Goal: Information Seeking & Learning: Learn about a topic

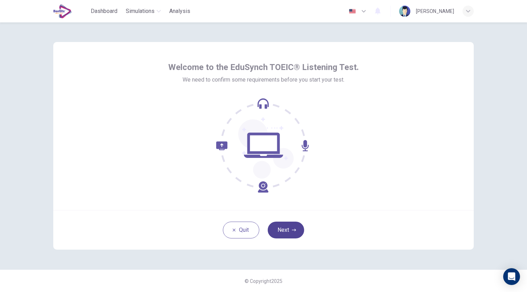
click at [282, 232] on button "Next" at bounding box center [286, 230] width 36 height 17
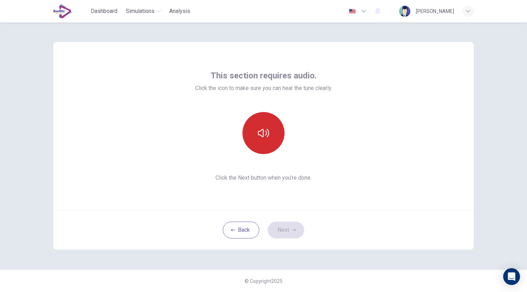
click at [261, 137] on icon "button" at bounding box center [263, 133] width 11 height 11
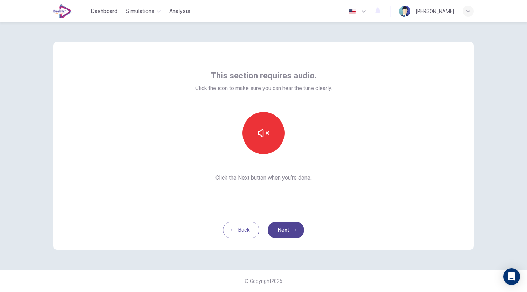
click at [292, 228] on button "Next" at bounding box center [286, 230] width 36 height 17
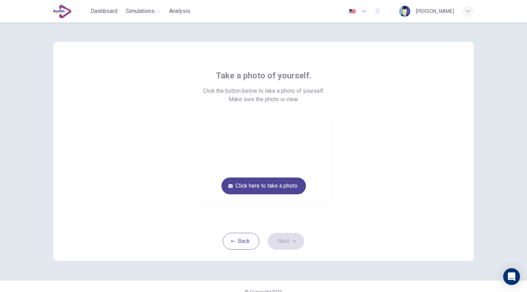
click at [266, 186] on button "Click here to take a photo" at bounding box center [264, 186] width 85 height 17
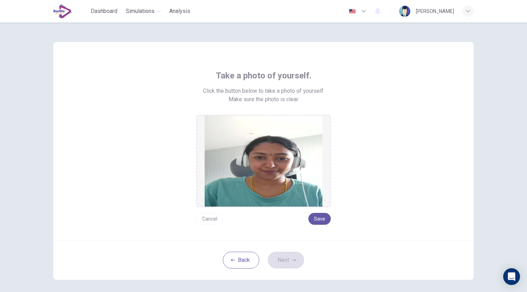
click at [206, 217] on button "Cancel" at bounding box center [209, 219] width 27 height 12
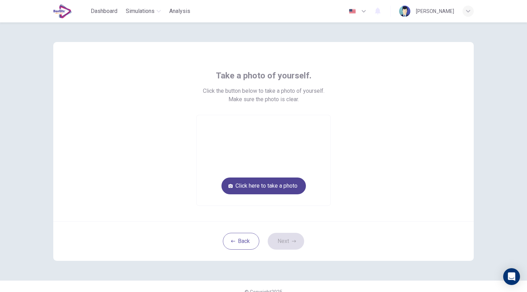
click at [270, 186] on button "Click here to take a photo" at bounding box center [264, 186] width 85 height 17
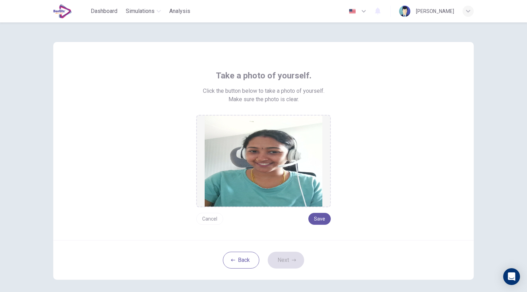
click at [207, 219] on button "Cancel" at bounding box center [209, 219] width 27 height 12
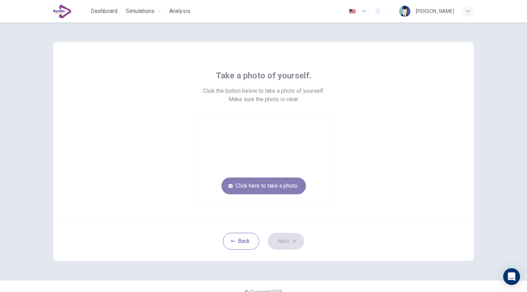
click at [279, 183] on button "Click here to take a photo" at bounding box center [264, 186] width 85 height 17
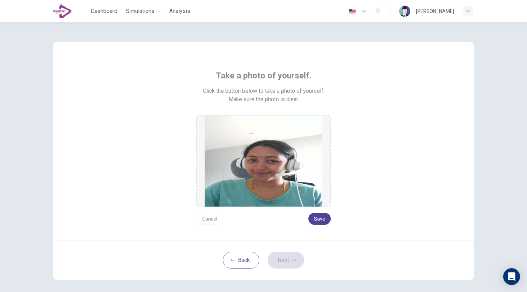
click at [321, 218] on button "Save" at bounding box center [320, 219] width 22 height 12
click at [286, 261] on button "Next" at bounding box center [286, 260] width 36 height 17
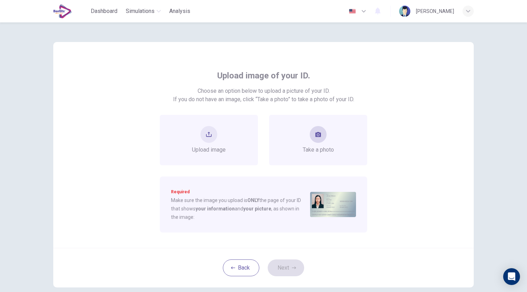
click at [321, 139] on button "take photo" at bounding box center [318, 134] width 17 height 17
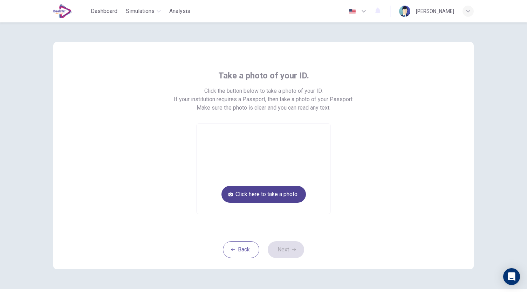
click at [275, 196] on button "Click here to take a photo" at bounding box center [264, 194] width 85 height 17
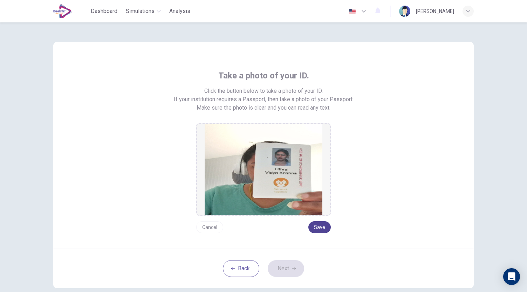
click at [322, 226] on button "Save" at bounding box center [320, 228] width 22 height 12
click at [293, 272] on button "Next" at bounding box center [286, 269] width 36 height 17
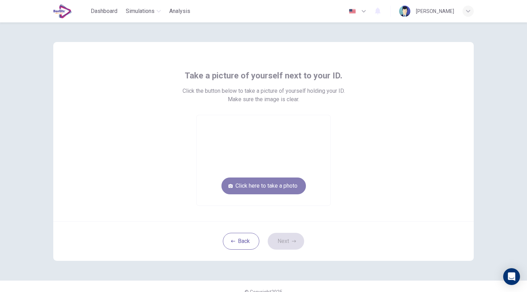
click at [250, 186] on button "Click here to take a photo" at bounding box center [264, 186] width 85 height 17
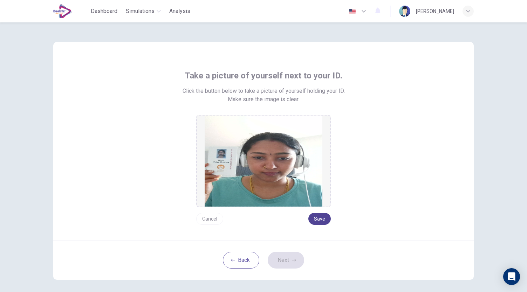
click at [316, 219] on button "Save" at bounding box center [320, 219] width 22 height 12
click at [289, 260] on button "Next" at bounding box center [286, 260] width 36 height 17
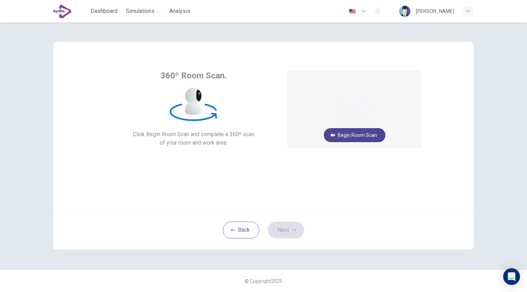
click at [342, 135] on button "Begin Room Scan" at bounding box center [355, 135] width 62 height 14
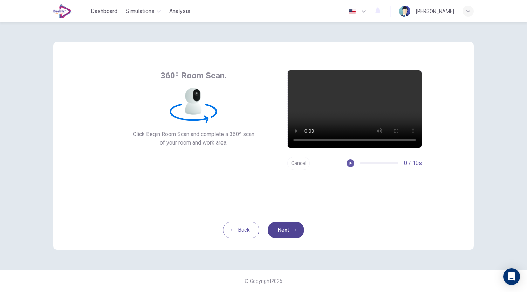
click at [283, 235] on button "Next" at bounding box center [286, 230] width 36 height 17
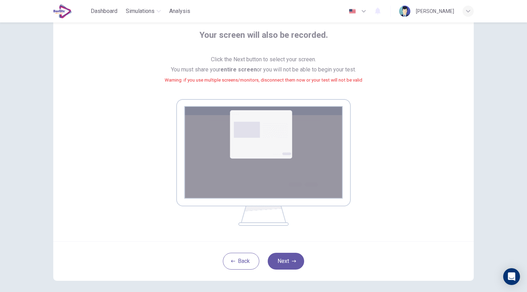
scroll to position [41, 0]
click at [293, 263] on icon "button" at bounding box center [294, 261] width 4 height 4
click at [289, 263] on button "Next" at bounding box center [286, 260] width 36 height 17
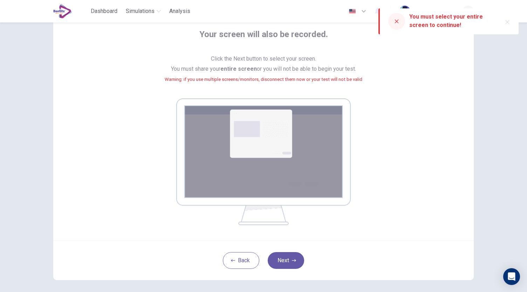
click at [506, 22] on icon "button" at bounding box center [508, 22] width 6 height 6
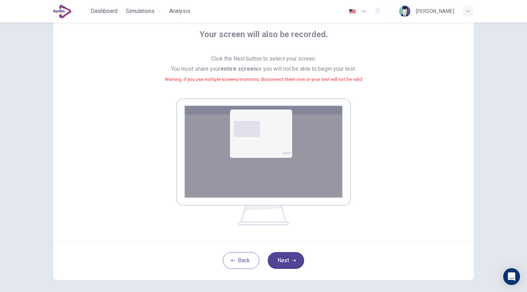
click at [294, 260] on icon "button" at bounding box center [294, 261] width 4 height 4
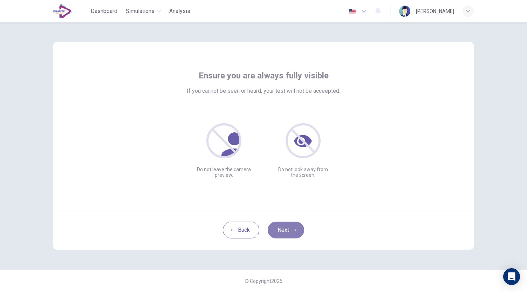
click at [288, 233] on button "Next" at bounding box center [286, 230] width 36 height 17
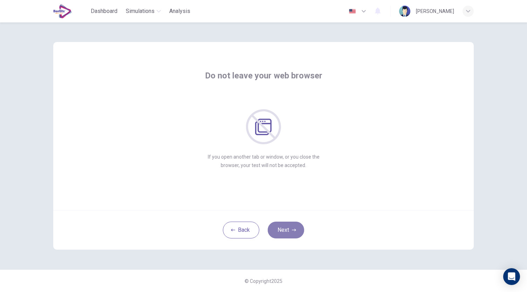
click at [285, 229] on button "Next" at bounding box center [286, 230] width 36 height 17
click at [295, 229] on icon "button" at bounding box center [294, 230] width 4 height 4
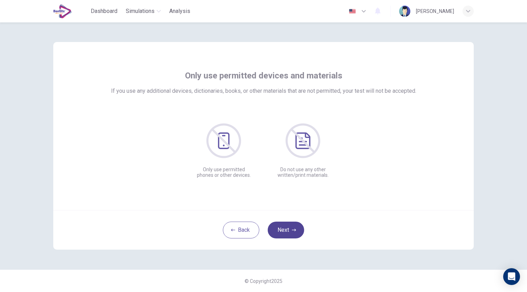
click at [295, 229] on icon "button" at bounding box center [294, 230] width 4 height 4
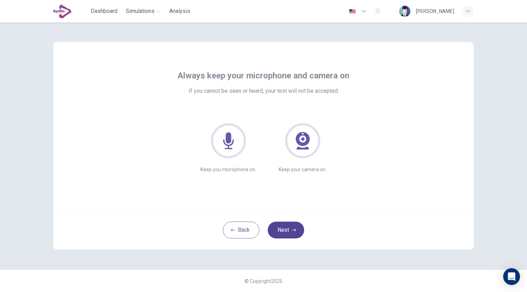
click at [291, 235] on button "Next" at bounding box center [286, 230] width 36 height 17
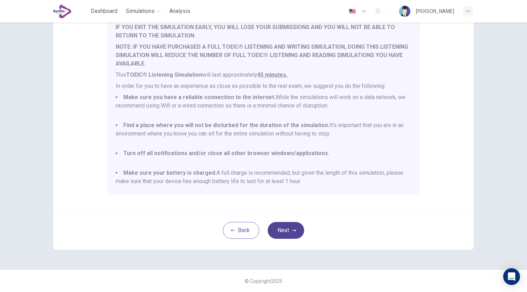
click at [295, 228] on button "Next" at bounding box center [286, 230] width 36 height 17
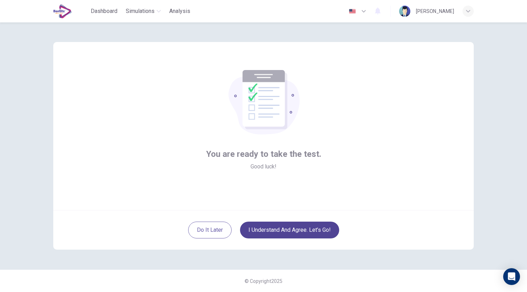
click at [302, 228] on button "I understand and agree. Let’s go!" at bounding box center [289, 230] width 99 height 17
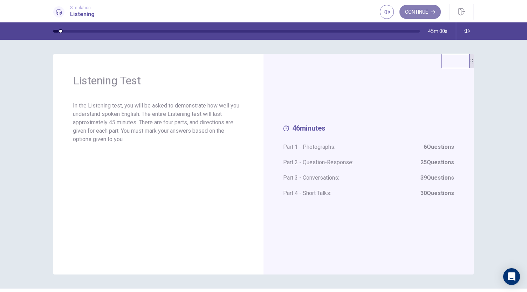
click at [416, 12] on button "Continue" at bounding box center [420, 12] width 41 height 14
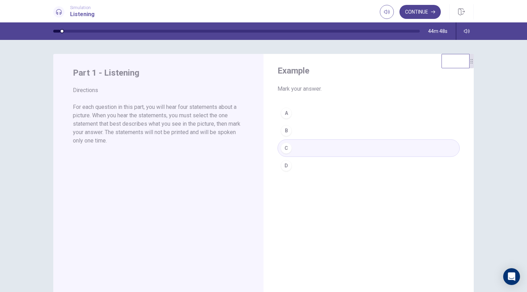
click at [421, 12] on button "Continue" at bounding box center [420, 12] width 41 height 14
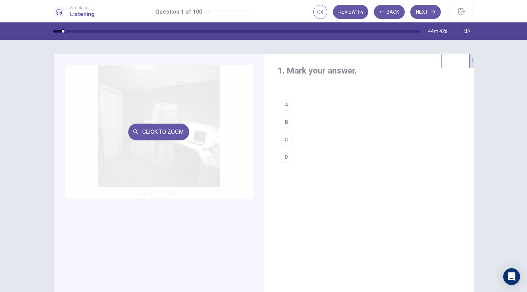
click at [184, 154] on div "Click to Zoom" at bounding box center [159, 132] width 188 height 134
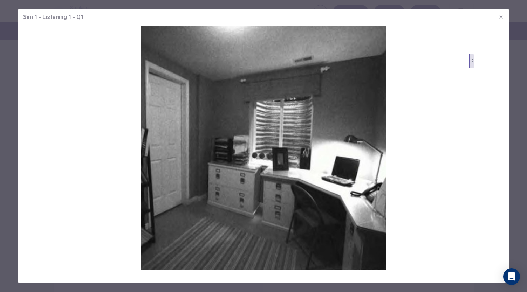
click at [500, 16] on icon "button" at bounding box center [501, 16] width 3 height 3
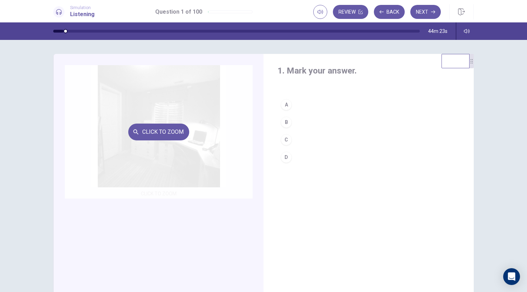
click at [161, 157] on div "Click to Zoom" at bounding box center [159, 132] width 188 height 134
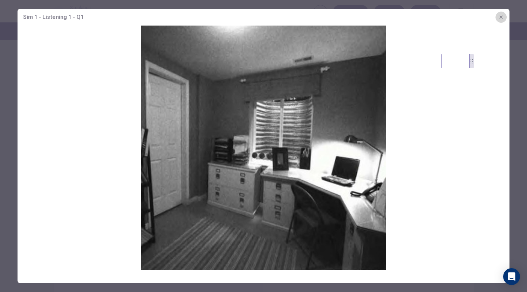
click at [502, 19] on icon "button" at bounding box center [502, 17] width 6 height 6
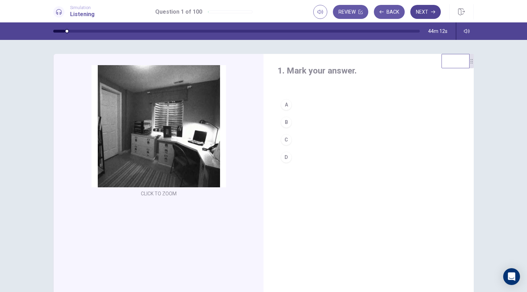
click at [426, 10] on button "Next" at bounding box center [426, 12] width 31 height 14
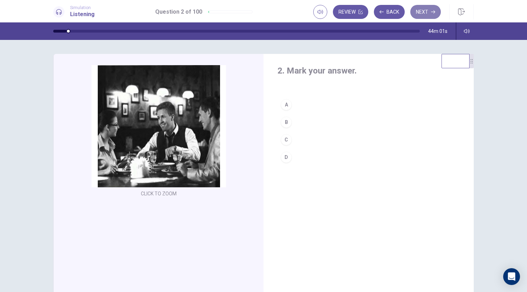
click at [427, 13] on button "Next" at bounding box center [426, 12] width 31 height 14
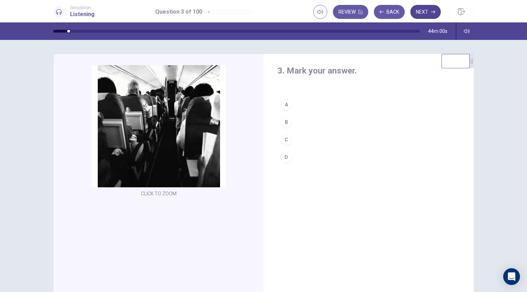
click at [427, 13] on button "Next" at bounding box center [426, 12] width 31 height 14
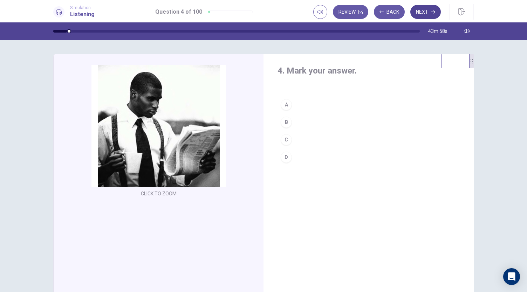
click at [427, 13] on button "Next" at bounding box center [426, 12] width 31 height 14
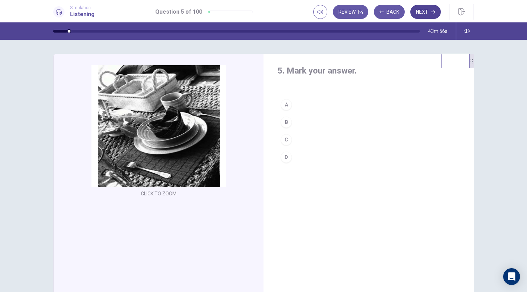
click at [427, 13] on button "Next" at bounding box center [426, 12] width 31 height 14
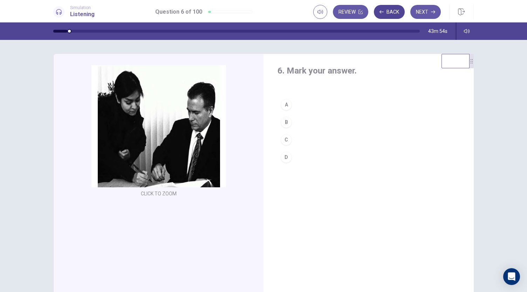
click at [386, 15] on button "Back" at bounding box center [389, 12] width 31 height 14
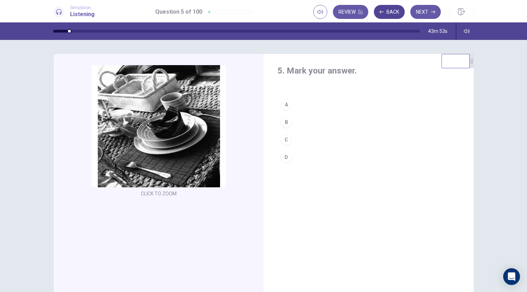
click at [386, 15] on button "Back" at bounding box center [389, 12] width 31 height 14
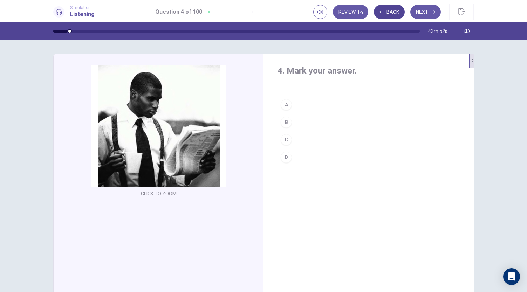
click at [386, 15] on button "Back" at bounding box center [389, 12] width 31 height 14
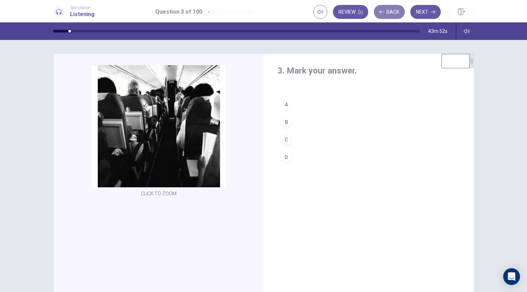
click at [386, 15] on button "Back" at bounding box center [389, 12] width 31 height 14
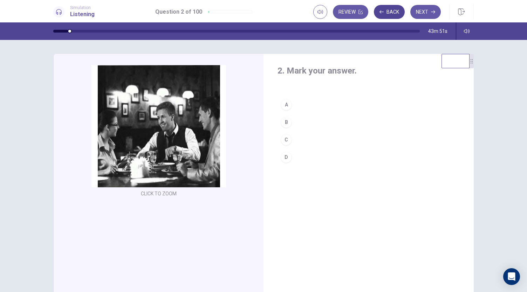
click at [386, 15] on button "Back" at bounding box center [389, 12] width 31 height 14
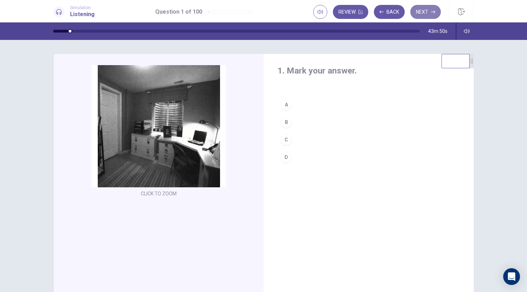
click at [426, 16] on button "Next" at bounding box center [426, 12] width 31 height 14
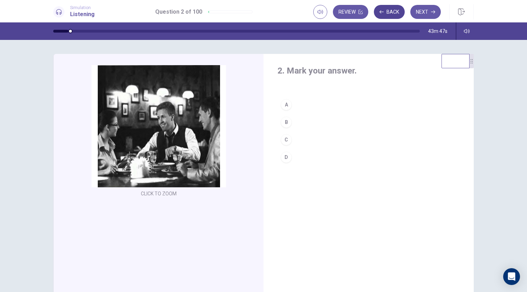
click at [385, 12] on button "Back" at bounding box center [389, 12] width 31 height 14
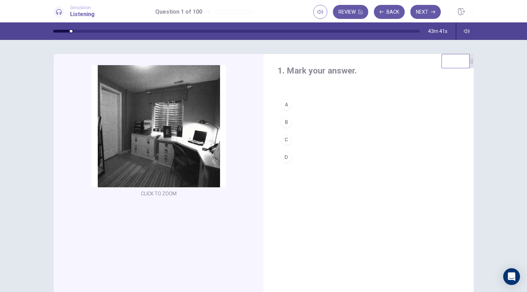
click at [283, 121] on div "B" at bounding box center [286, 122] width 11 height 11
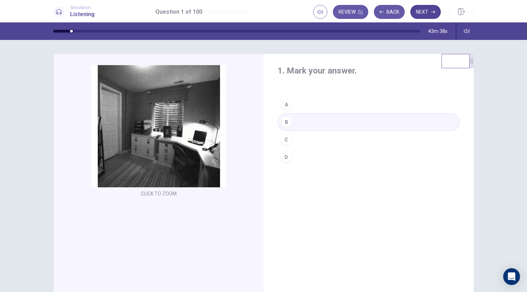
click at [429, 11] on button "Next" at bounding box center [426, 12] width 31 height 14
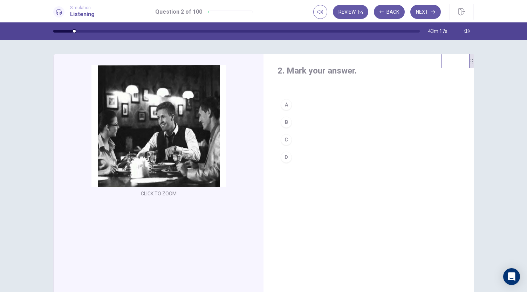
click at [283, 104] on div "A" at bounding box center [286, 104] width 11 height 11
click at [422, 9] on button "Next" at bounding box center [426, 12] width 31 height 14
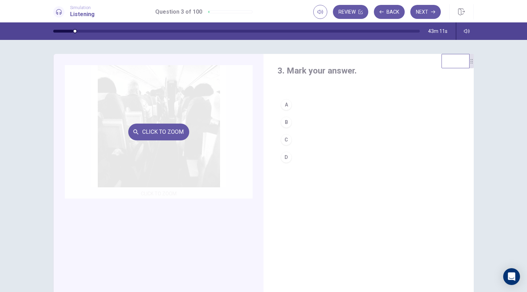
click at [191, 170] on div "Click to Zoom" at bounding box center [159, 132] width 188 height 134
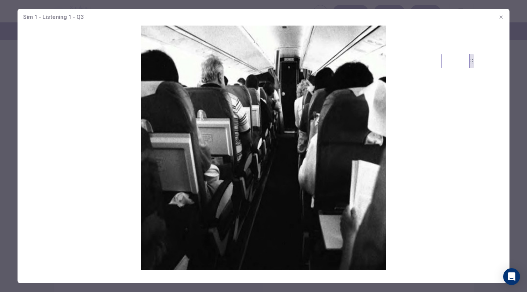
click at [503, 18] on icon "button" at bounding box center [502, 17] width 6 height 6
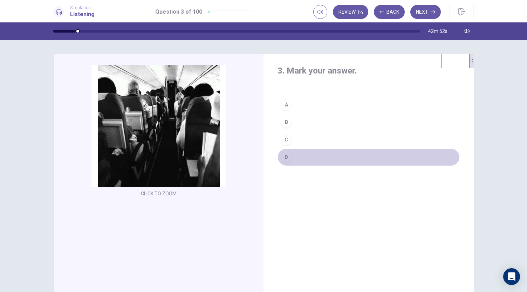
click at [286, 155] on div "D" at bounding box center [286, 157] width 11 height 11
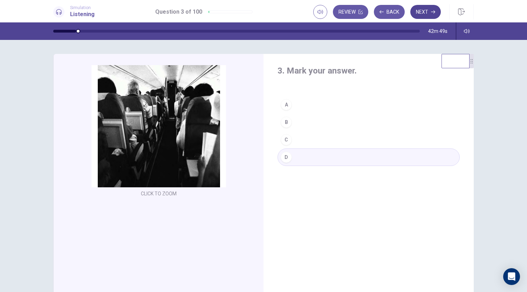
click at [423, 16] on button "Next" at bounding box center [426, 12] width 31 height 14
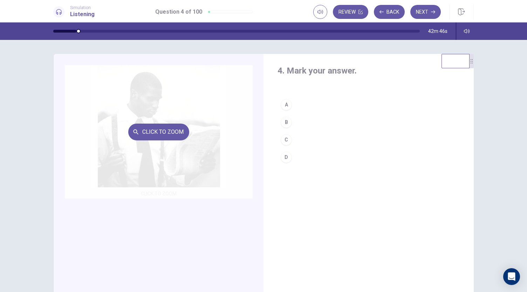
click at [198, 160] on div "Click to Zoom" at bounding box center [159, 132] width 188 height 134
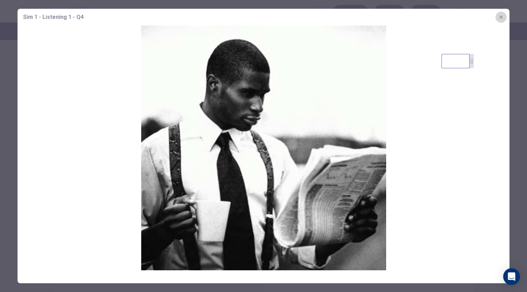
click at [501, 16] on icon "button" at bounding box center [501, 16] width 3 height 3
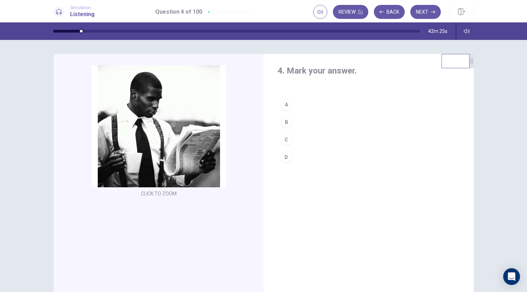
click at [284, 139] on div "C" at bounding box center [286, 139] width 11 height 11
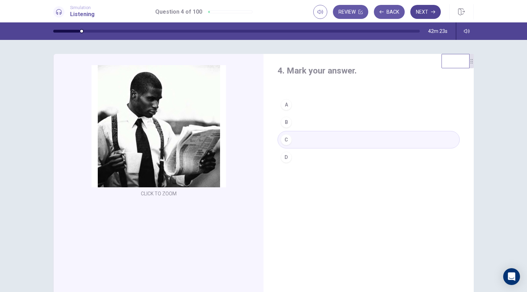
click at [428, 12] on button "Next" at bounding box center [426, 12] width 31 height 14
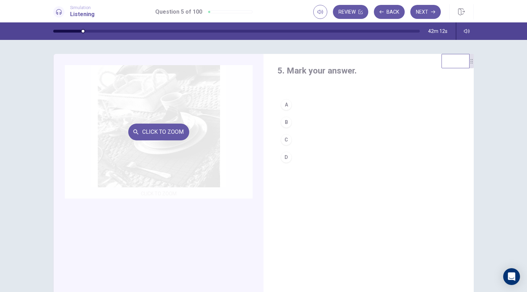
click at [170, 142] on div "Click to Zoom" at bounding box center [159, 132] width 188 height 134
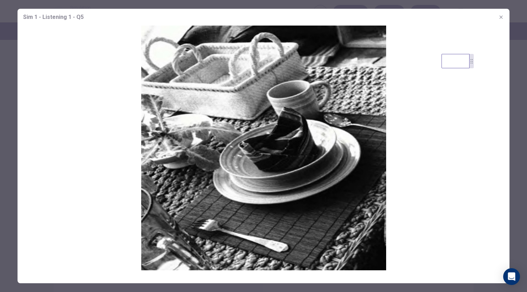
click at [502, 15] on icon "button" at bounding box center [502, 17] width 6 height 6
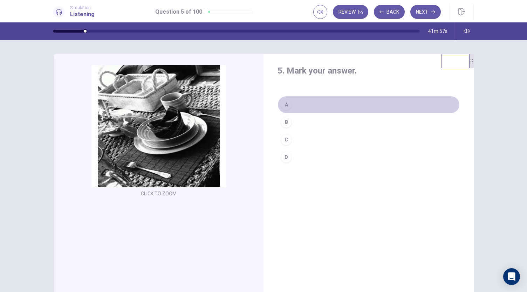
click at [286, 104] on div "A" at bounding box center [286, 104] width 11 height 11
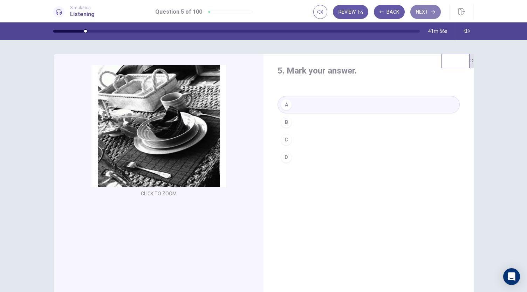
click at [427, 8] on button "Next" at bounding box center [426, 12] width 31 height 14
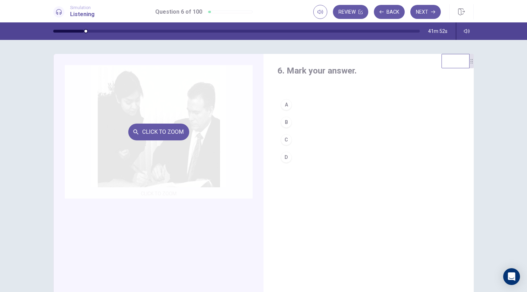
click at [170, 175] on div "Click to Zoom" at bounding box center [159, 132] width 188 height 134
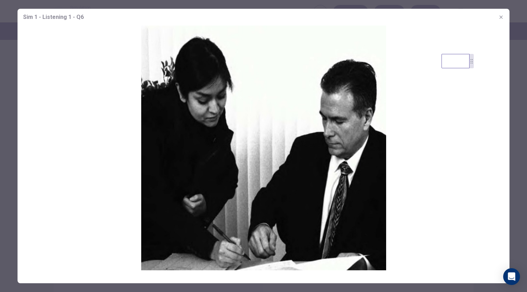
click at [501, 17] on icon "button" at bounding box center [501, 16] width 3 height 3
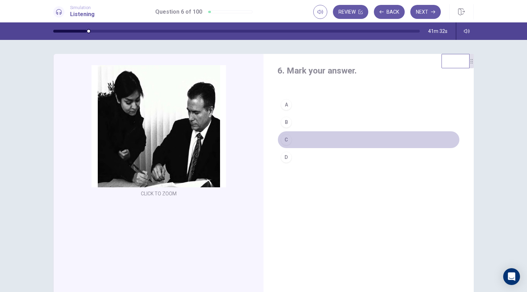
click at [283, 140] on div "C" at bounding box center [286, 139] width 11 height 11
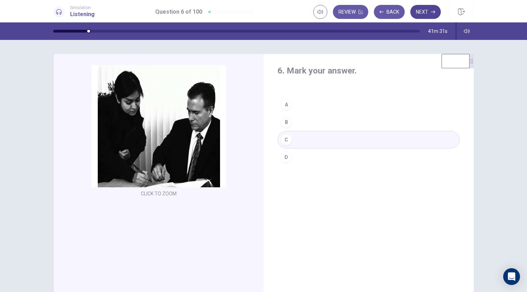
click at [424, 11] on button "Next" at bounding box center [426, 12] width 31 height 14
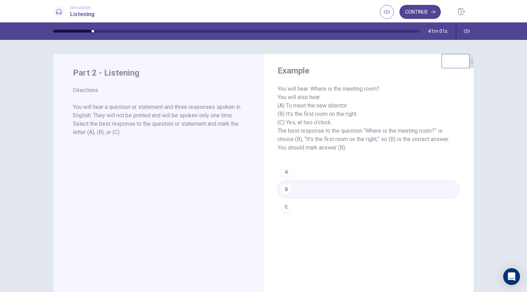
click at [415, 12] on button "Continue" at bounding box center [420, 12] width 41 height 14
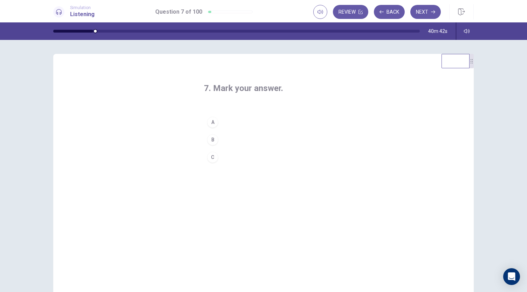
click at [211, 156] on div "C" at bounding box center [212, 157] width 11 height 11
click at [429, 11] on button "Next" at bounding box center [426, 12] width 31 height 14
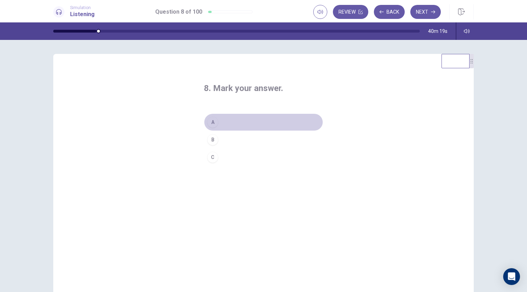
click at [210, 124] on div "A" at bounding box center [212, 122] width 11 height 11
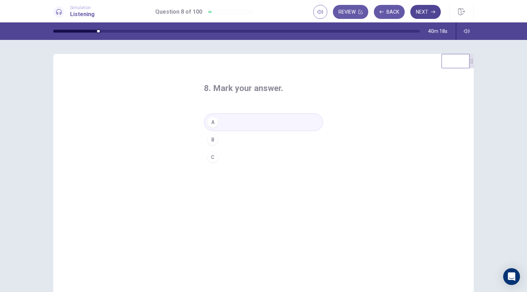
click at [429, 11] on button "Next" at bounding box center [426, 12] width 31 height 14
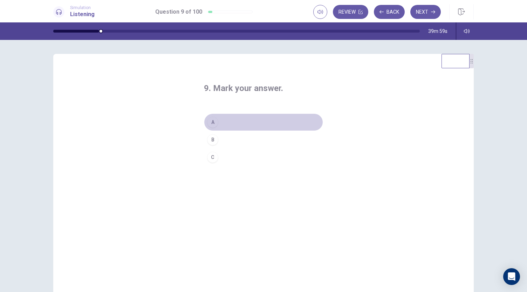
click at [210, 120] on div "A" at bounding box center [212, 122] width 11 height 11
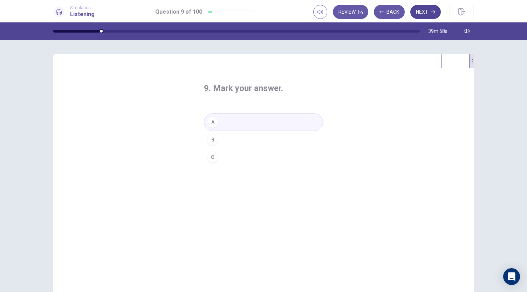
click at [424, 12] on button "Next" at bounding box center [426, 12] width 31 height 14
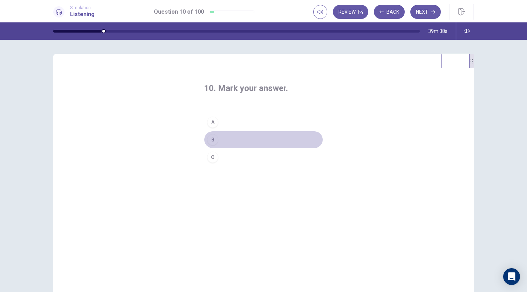
click at [212, 140] on div "B" at bounding box center [212, 139] width 11 height 11
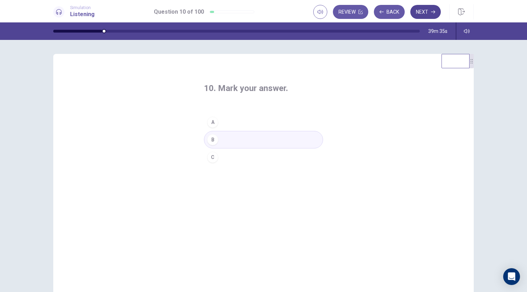
click at [426, 11] on button "Next" at bounding box center [426, 12] width 31 height 14
click at [213, 141] on div "B" at bounding box center [212, 139] width 11 height 11
click at [424, 12] on button "Next" at bounding box center [426, 12] width 31 height 14
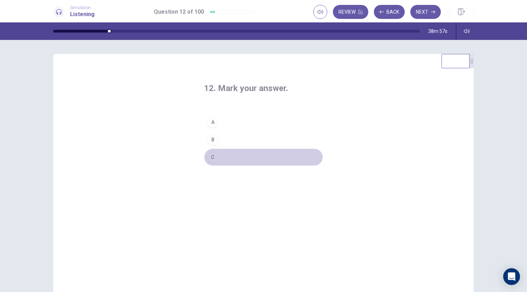
click at [212, 159] on div "C" at bounding box center [212, 157] width 11 height 11
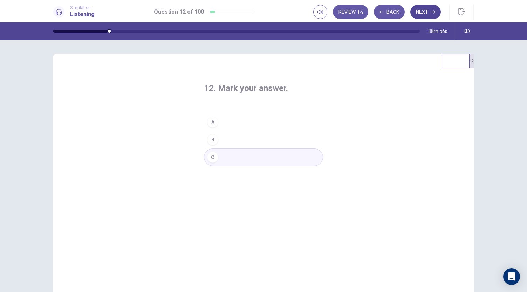
click at [433, 8] on button "Next" at bounding box center [426, 12] width 31 height 14
click at [213, 122] on div "A" at bounding box center [212, 122] width 11 height 11
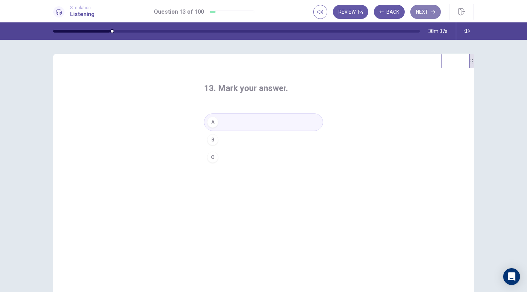
click at [423, 14] on button "Next" at bounding box center [426, 12] width 31 height 14
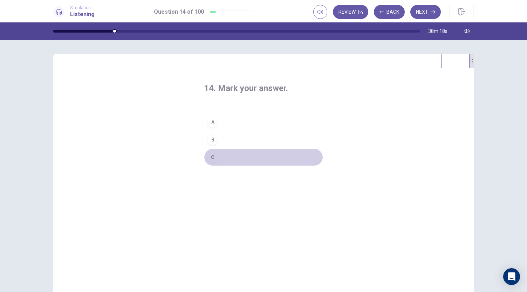
click at [213, 157] on div "C" at bounding box center [212, 157] width 11 height 11
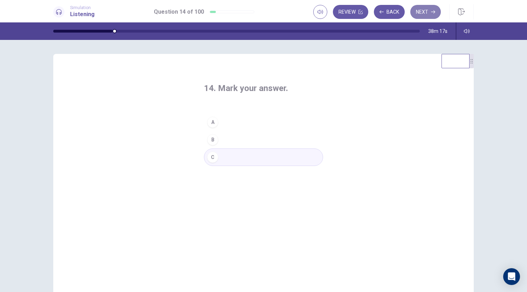
click at [424, 12] on button "Next" at bounding box center [426, 12] width 31 height 14
click at [211, 146] on button "B" at bounding box center [263, 140] width 119 height 18
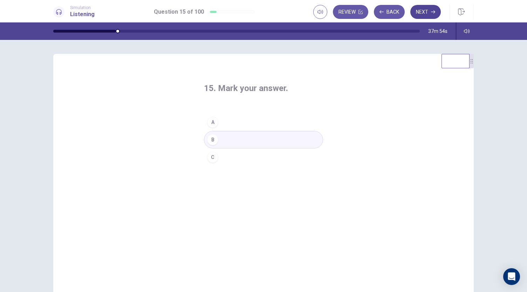
click at [422, 7] on button "Next" at bounding box center [426, 12] width 31 height 14
click at [213, 122] on div "A" at bounding box center [212, 122] width 11 height 11
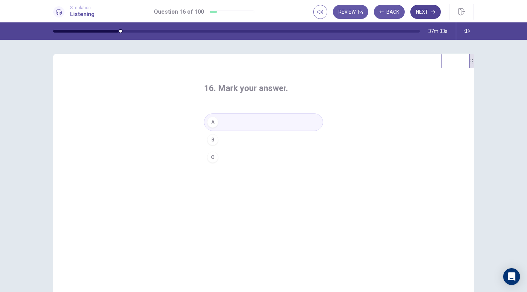
click at [422, 14] on button "Next" at bounding box center [426, 12] width 31 height 14
click at [213, 138] on div "B" at bounding box center [212, 139] width 11 height 11
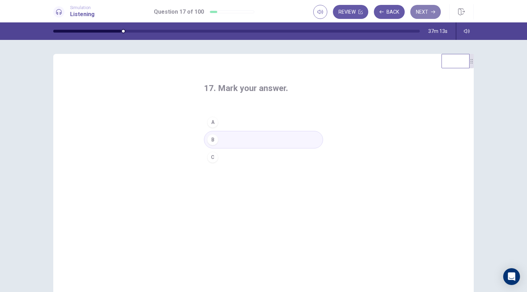
click at [425, 14] on button "Next" at bounding box center [426, 12] width 31 height 14
click at [214, 158] on div "C" at bounding box center [212, 157] width 11 height 11
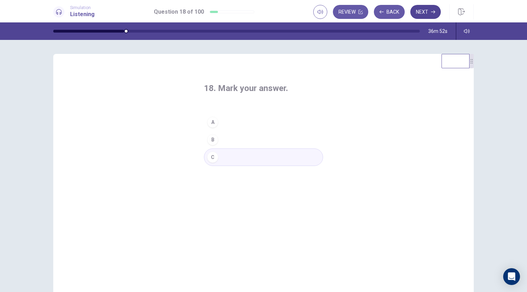
click at [426, 14] on button "Next" at bounding box center [426, 12] width 31 height 14
click at [213, 157] on div "C" at bounding box center [212, 157] width 11 height 11
click at [423, 14] on button "Next" at bounding box center [426, 12] width 31 height 14
click at [211, 125] on div "A" at bounding box center [212, 122] width 11 height 11
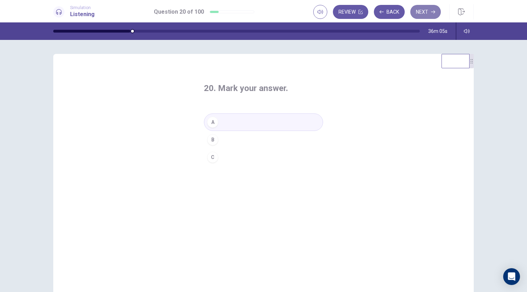
click at [428, 11] on button "Next" at bounding box center [426, 12] width 31 height 14
click at [215, 120] on div "A" at bounding box center [212, 122] width 11 height 11
click at [423, 13] on button "Next" at bounding box center [426, 12] width 31 height 14
click at [210, 139] on div "B" at bounding box center [212, 139] width 11 height 11
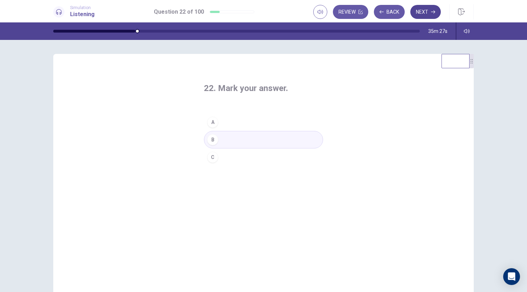
click at [426, 9] on button "Next" at bounding box center [426, 12] width 31 height 14
click at [210, 160] on div "C" at bounding box center [212, 157] width 11 height 11
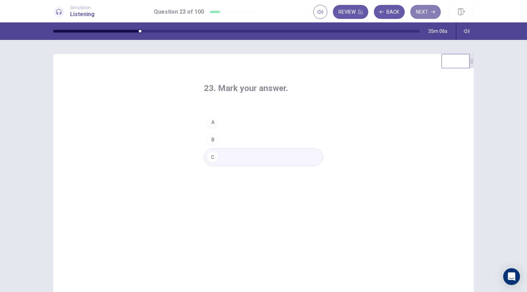
click at [424, 12] on button "Next" at bounding box center [426, 12] width 31 height 14
click at [210, 141] on div "B" at bounding box center [212, 139] width 11 height 11
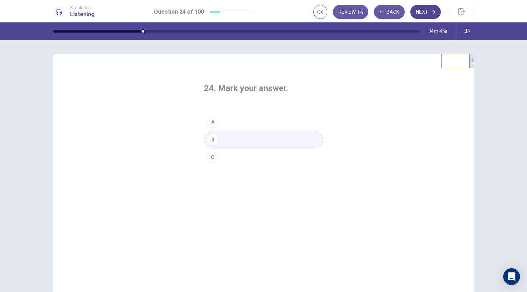
click at [430, 14] on button "Next" at bounding box center [426, 12] width 31 height 14
click at [213, 121] on div "A" at bounding box center [212, 122] width 11 height 11
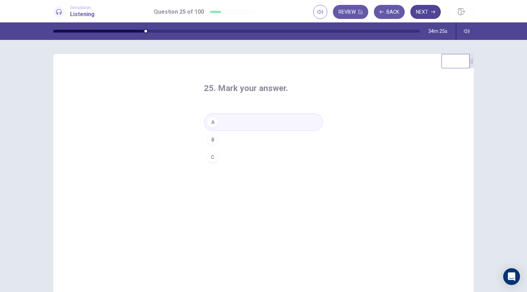
click at [425, 7] on button "Next" at bounding box center [426, 12] width 31 height 14
click at [211, 161] on div "C" at bounding box center [212, 157] width 11 height 11
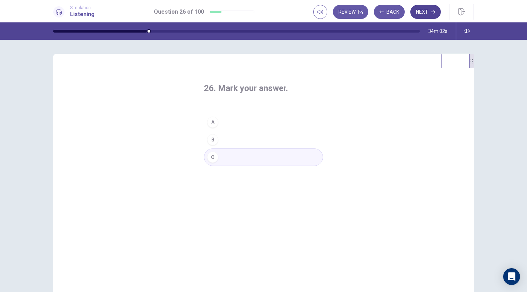
click at [423, 13] on button "Next" at bounding box center [426, 12] width 31 height 14
click at [213, 159] on div "C" at bounding box center [212, 157] width 11 height 11
click at [427, 7] on button "Next" at bounding box center [426, 12] width 31 height 14
click at [213, 123] on div "A" at bounding box center [212, 122] width 11 height 11
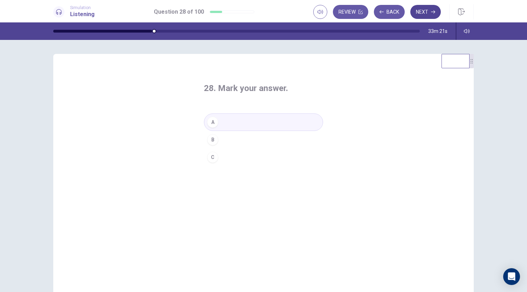
click at [425, 8] on button "Next" at bounding box center [426, 12] width 31 height 14
click at [212, 138] on div "B" at bounding box center [212, 139] width 11 height 11
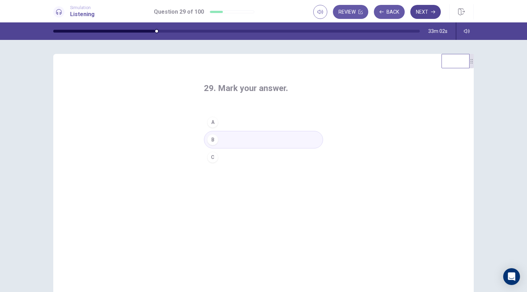
click at [422, 12] on button "Next" at bounding box center [426, 12] width 31 height 14
click at [213, 121] on div "A" at bounding box center [212, 122] width 11 height 11
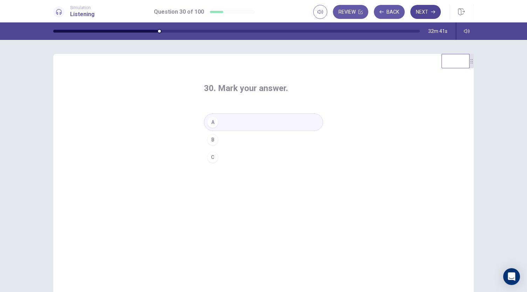
click at [422, 11] on button "Next" at bounding box center [426, 12] width 31 height 14
click at [210, 154] on div "C" at bounding box center [212, 157] width 11 height 11
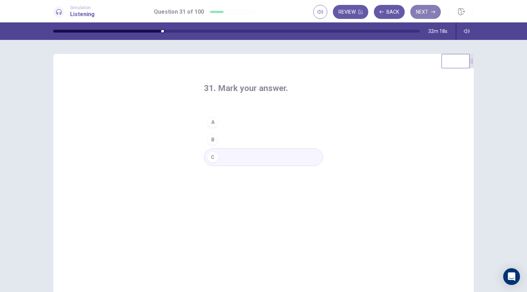
click at [431, 7] on button "Next" at bounding box center [426, 12] width 31 height 14
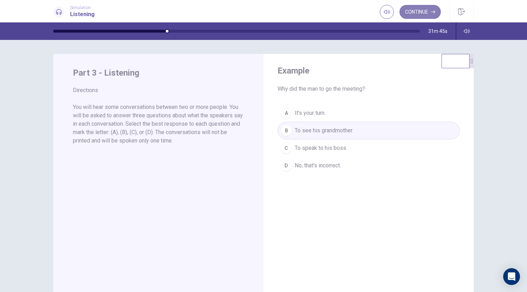
click at [420, 7] on button "Continue" at bounding box center [420, 12] width 41 height 14
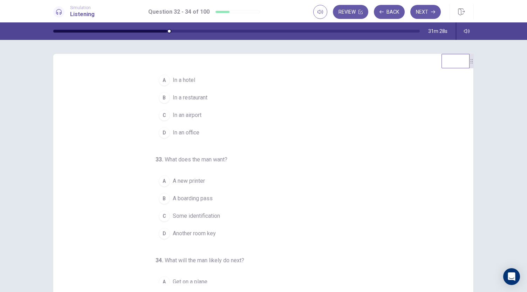
scroll to position [14, 0]
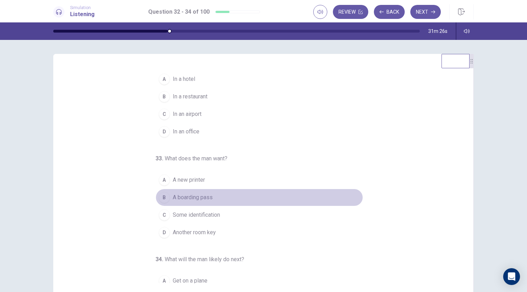
click at [198, 197] on span "A boarding pass" at bounding box center [193, 198] width 40 height 8
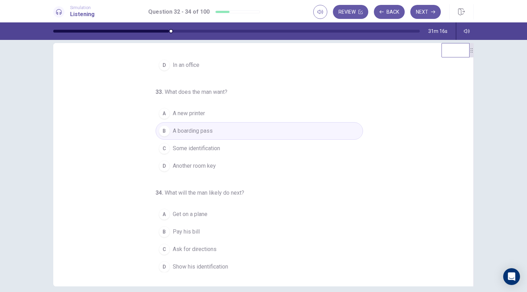
scroll to position [10, 0]
click at [190, 214] on span "Get on a plane" at bounding box center [190, 215] width 35 height 8
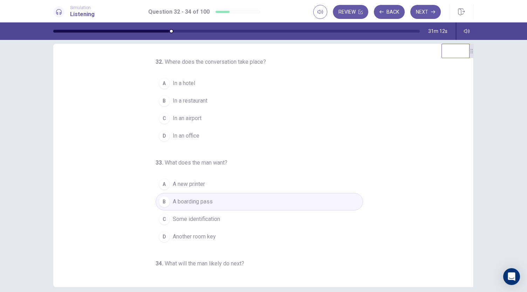
click at [181, 138] on span "In an office" at bounding box center [186, 136] width 27 height 8
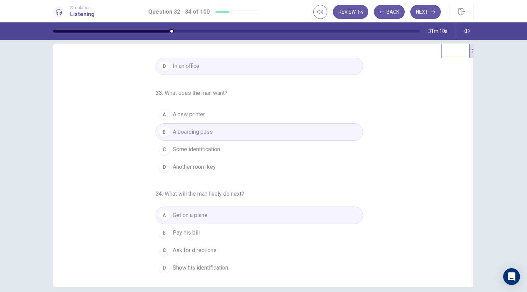
scroll to position [70, 0]
click at [424, 11] on button "Next" at bounding box center [426, 12] width 31 height 14
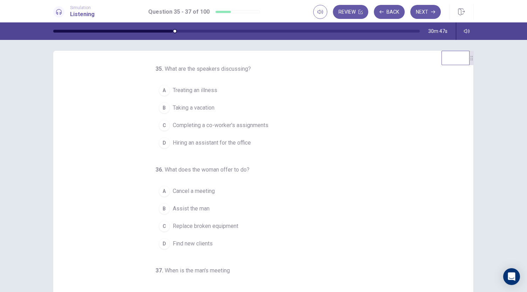
scroll to position [0, 0]
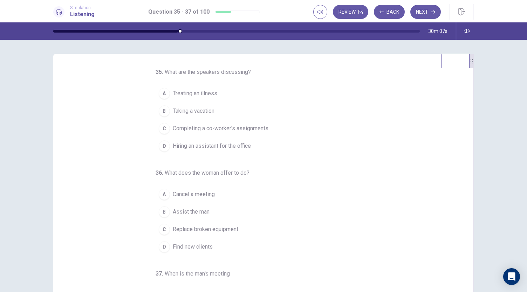
click at [236, 127] on span "Completing a co-worker's assignments" at bounding box center [221, 128] width 96 height 8
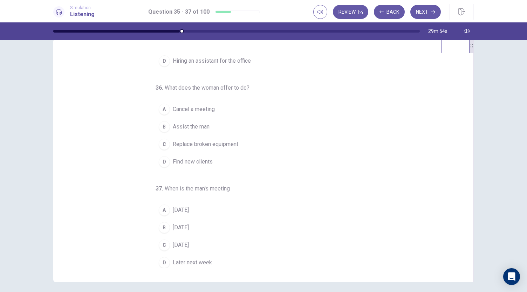
scroll to position [16, 0]
click at [188, 241] on span "Next Monday" at bounding box center [181, 245] width 16 height 8
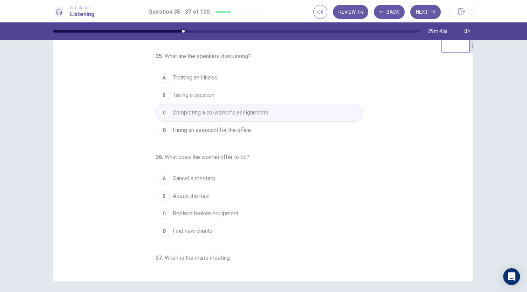
scroll to position [32, 0]
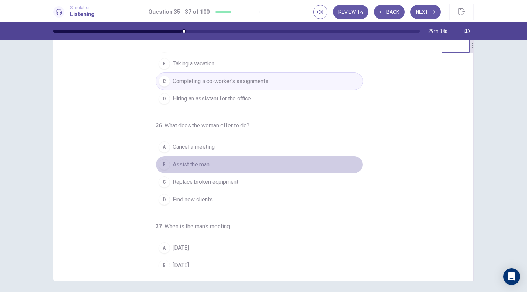
click at [197, 164] on span "Assist the man" at bounding box center [191, 165] width 37 height 8
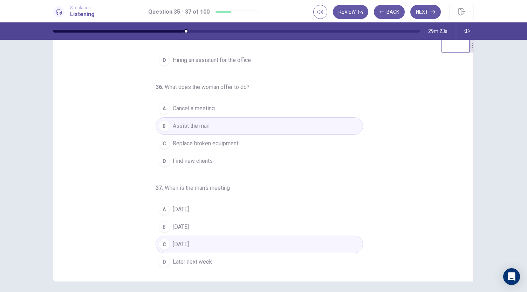
scroll to position [0, 0]
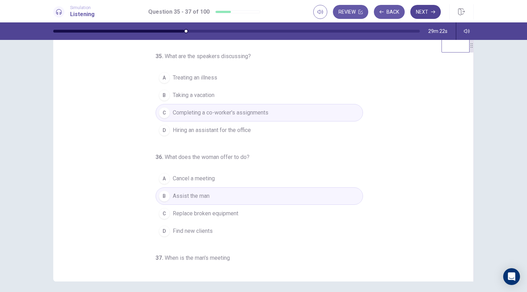
click at [430, 14] on button "Next" at bounding box center [426, 12] width 31 height 14
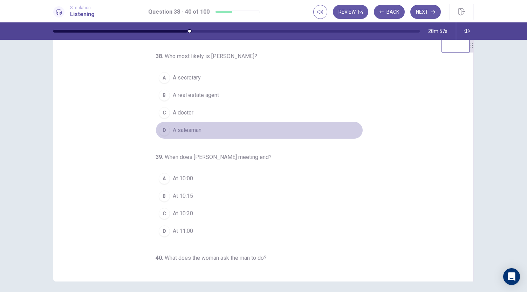
click at [173, 130] on span "A salesman" at bounding box center [187, 130] width 29 height 8
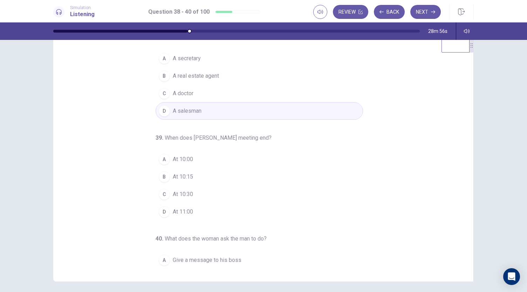
scroll to position [20, 0]
click at [186, 192] on span "At 10:30" at bounding box center [183, 194] width 20 height 8
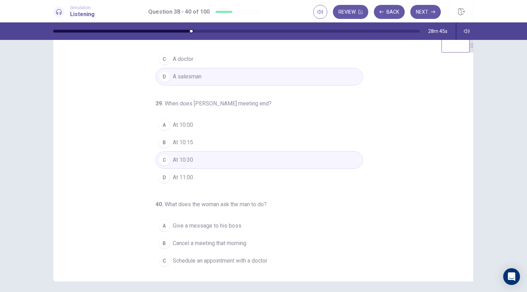
scroll to position [70, 0]
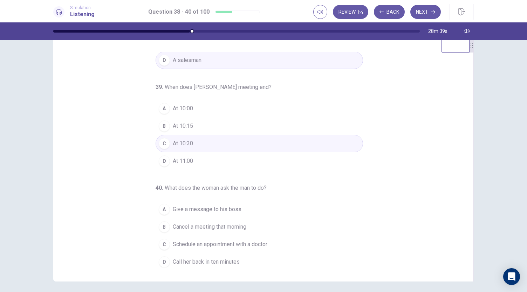
click at [225, 242] on span "Schedule an appointment with a doctor" at bounding box center [220, 245] width 95 height 8
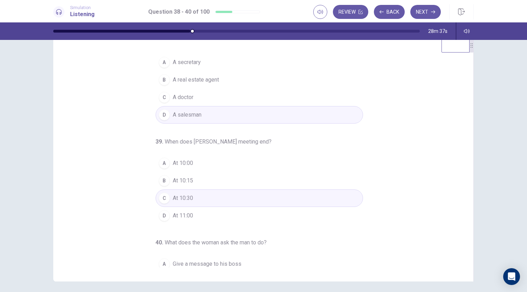
scroll to position [0, 0]
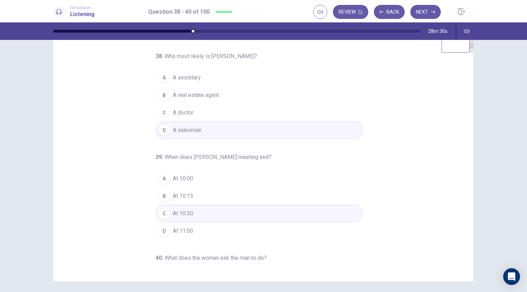
click at [181, 113] on span "A doctor" at bounding box center [183, 113] width 21 height 8
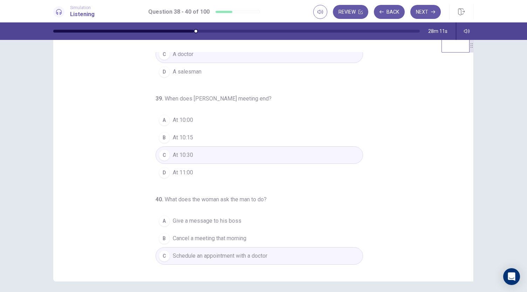
scroll to position [70, 0]
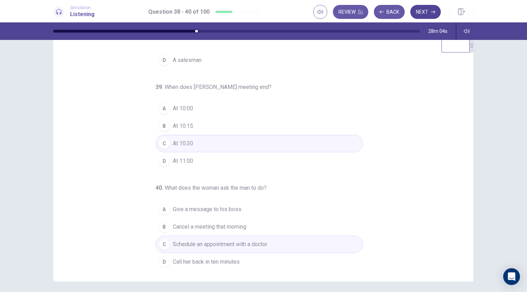
click at [428, 12] on button "Next" at bounding box center [426, 12] width 31 height 14
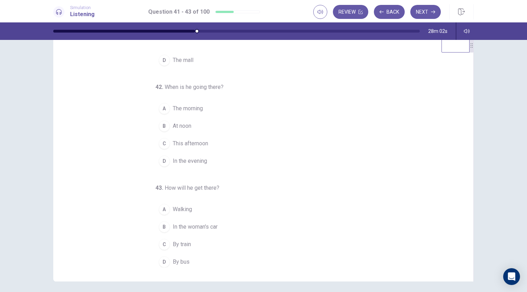
scroll to position [0, 0]
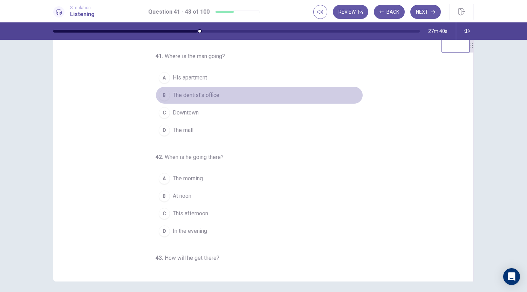
click at [182, 99] on button "B The dentist's office" at bounding box center [260, 96] width 208 height 18
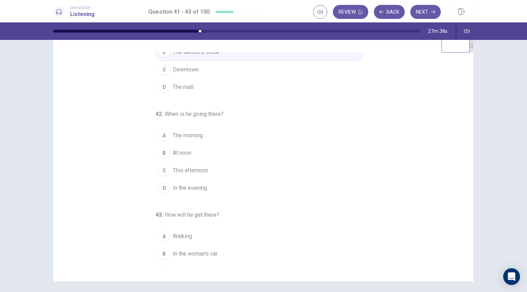
scroll to position [45, 0]
click at [192, 167] on span "This afternoon" at bounding box center [190, 168] width 35 height 8
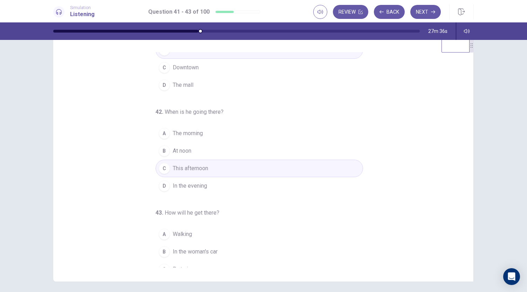
scroll to position [70, 0]
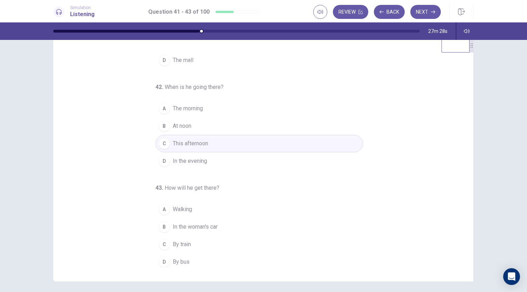
click at [182, 258] on span "By bus" at bounding box center [181, 262] width 17 height 8
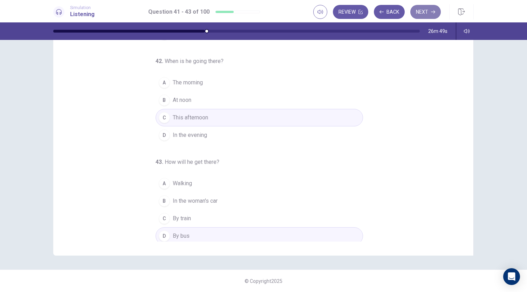
click at [429, 8] on button "Next" at bounding box center [426, 12] width 31 height 14
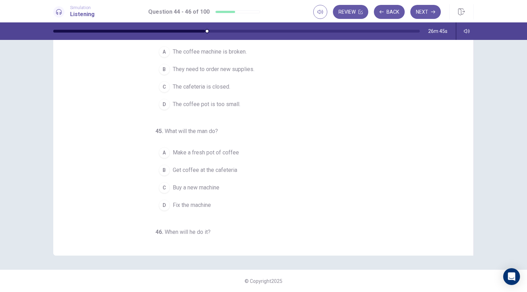
scroll to position [0, 0]
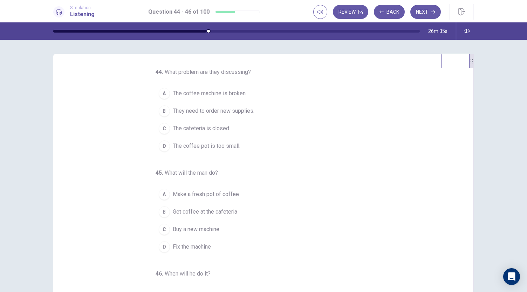
click at [225, 92] on span "The coffee machine is broken." at bounding box center [210, 93] width 74 height 8
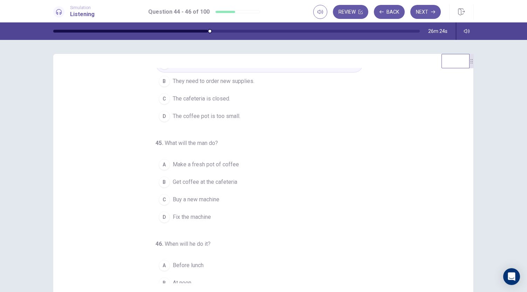
scroll to position [30, 0]
click at [215, 178] on span "Get coffee at the cafeteria" at bounding box center [205, 182] width 65 height 8
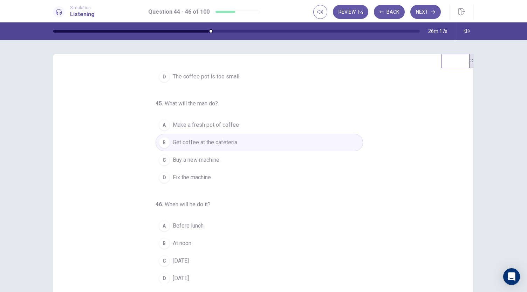
scroll to position [70, 0]
click at [187, 260] on span "On Sunday" at bounding box center [181, 260] width 16 height 8
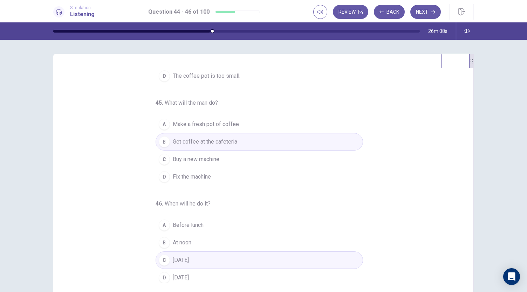
scroll to position [0, 0]
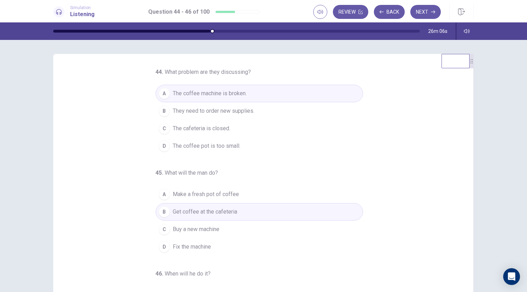
click at [196, 228] on span "Buy a new machine" at bounding box center [196, 229] width 47 height 8
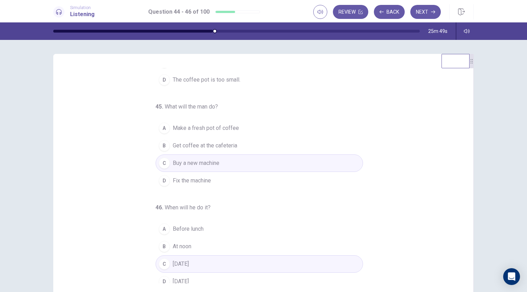
scroll to position [70, 0]
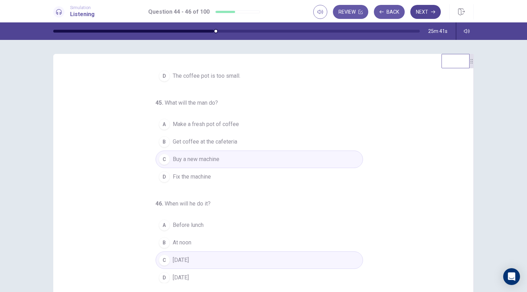
click at [424, 10] on button "Next" at bounding box center [426, 12] width 31 height 14
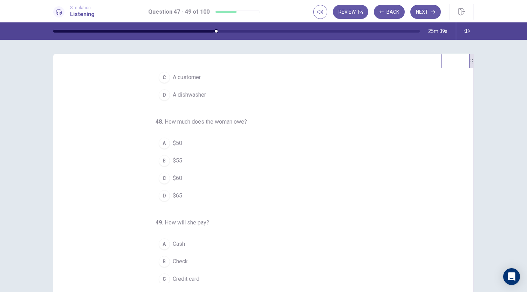
scroll to position [0, 0]
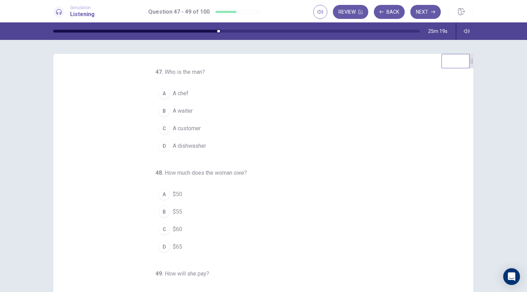
click at [178, 110] on span "A waiter" at bounding box center [183, 111] width 20 height 8
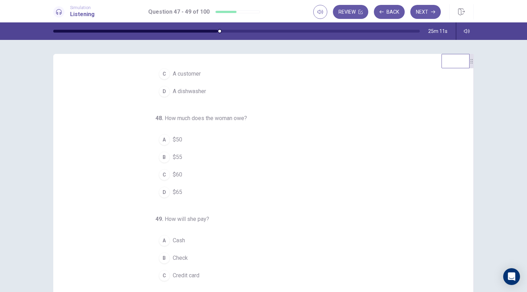
scroll to position [70, 0]
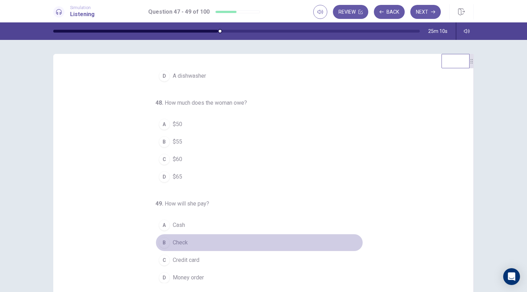
click at [173, 240] on span "Check" at bounding box center [180, 243] width 15 height 8
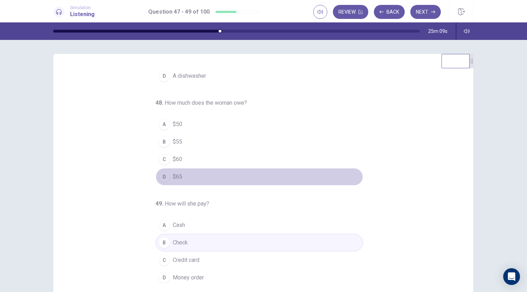
click at [174, 174] on span "$65" at bounding box center [177, 177] width 9 height 8
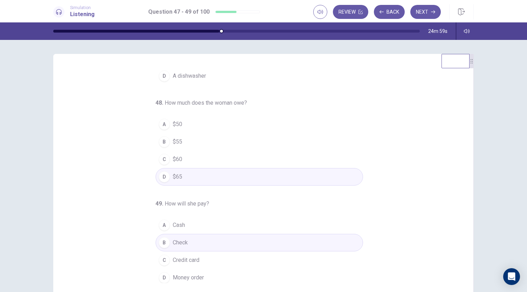
click at [173, 224] on span "Cash" at bounding box center [179, 225] width 12 height 8
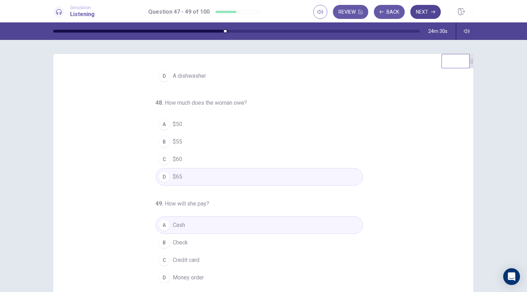
click at [425, 9] on button "Next" at bounding box center [426, 12] width 31 height 14
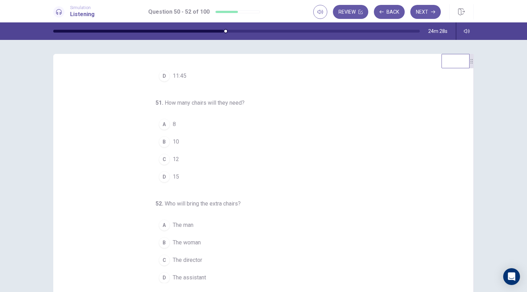
scroll to position [0, 0]
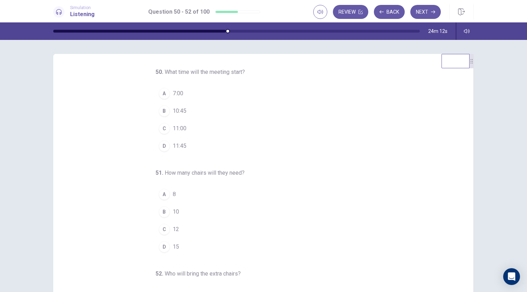
click at [173, 127] on span "11:00" at bounding box center [180, 128] width 14 height 8
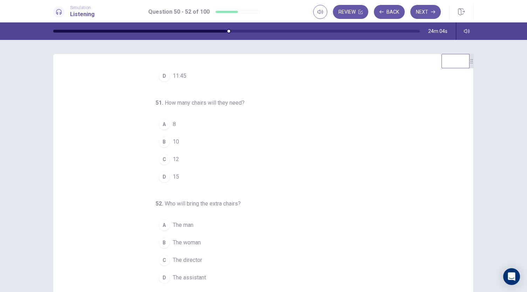
scroll to position [70, 0]
click at [167, 159] on button "C 12" at bounding box center [260, 160] width 208 height 18
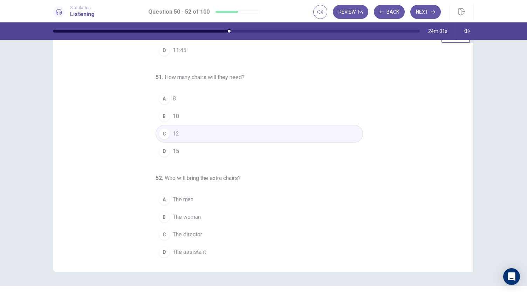
scroll to position [26, 0]
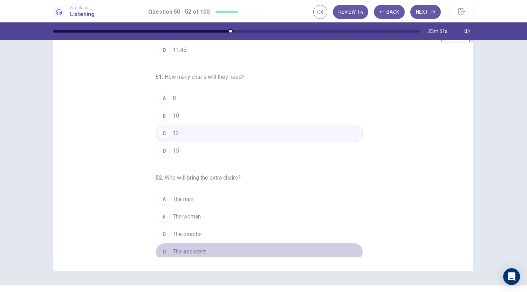
click at [179, 250] on span "The assistant" at bounding box center [189, 252] width 33 height 8
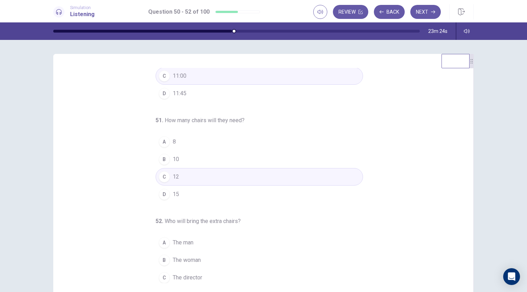
scroll to position [70, 0]
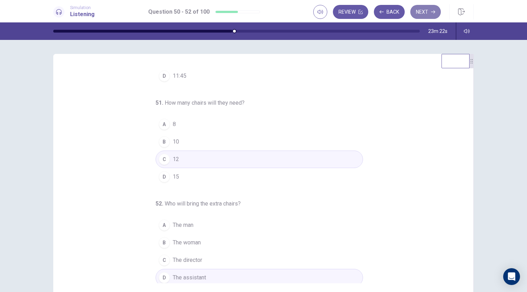
click at [423, 15] on button "Next" at bounding box center [426, 12] width 31 height 14
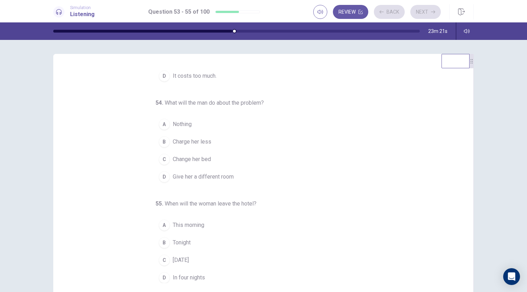
scroll to position [0, 0]
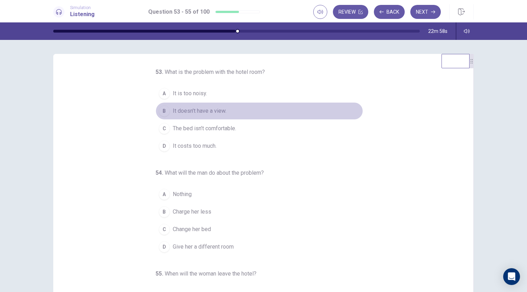
click at [197, 110] on span "It doesn’t have a view." at bounding box center [200, 111] width 54 height 8
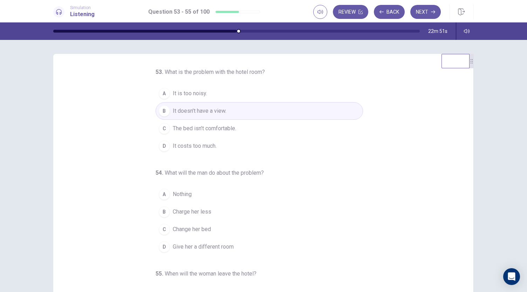
click at [198, 95] on span "It is too noisy." at bounding box center [190, 93] width 34 height 8
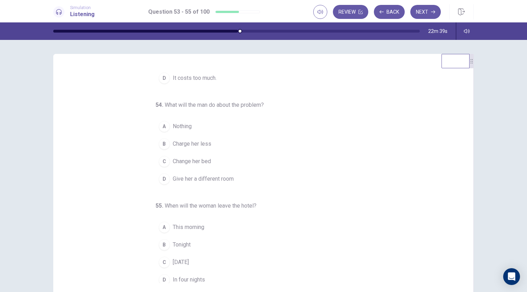
scroll to position [70, 0]
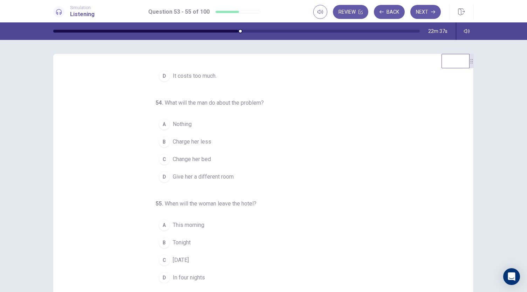
click at [189, 143] on span "Charge her less" at bounding box center [192, 142] width 39 height 8
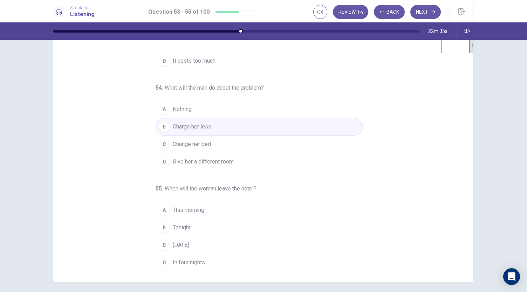
scroll to position [21, 0]
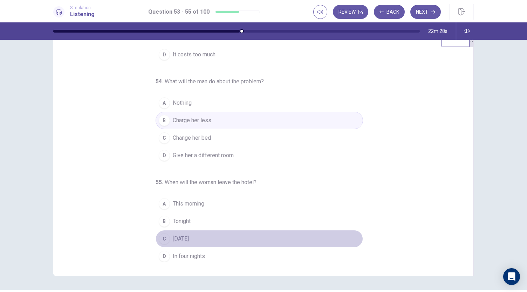
click at [182, 236] on span "Tomorrow" at bounding box center [181, 239] width 16 height 8
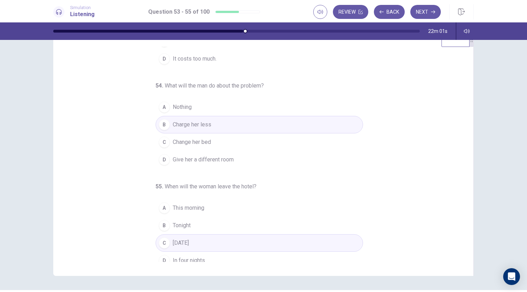
scroll to position [0, 0]
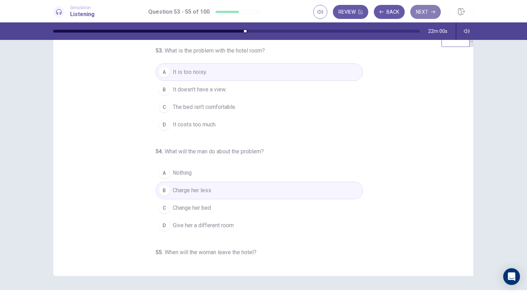
click at [429, 11] on button "Next" at bounding box center [426, 12] width 31 height 14
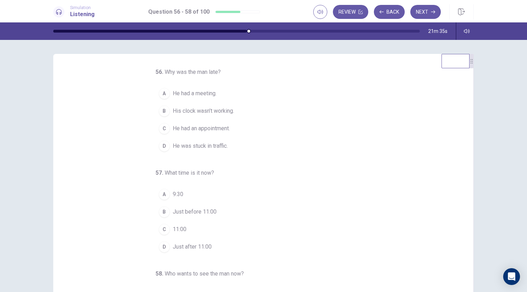
click at [195, 146] on span "He was stuck in traffic." at bounding box center [200, 146] width 55 height 8
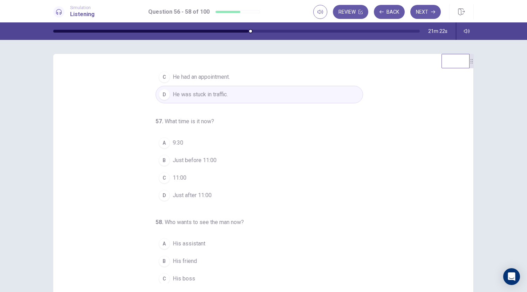
scroll to position [52, 0]
click at [177, 180] on span "11:00" at bounding box center [180, 178] width 14 height 8
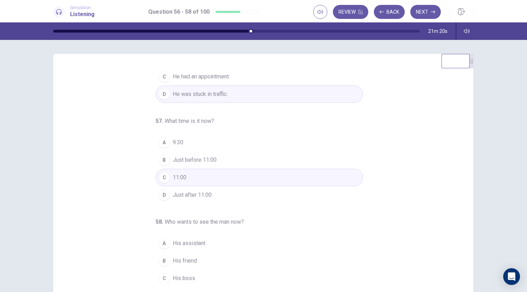
scroll to position [70, 0]
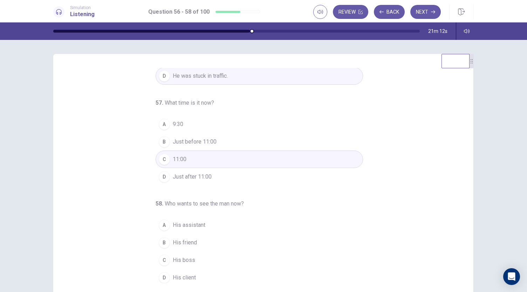
click at [178, 276] on span "His client" at bounding box center [184, 278] width 23 height 8
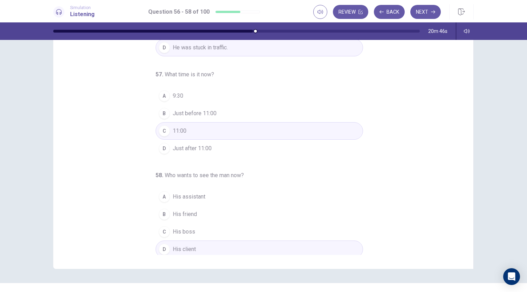
scroll to position [0, 0]
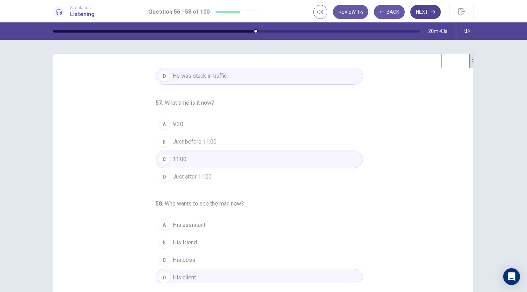
click at [421, 14] on button "Next" at bounding box center [426, 12] width 31 height 14
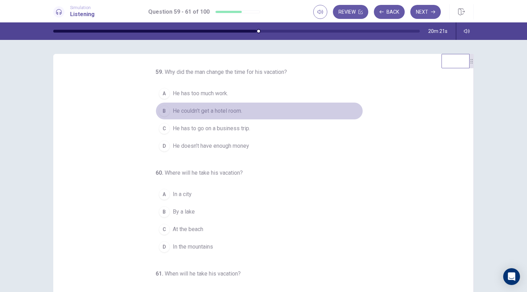
click at [206, 115] on span "He couldn’t get a hotel room." at bounding box center [207, 111] width 69 height 8
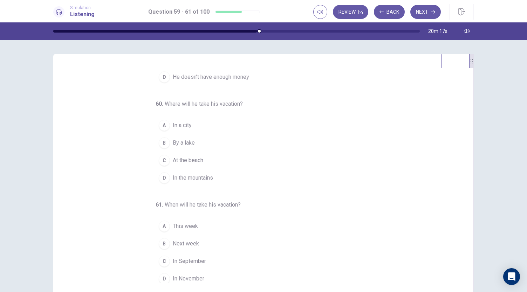
scroll to position [69, 0]
click at [186, 182] on span "In the mountains" at bounding box center [193, 178] width 40 height 8
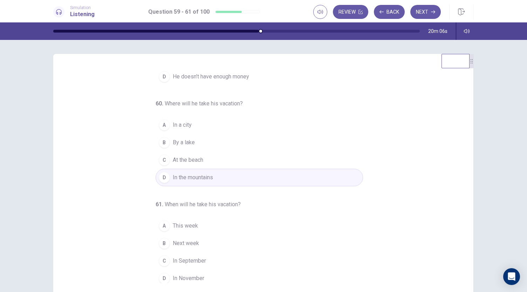
scroll to position [79, 0]
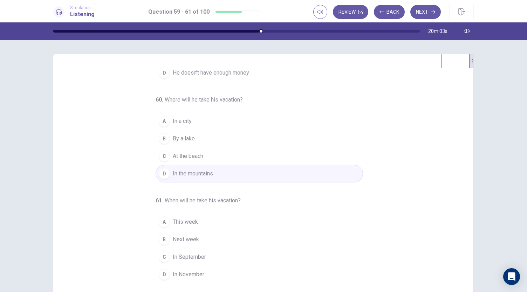
click at [183, 259] on span "In September" at bounding box center [189, 257] width 33 height 8
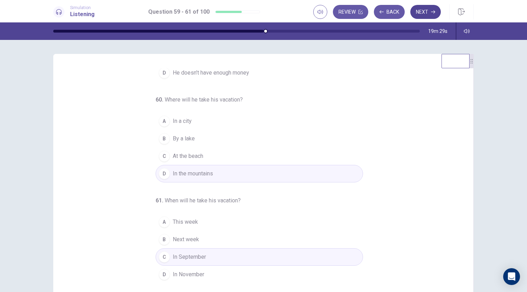
click at [422, 14] on button "Next" at bounding box center [426, 12] width 31 height 14
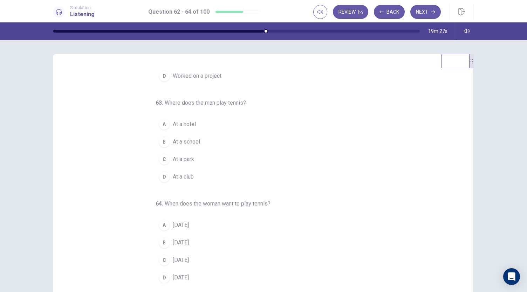
scroll to position [0, 0]
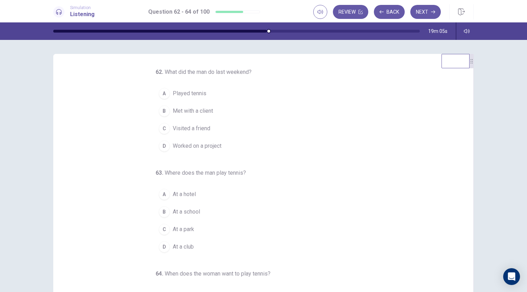
click at [188, 127] on span "Visited a friend" at bounding box center [192, 128] width 38 height 8
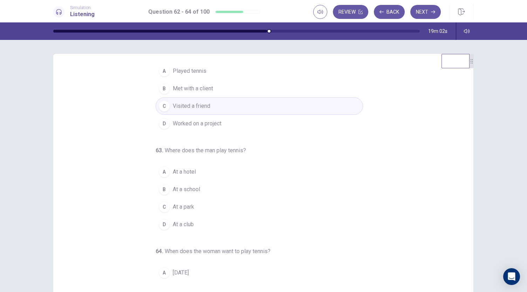
scroll to position [26, 0]
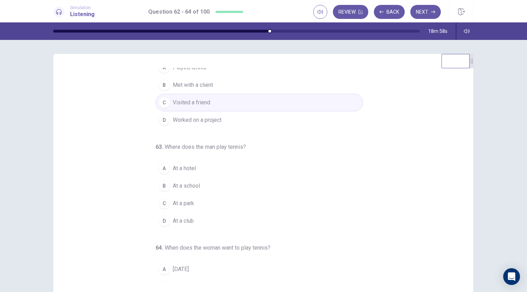
click at [174, 164] on span "At a hotel" at bounding box center [184, 168] width 23 height 8
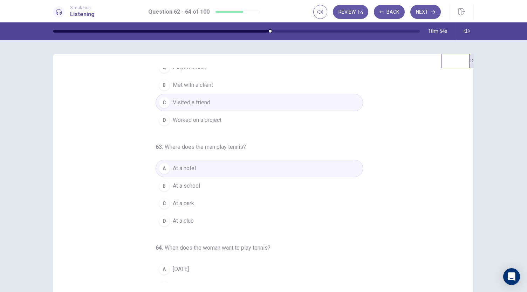
scroll to position [70, 0]
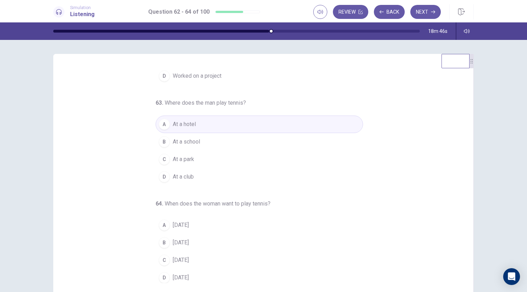
click at [176, 276] on span "Saturday" at bounding box center [181, 278] width 16 height 8
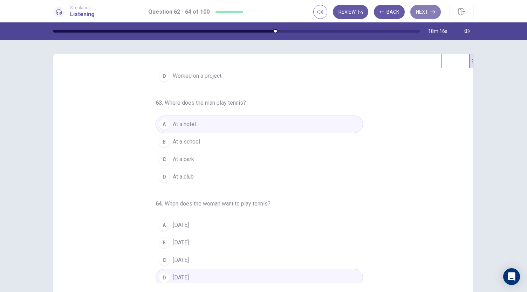
click at [428, 12] on button "Next" at bounding box center [426, 12] width 31 height 14
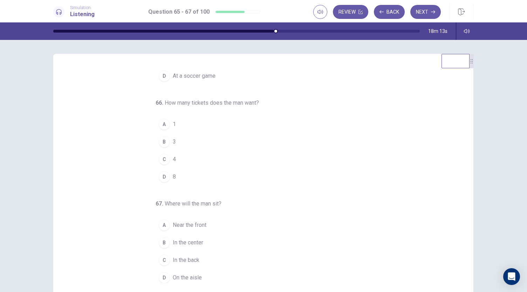
scroll to position [0, 0]
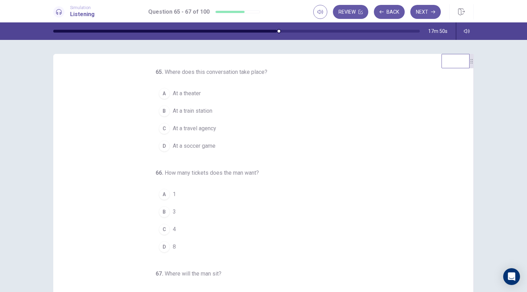
click at [191, 94] on span "At a theater" at bounding box center [187, 93] width 28 height 8
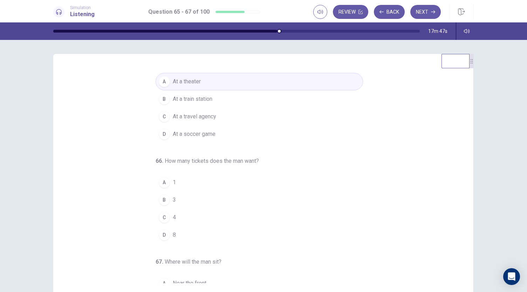
scroll to position [12, 0]
click at [164, 198] on div "B" at bounding box center [164, 199] width 11 height 11
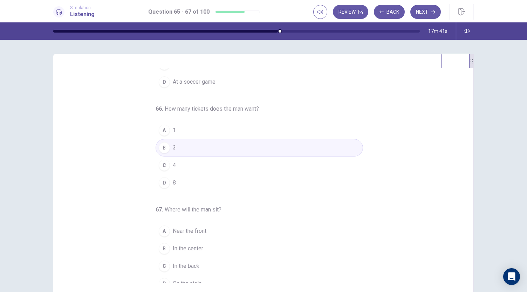
scroll to position [70, 0]
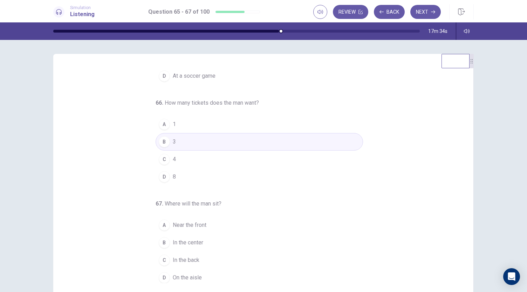
click at [191, 240] on span "In the center" at bounding box center [188, 243] width 31 height 8
click at [182, 257] on span "In the back" at bounding box center [186, 260] width 27 height 8
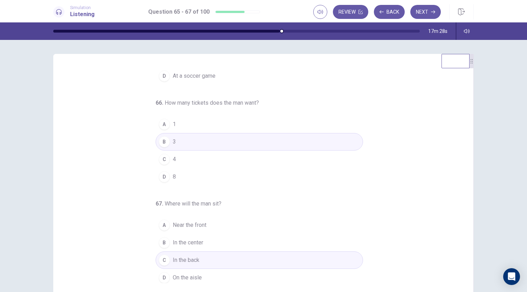
click at [187, 240] on span "In the center" at bounding box center [188, 243] width 31 height 8
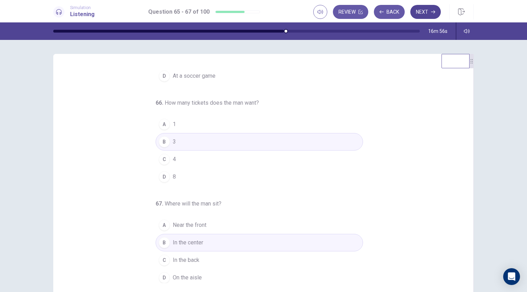
click at [426, 13] on button "Next" at bounding box center [426, 12] width 31 height 14
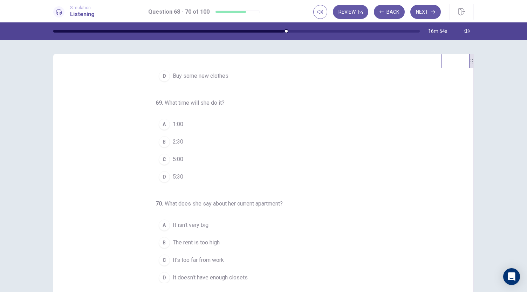
scroll to position [0, 0]
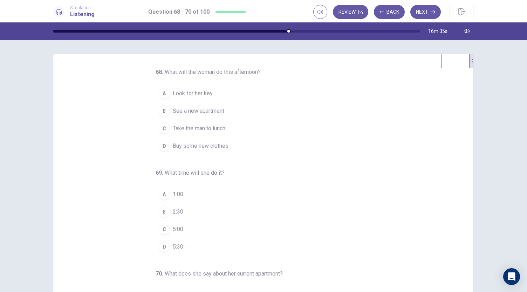
click at [197, 112] on span "See a new apartment" at bounding box center [199, 111] width 52 height 8
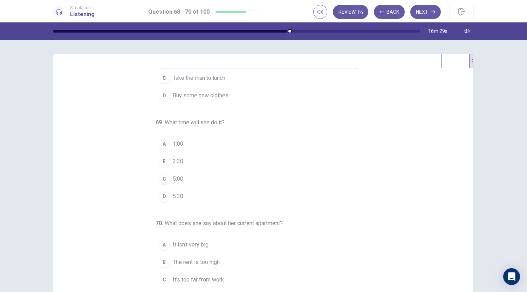
scroll to position [70, 0]
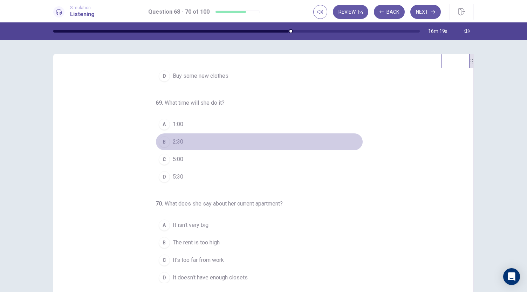
click at [176, 142] on span "2:30" at bounding box center [178, 142] width 11 height 8
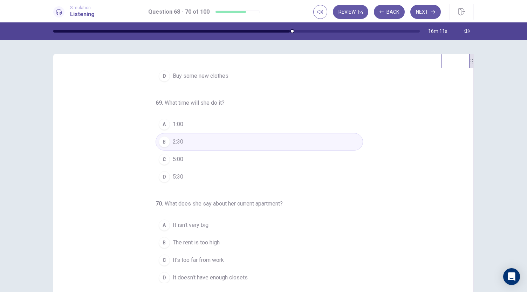
click at [194, 261] on span "It's too far from work" at bounding box center [198, 260] width 51 height 8
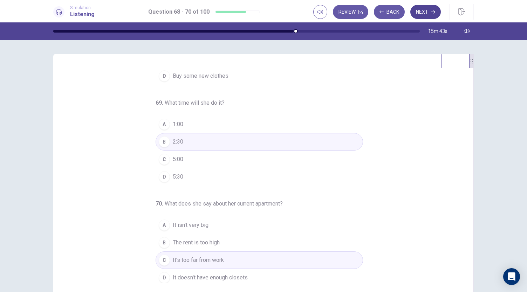
click at [429, 10] on button "Next" at bounding box center [426, 12] width 31 height 14
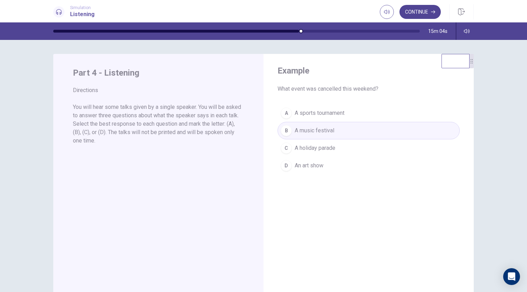
click at [417, 11] on button "Continue" at bounding box center [420, 12] width 41 height 14
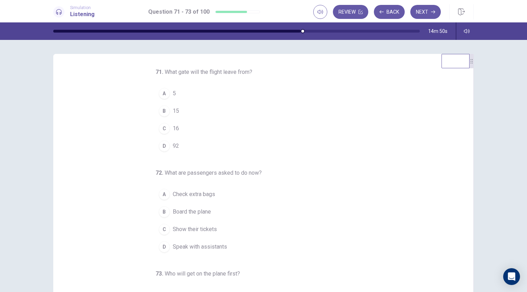
click at [173, 147] on span "92" at bounding box center [176, 146] width 6 height 8
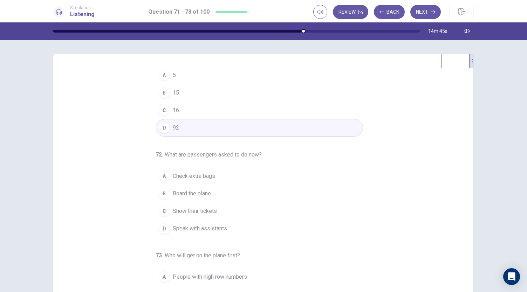
scroll to position [0, 0]
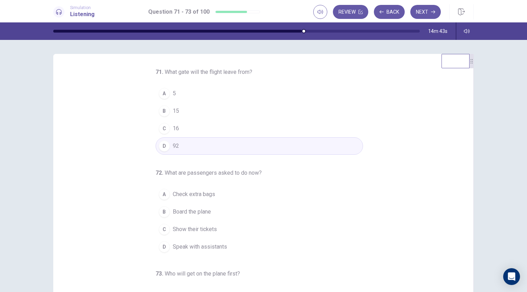
click at [180, 127] on button "C 16" at bounding box center [260, 129] width 208 height 18
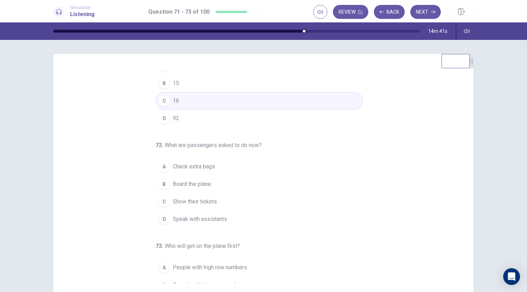
scroll to position [28, 0]
click at [198, 200] on span "Show their tickets" at bounding box center [195, 201] width 44 height 8
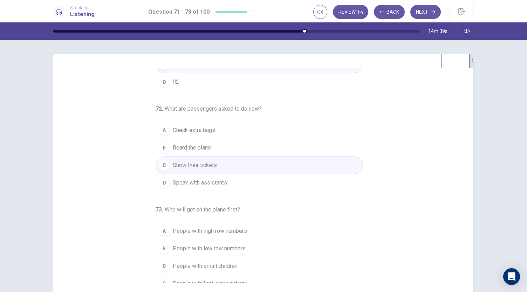
scroll to position [70, 0]
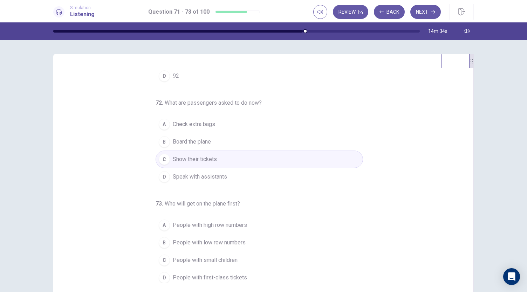
click at [197, 223] on span "People with high row numbers" at bounding box center [210, 225] width 74 height 8
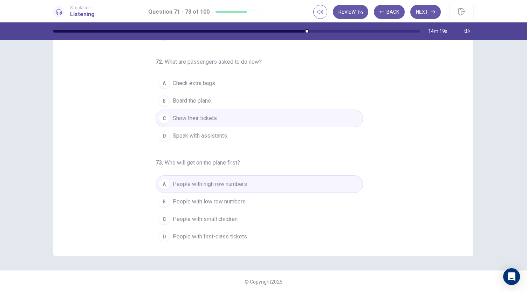
scroll to position [42, 0]
click at [205, 215] on span "People with small children" at bounding box center [205, 219] width 65 height 8
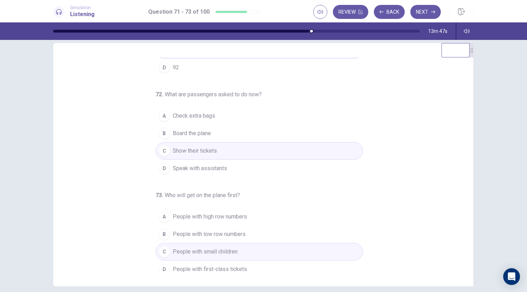
scroll to position [70, 0]
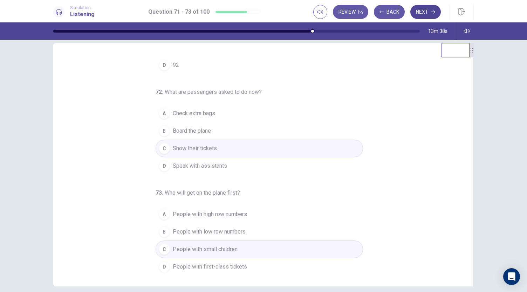
click at [426, 10] on button "Next" at bounding box center [426, 12] width 31 height 14
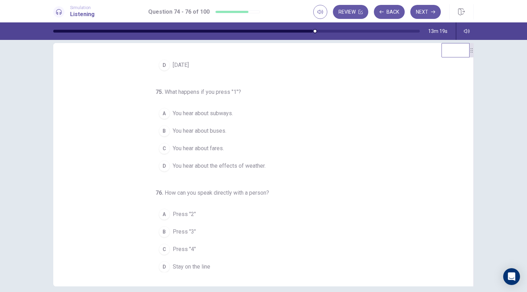
scroll to position [0, 0]
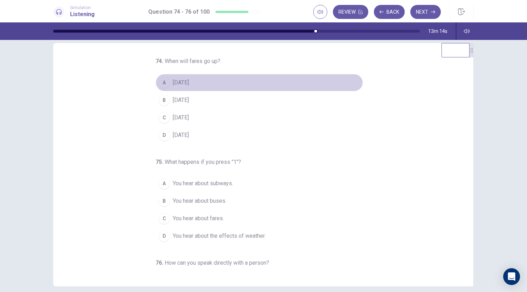
click at [186, 81] on span "September 1" at bounding box center [181, 83] width 16 height 8
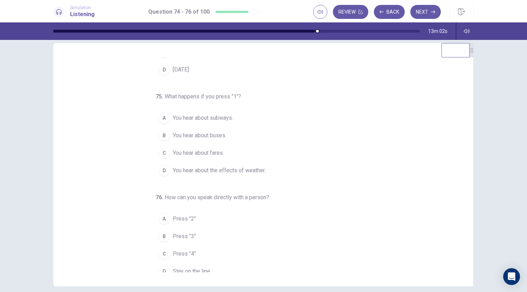
scroll to position [70, 0]
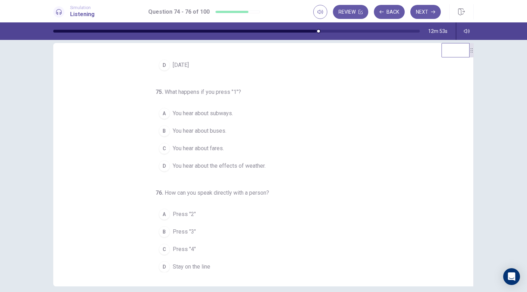
click at [207, 146] on span "You hear about fares." at bounding box center [198, 148] width 51 height 8
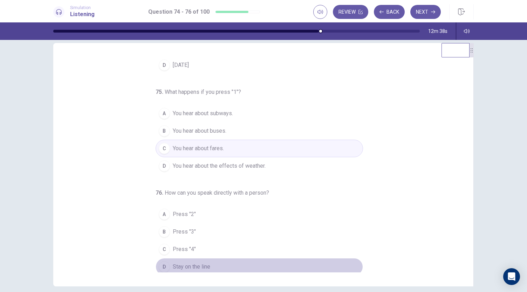
click at [183, 264] on span "Stay on the line" at bounding box center [192, 267] width 38 height 8
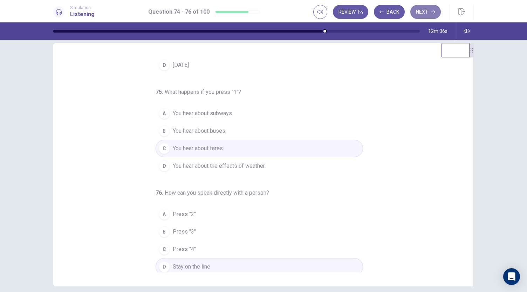
click at [421, 12] on button "Next" at bounding box center [426, 12] width 31 height 14
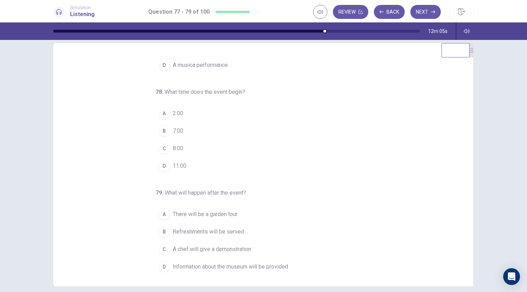
scroll to position [0, 0]
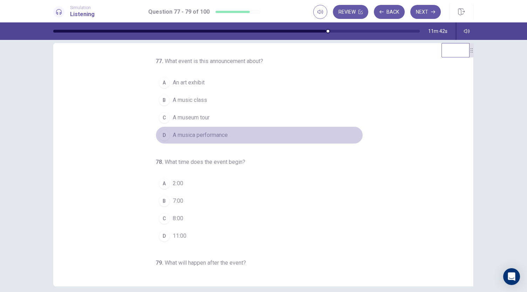
click at [215, 132] on span "A musica performance" at bounding box center [200, 135] width 55 height 8
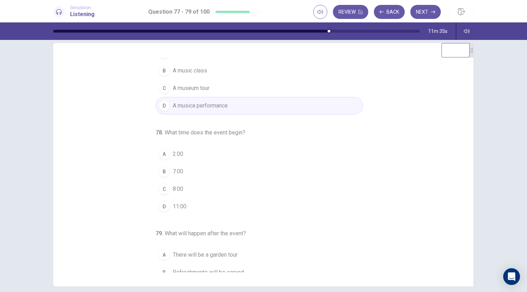
scroll to position [34, 0]
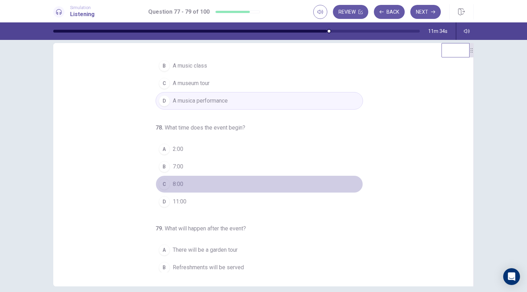
click at [170, 177] on button "C 8:00" at bounding box center [260, 185] width 208 height 18
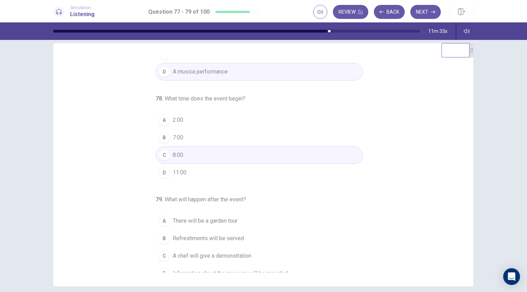
scroll to position [70, 0]
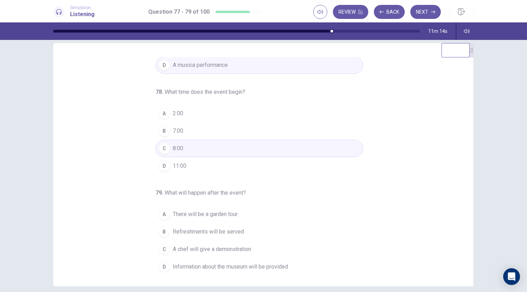
click at [187, 247] on span "A chef will give a demonstration" at bounding box center [212, 249] width 79 height 8
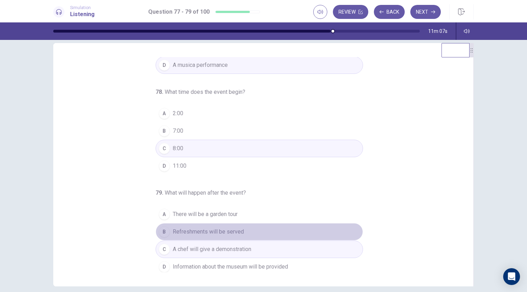
click at [194, 230] on span "Refreshments will be served" at bounding box center [208, 232] width 71 height 8
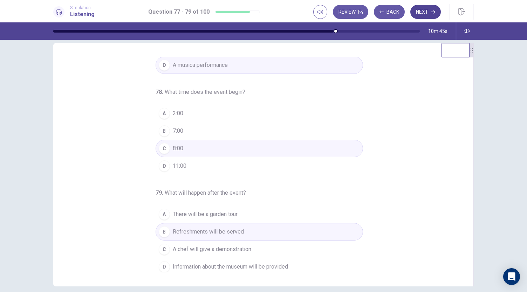
click at [426, 12] on button "Next" at bounding box center [426, 12] width 31 height 14
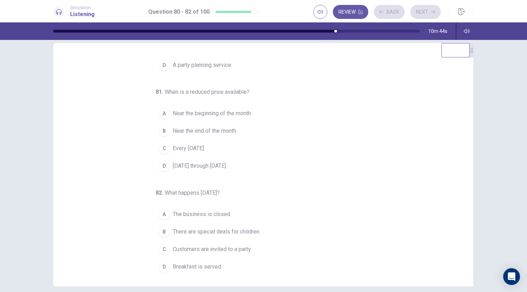
scroll to position [0, 0]
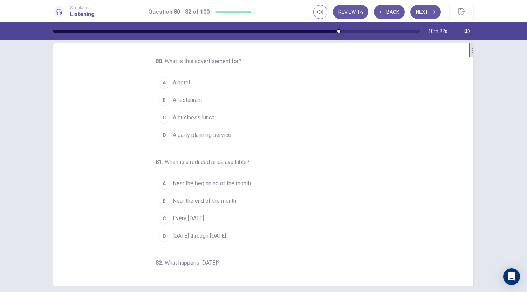
click at [187, 101] on span "A restaurant" at bounding box center [187, 100] width 29 height 8
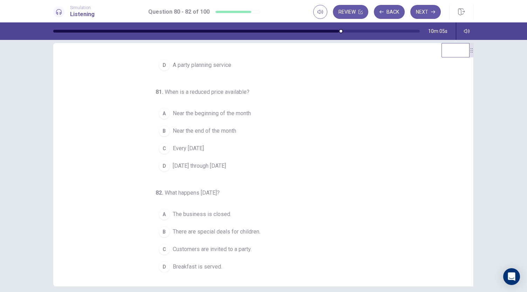
scroll to position [39, 0]
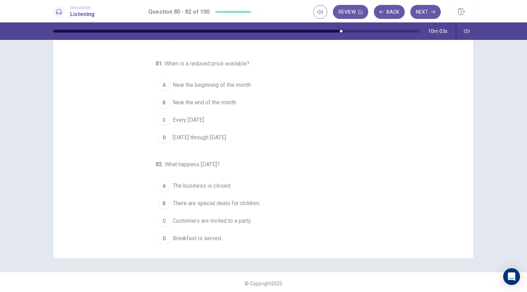
click at [241, 200] on span "There are special deals for children." at bounding box center [217, 204] width 88 height 8
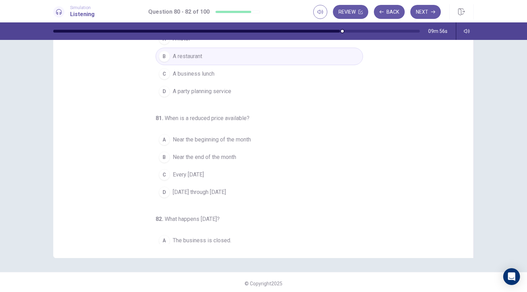
scroll to position [15, 0]
click at [204, 176] on span "Every Wednesday" at bounding box center [188, 175] width 31 height 8
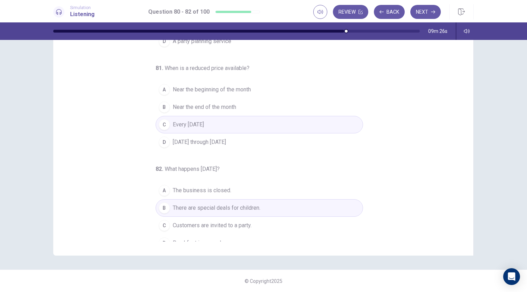
scroll to position [64, 0]
click at [422, 14] on button "Next" at bounding box center [426, 12] width 31 height 14
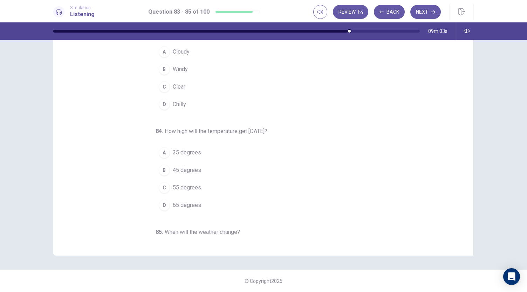
scroll to position [0, 0]
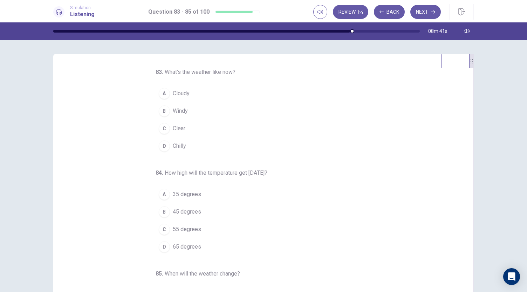
click at [179, 94] on span "Cloudy" at bounding box center [181, 93] width 17 height 8
click at [173, 225] on span "55 degrees" at bounding box center [187, 229] width 28 height 8
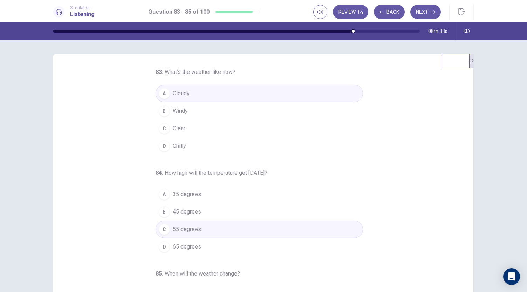
scroll to position [70, 0]
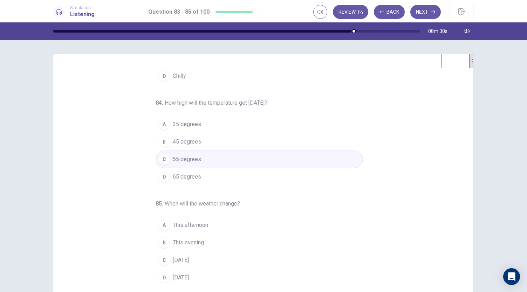
click at [189, 243] on span "This evening" at bounding box center [188, 243] width 31 height 8
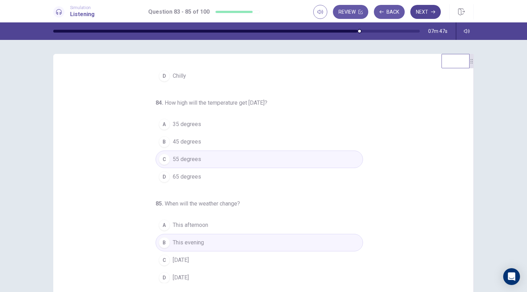
click at [424, 9] on button "Next" at bounding box center [426, 12] width 31 height 14
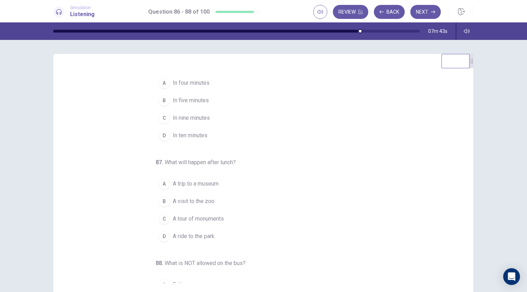
scroll to position [1, 0]
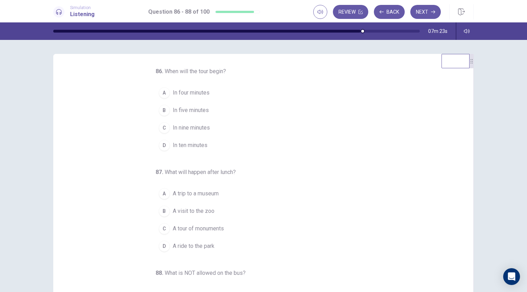
click at [195, 148] on span "In ten minutes" at bounding box center [190, 145] width 35 height 8
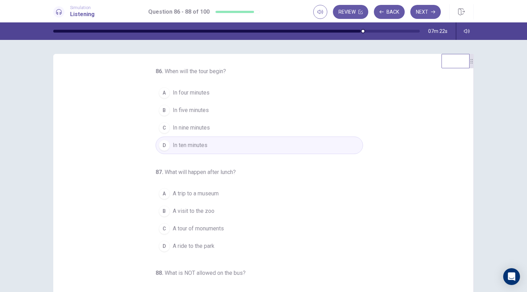
scroll to position [53, 0]
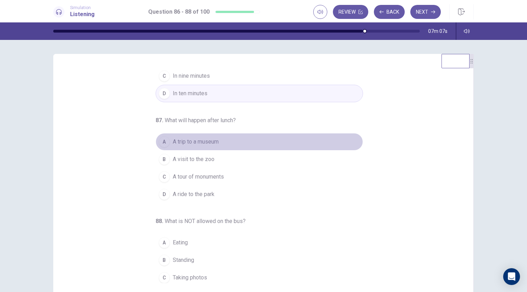
click at [206, 142] on span "A trip to a museum" at bounding box center [196, 142] width 46 height 8
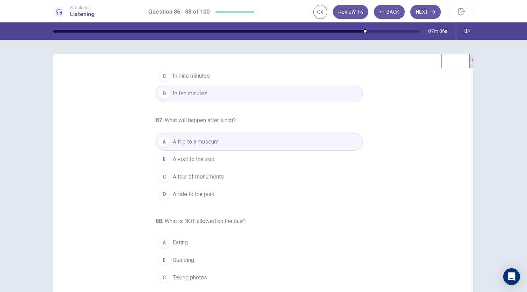
scroll to position [70, 0]
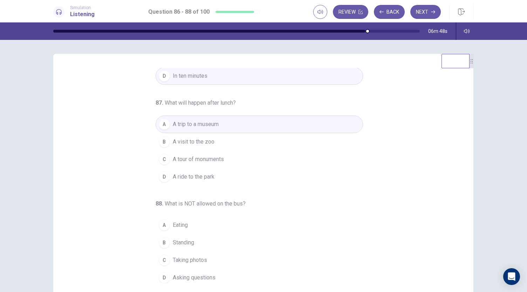
click at [181, 242] on span "Standing" at bounding box center [183, 243] width 21 height 8
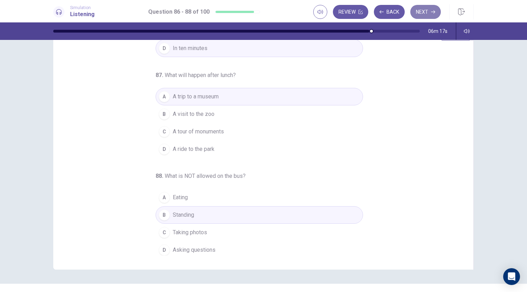
click at [419, 12] on button "Next" at bounding box center [426, 12] width 31 height 14
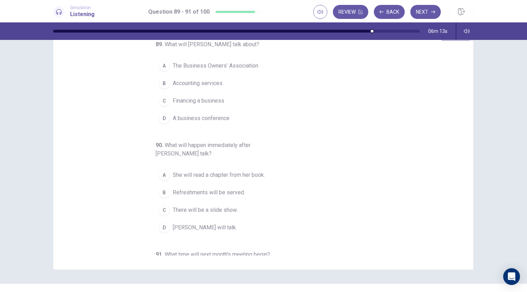
scroll to position [0, 0]
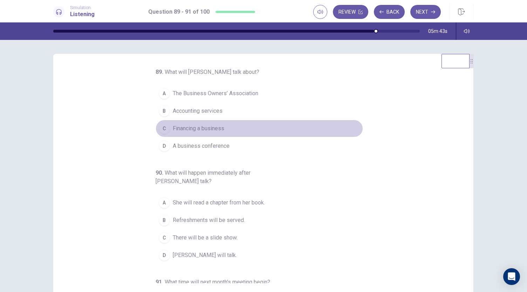
click at [190, 127] on span "Financing a business" at bounding box center [199, 128] width 52 height 8
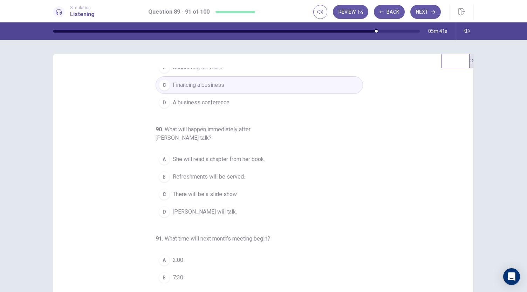
scroll to position [59, 0]
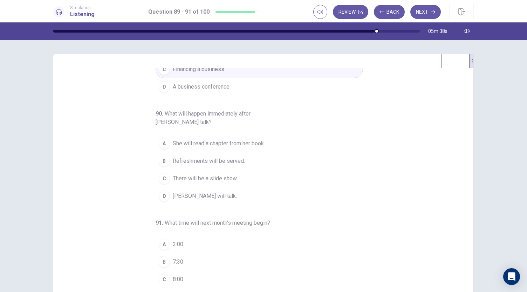
click at [221, 158] on span "Refreshments will be served." at bounding box center [209, 161] width 72 height 8
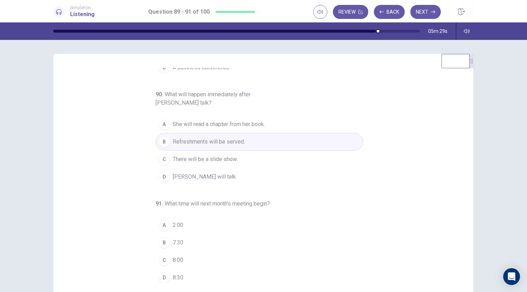
scroll to position [42, 0]
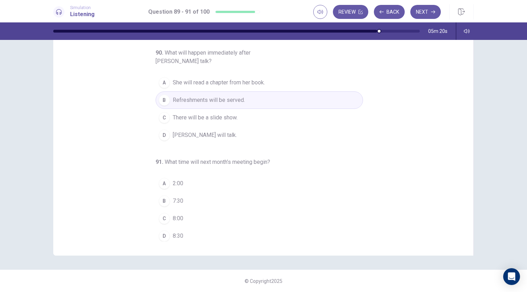
click at [177, 197] on span "7:30" at bounding box center [178, 201] width 11 height 8
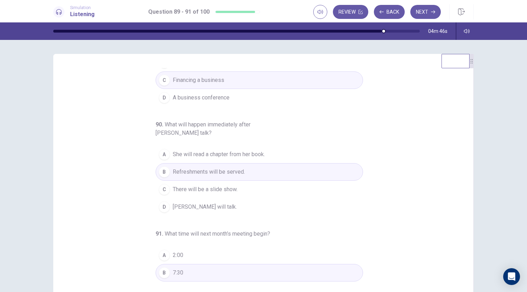
scroll to position [79, 0]
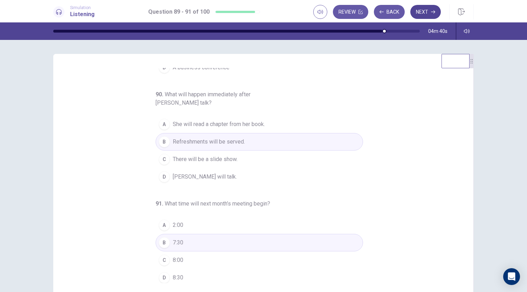
click at [425, 14] on button "Next" at bounding box center [426, 12] width 31 height 14
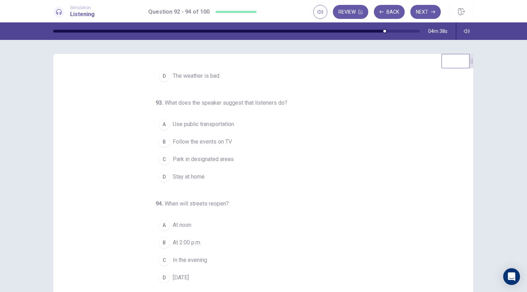
scroll to position [0, 0]
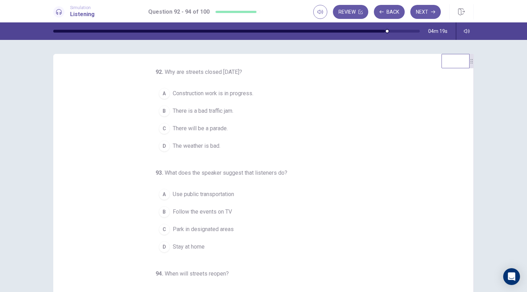
click at [196, 131] on span "There will be a parade." at bounding box center [200, 128] width 55 height 8
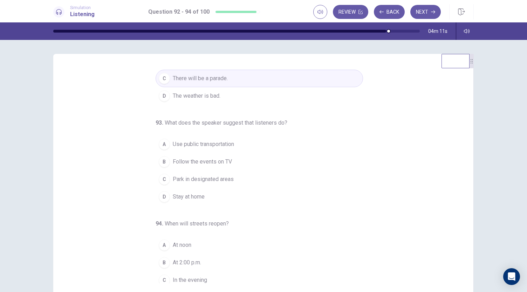
scroll to position [52, 0]
click at [204, 142] on span "Use public transportation" at bounding box center [203, 143] width 61 height 8
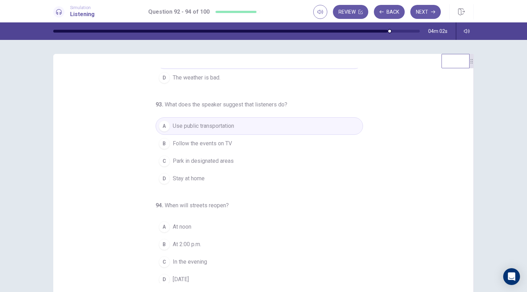
scroll to position [70, 0]
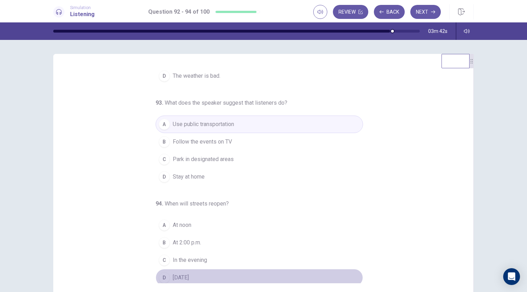
click at [189, 274] on span "Tomorrow" at bounding box center [181, 278] width 16 height 8
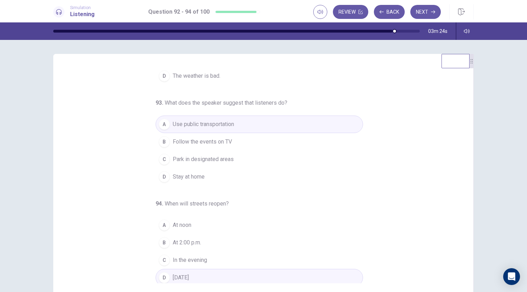
scroll to position [42, 0]
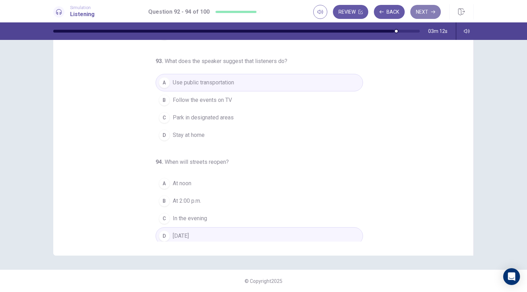
click at [425, 10] on button "Next" at bounding box center [426, 12] width 31 height 14
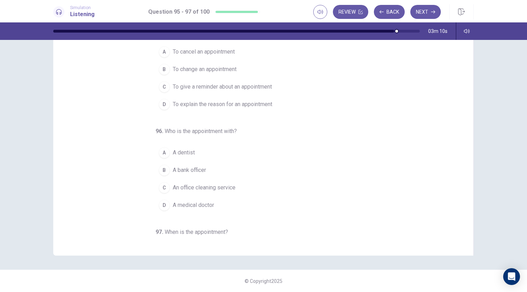
scroll to position [0, 0]
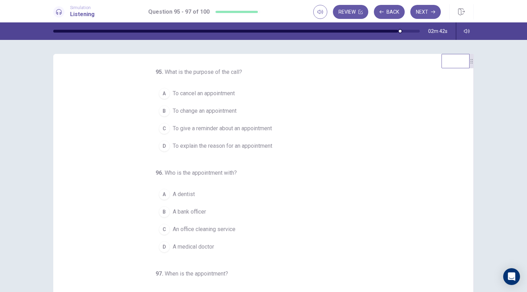
click at [176, 190] on span "A dentist" at bounding box center [184, 194] width 22 height 8
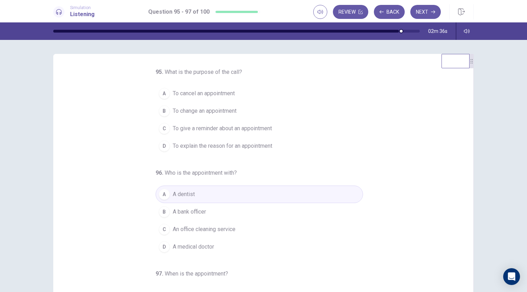
click at [234, 126] on span "To give a reminder about an appointment" at bounding box center [222, 128] width 99 height 8
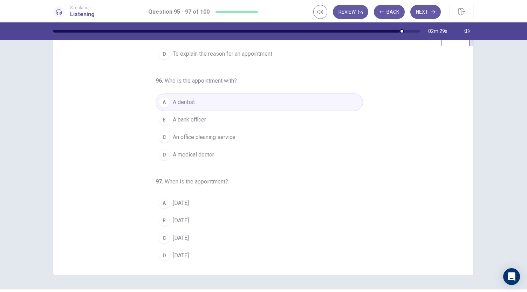
scroll to position [22, 0]
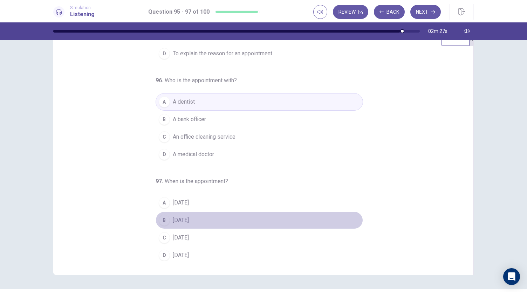
click at [175, 217] on span "Monday" at bounding box center [181, 220] width 16 height 8
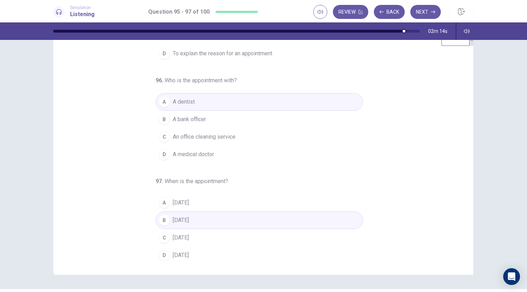
scroll to position [70, 0]
click at [428, 13] on button "Next" at bounding box center [426, 12] width 31 height 14
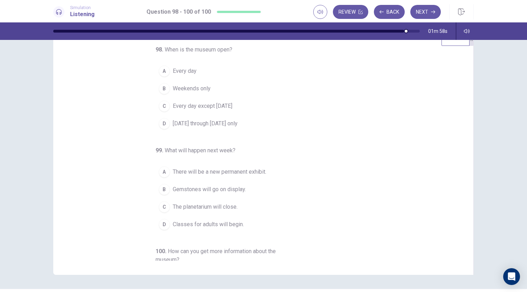
scroll to position [0, 0]
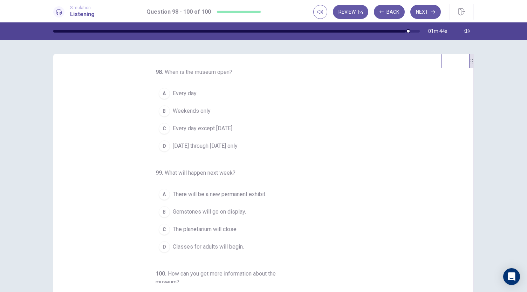
click at [221, 146] on span "Monday through Friday only" at bounding box center [205, 146] width 65 height 8
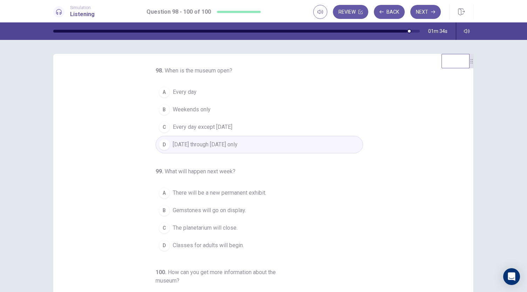
scroll to position [1, 0]
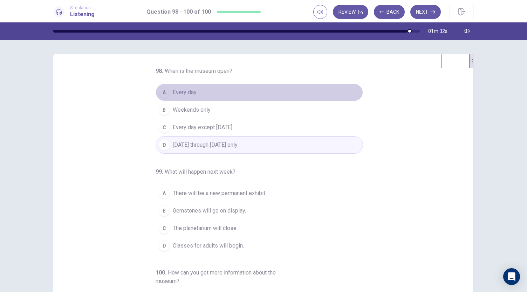
click at [183, 94] on span "Every day" at bounding box center [185, 92] width 24 height 8
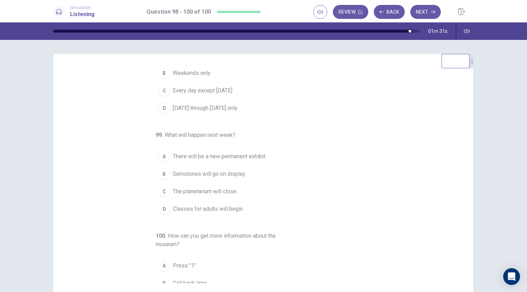
scroll to position [38, 0]
click at [202, 172] on span "Gemstones will go on display." at bounding box center [209, 174] width 73 height 8
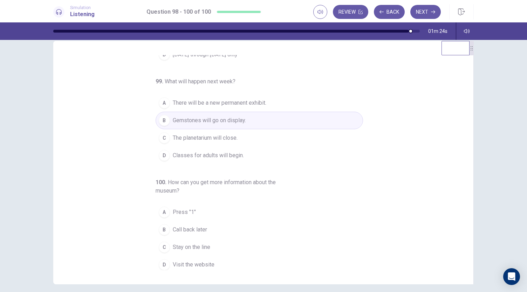
scroll to position [13, 0]
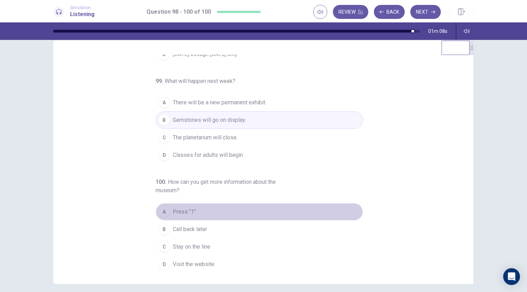
click at [177, 213] on span "Press "1"" at bounding box center [184, 212] width 23 height 8
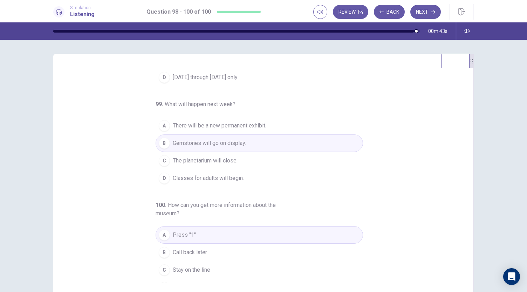
scroll to position [79, 0]
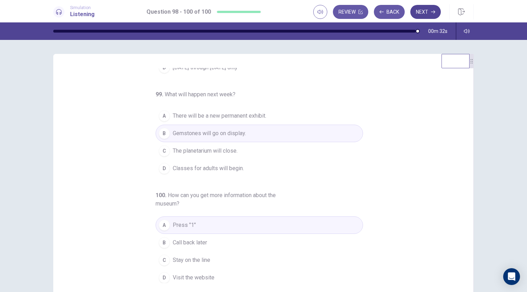
click at [429, 11] on button "Next" at bounding box center [426, 12] width 31 height 14
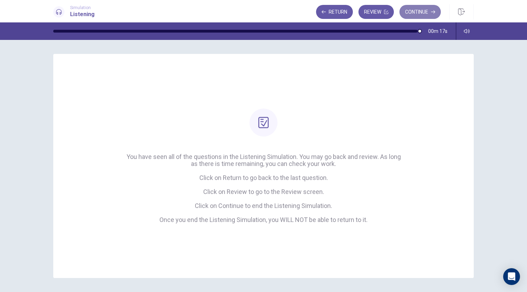
click at [417, 11] on button "Continue" at bounding box center [420, 12] width 41 height 14
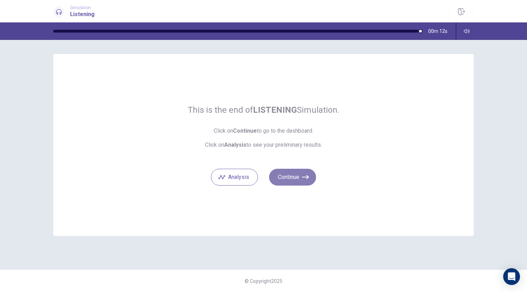
click at [303, 177] on icon "button" at bounding box center [305, 177] width 7 height 4
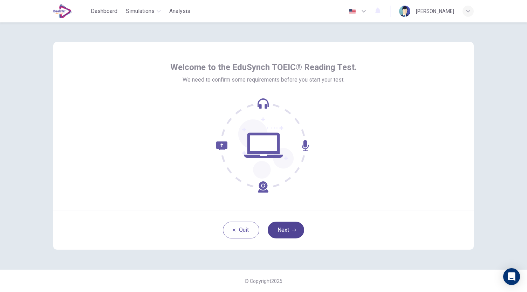
click at [299, 226] on button "Next" at bounding box center [286, 230] width 36 height 17
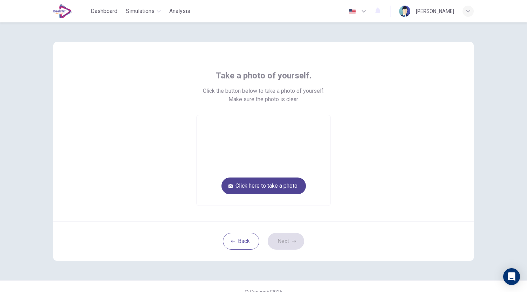
click at [268, 185] on button "Click here to take a photo" at bounding box center [264, 186] width 85 height 17
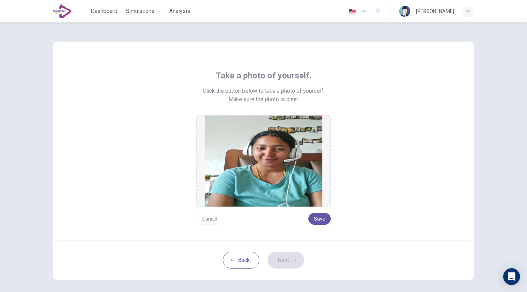
click at [209, 220] on button "Cancel" at bounding box center [209, 219] width 27 height 12
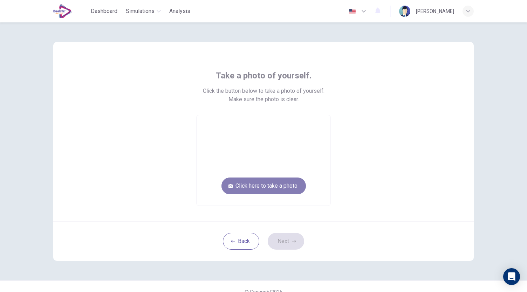
click at [272, 185] on button "Click here to take a photo" at bounding box center [264, 186] width 85 height 17
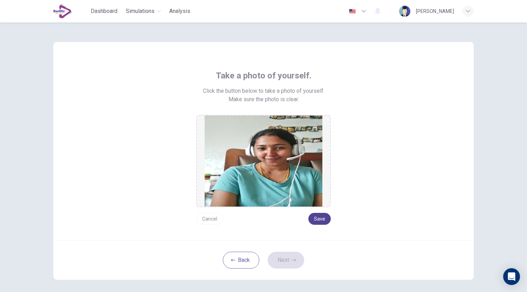
click at [321, 219] on button "Save" at bounding box center [320, 219] width 22 height 12
click at [290, 265] on button "Next" at bounding box center [286, 260] width 36 height 17
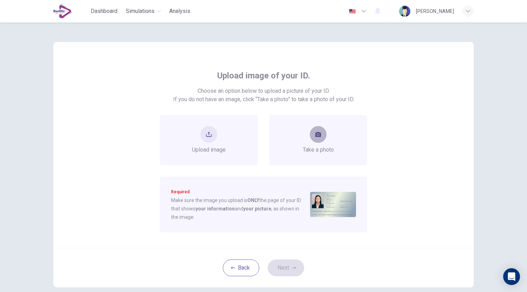
click at [320, 141] on button "take photo" at bounding box center [318, 134] width 17 height 17
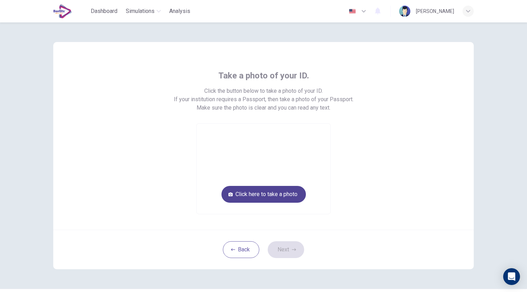
click at [282, 200] on button "Click here to take a photo" at bounding box center [264, 194] width 85 height 17
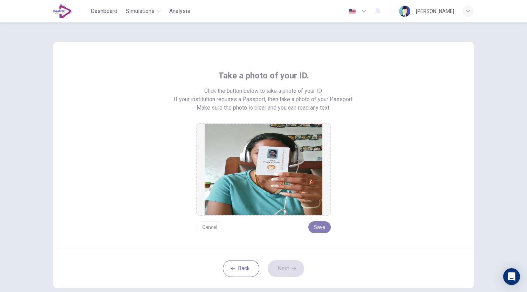
click at [325, 227] on button "Save" at bounding box center [320, 228] width 22 height 12
click at [299, 268] on button "Next" at bounding box center [286, 269] width 36 height 17
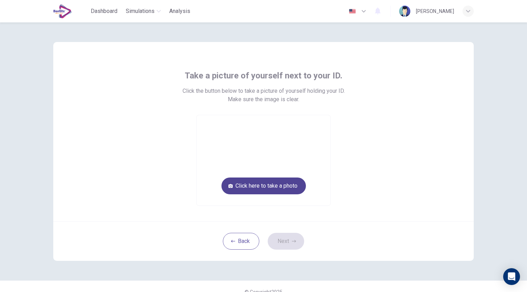
click at [286, 186] on button "Click here to take a photo" at bounding box center [264, 186] width 85 height 17
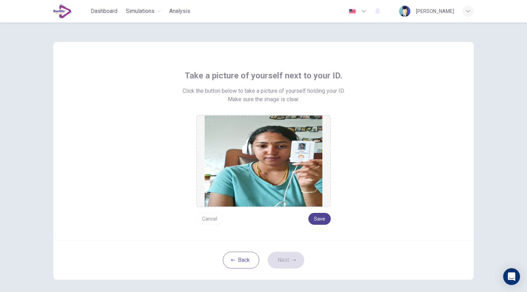
click at [322, 221] on button "Save" at bounding box center [320, 219] width 22 height 12
click at [293, 256] on button "Next" at bounding box center [286, 260] width 36 height 17
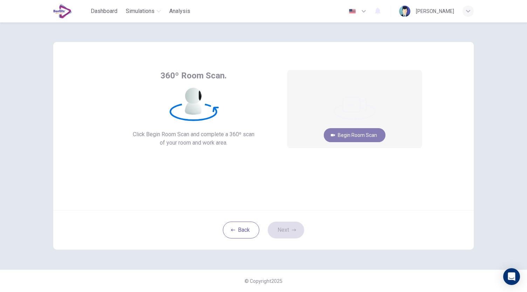
click at [357, 137] on button "Begin Room Scan" at bounding box center [355, 135] width 62 height 14
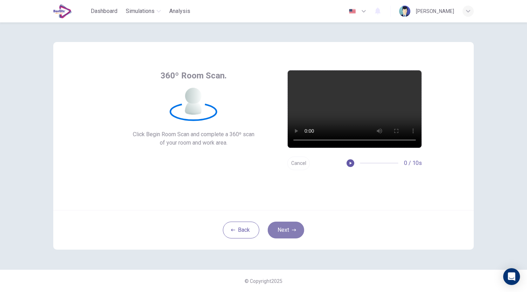
click at [282, 234] on button "Next" at bounding box center [286, 230] width 36 height 17
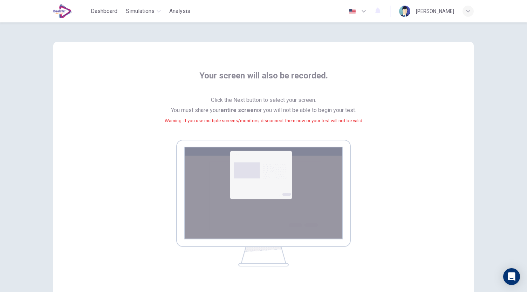
scroll to position [72, 0]
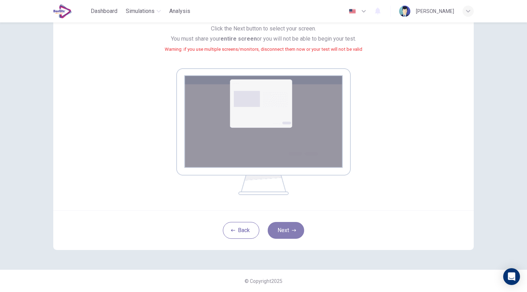
click at [292, 228] on button "Next" at bounding box center [286, 230] width 36 height 17
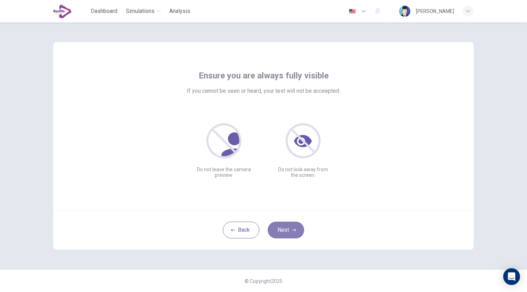
click at [283, 232] on button "Next" at bounding box center [286, 230] width 36 height 17
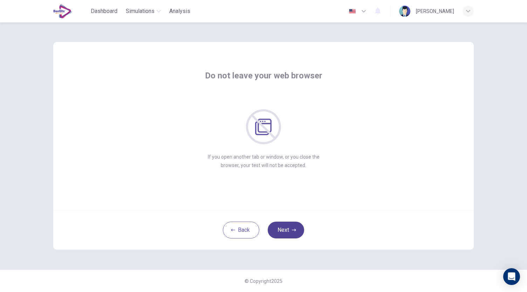
click at [285, 229] on button "Next" at bounding box center [286, 230] width 36 height 17
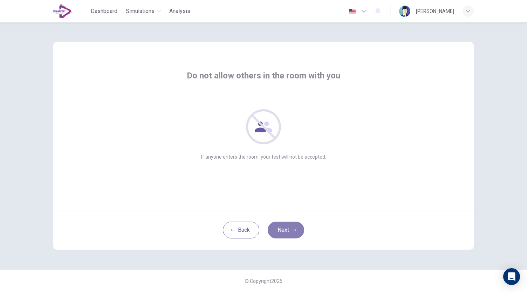
click at [285, 229] on button "Next" at bounding box center [286, 230] width 36 height 17
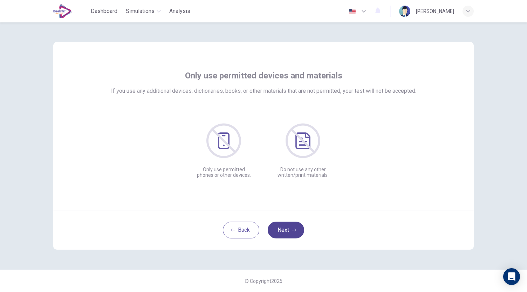
click at [285, 229] on button "Next" at bounding box center [286, 230] width 36 height 17
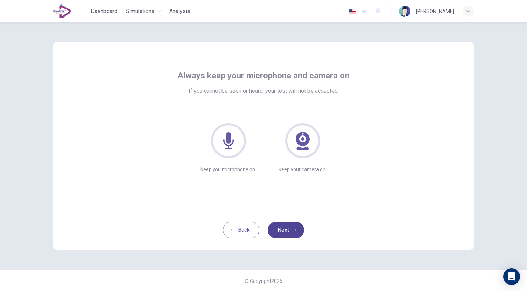
click at [285, 229] on button "Next" at bounding box center [286, 230] width 36 height 17
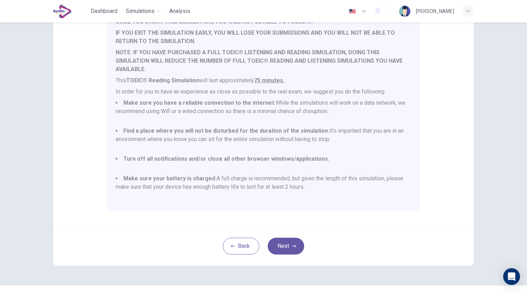
scroll to position [82, 0]
click at [278, 246] on button "Next" at bounding box center [286, 246] width 36 height 17
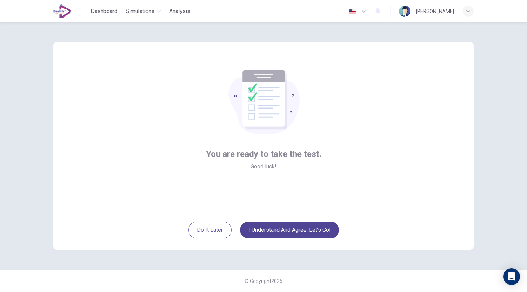
scroll to position [0, 0]
click at [276, 225] on button "I understand and agree. Let’s go!" at bounding box center [289, 230] width 99 height 17
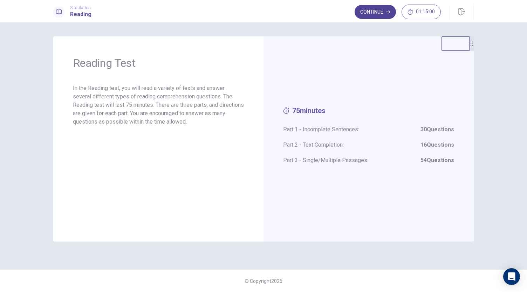
click at [375, 10] on button "Continue" at bounding box center [375, 12] width 41 height 14
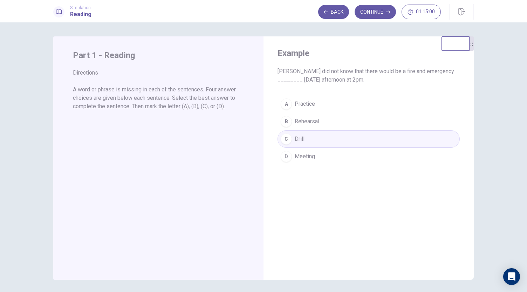
click at [304, 135] on div "A Practice B Rehearsal C Drill D Meeting" at bounding box center [369, 130] width 182 height 70
click at [386, 13] on button "Continue" at bounding box center [375, 12] width 41 height 14
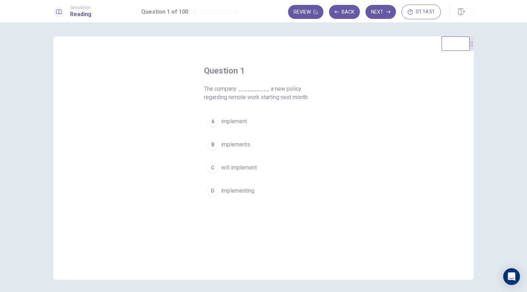
click at [236, 167] on span "will implement" at bounding box center [239, 168] width 36 height 8
click at [382, 7] on button "Next" at bounding box center [381, 12] width 31 height 14
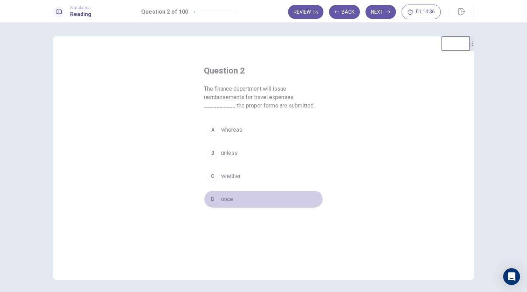
click at [225, 197] on span "once" at bounding box center [227, 199] width 12 height 8
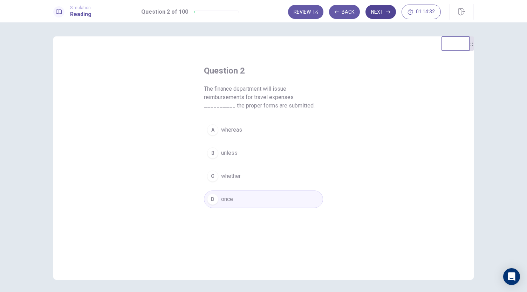
click at [381, 11] on button "Next" at bounding box center [381, 12] width 31 height 14
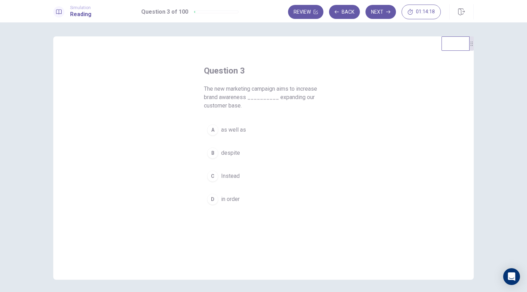
click at [237, 148] on button "B despite" at bounding box center [263, 153] width 119 height 18
click at [380, 13] on button "Next" at bounding box center [381, 12] width 31 height 14
click at [231, 146] on span "condition" at bounding box center [232, 145] width 22 height 8
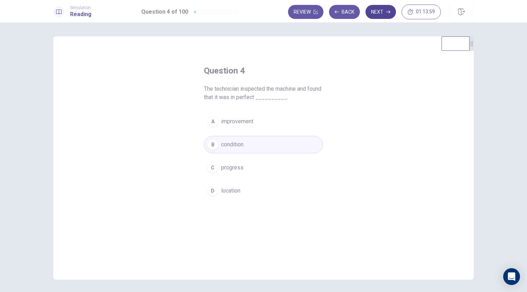
click at [382, 14] on button "Next" at bounding box center [381, 12] width 31 height 14
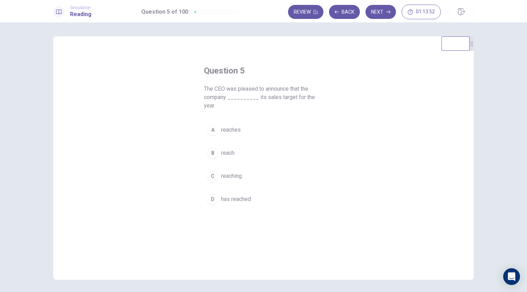
click at [234, 126] on span "reaches" at bounding box center [231, 130] width 20 height 8
click at [378, 9] on button "Next" at bounding box center [381, 12] width 31 height 14
click at [221, 122] on span "by" at bounding box center [224, 121] width 6 height 8
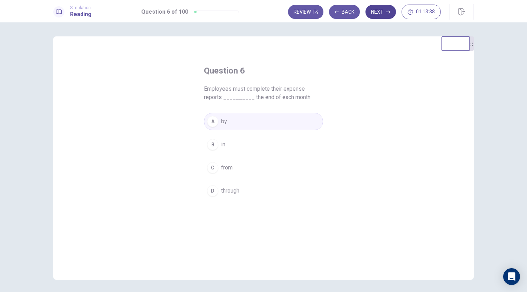
click at [375, 7] on button "Next" at bounding box center [381, 12] width 31 height 14
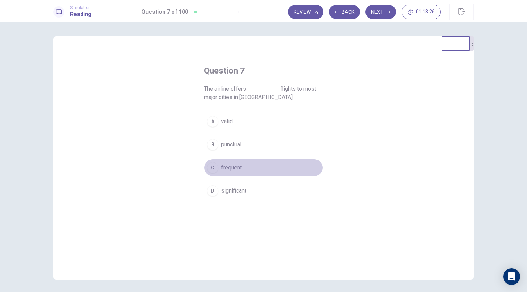
click at [226, 166] on span "frequent" at bounding box center [231, 168] width 21 height 8
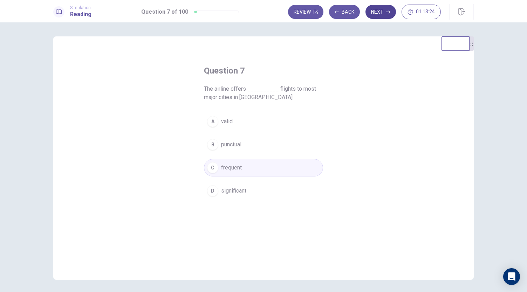
click at [379, 11] on button "Next" at bounding box center [381, 12] width 31 height 14
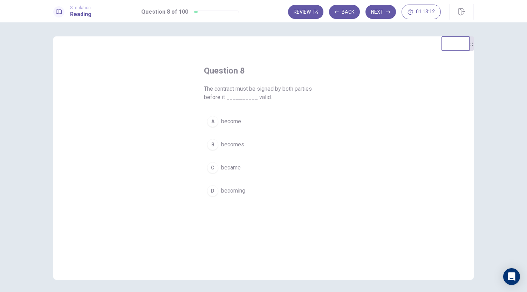
click at [234, 142] on span "becomes" at bounding box center [232, 145] width 23 height 8
click at [380, 11] on button "Next" at bounding box center [381, 12] width 31 height 14
click at [234, 186] on button "D received" at bounding box center [263, 191] width 119 height 18
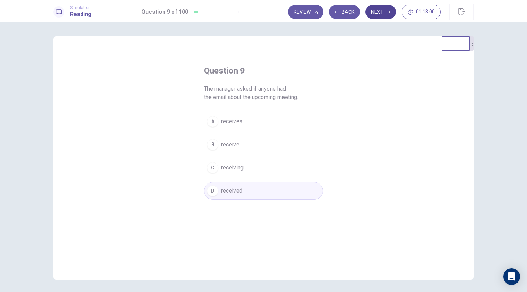
click at [377, 11] on button "Next" at bounding box center [381, 12] width 31 height 14
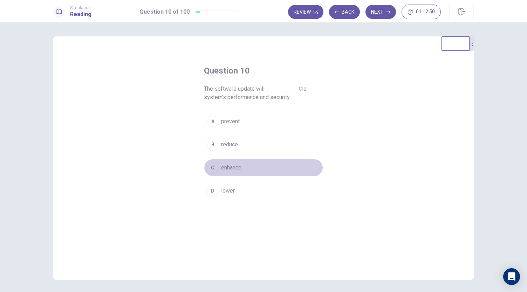
click at [232, 170] on span "enhance" at bounding box center [231, 168] width 20 height 8
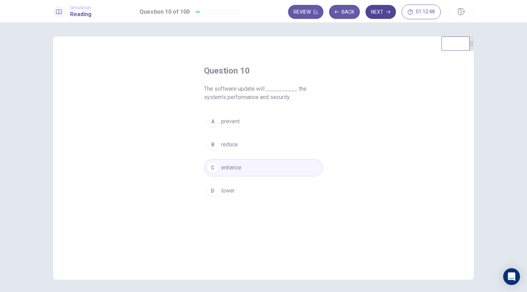
click at [380, 13] on button "Next" at bounding box center [381, 12] width 31 height 14
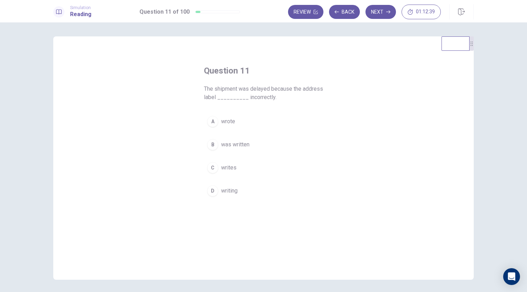
click at [237, 143] on span "was written" at bounding box center [235, 145] width 28 height 8
click at [374, 12] on button "Next" at bounding box center [381, 12] width 31 height 14
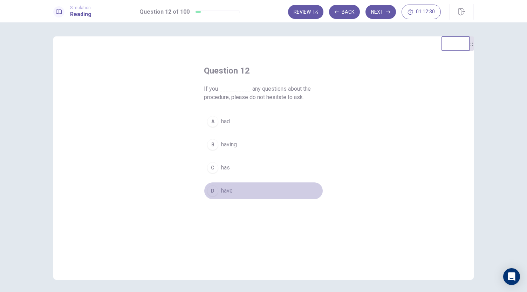
click at [223, 192] on span "have" at bounding box center [227, 191] width 12 height 8
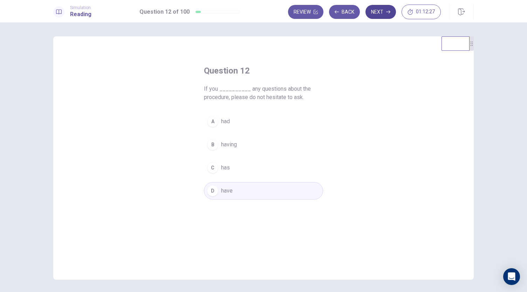
click at [379, 9] on button "Next" at bounding box center [381, 12] width 31 height 14
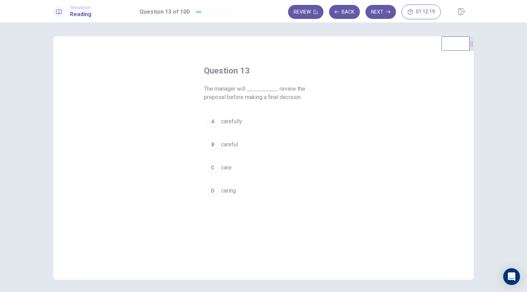
click at [229, 121] on span "carefully" at bounding box center [231, 121] width 21 height 8
click at [380, 9] on button "Next" at bounding box center [381, 12] width 31 height 14
click at [228, 164] on span "brief" at bounding box center [227, 168] width 12 height 8
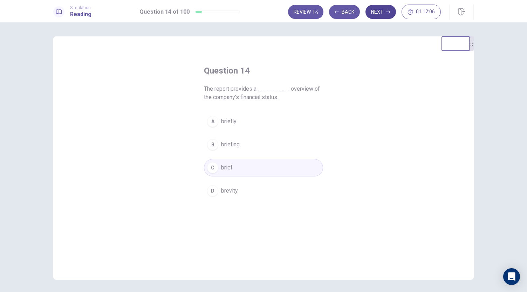
click at [384, 13] on button "Next" at bounding box center [381, 12] width 31 height 14
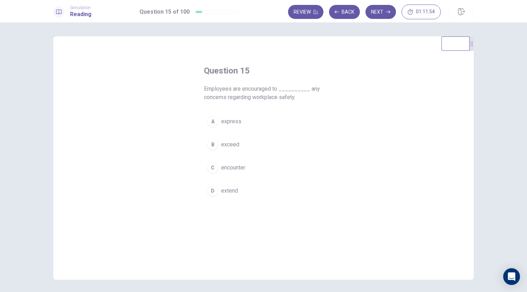
click at [230, 121] on span "express" at bounding box center [231, 121] width 20 height 8
click at [382, 15] on button "Next" at bounding box center [381, 12] width 31 height 14
click at [230, 143] on span "creative" at bounding box center [231, 145] width 20 height 8
click at [380, 13] on button "Next" at bounding box center [381, 12] width 31 height 14
click at [229, 153] on span "inform" at bounding box center [229, 153] width 16 height 8
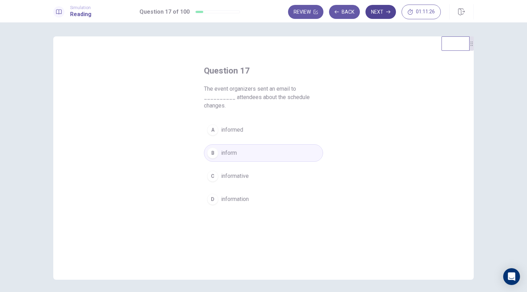
click at [382, 11] on button "Next" at bounding box center [381, 12] width 31 height 14
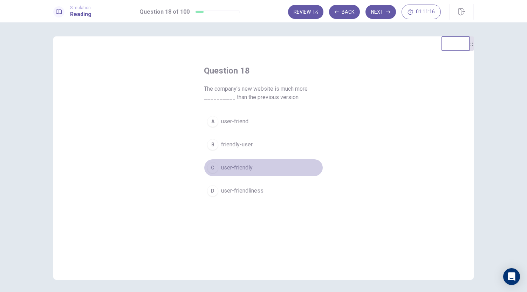
click at [236, 166] on span "user-friendly" at bounding box center [237, 168] width 32 height 8
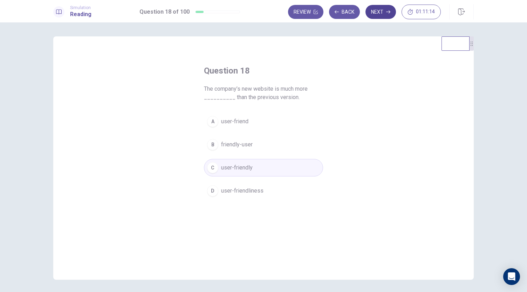
click at [381, 13] on button "Next" at bounding box center [381, 12] width 31 height 14
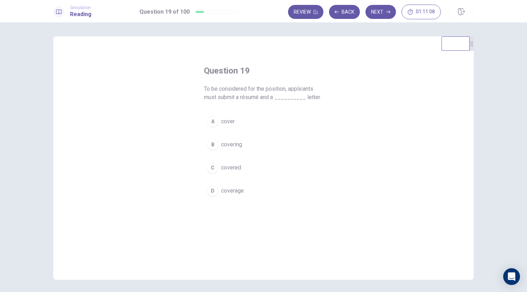
click at [234, 120] on button "A cover" at bounding box center [263, 122] width 119 height 18
click at [379, 7] on button "Next" at bounding box center [381, 12] width 31 height 14
click at [236, 197] on span "advance" at bounding box center [231, 199] width 20 height 8
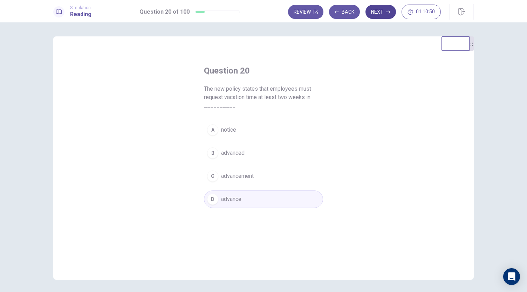
click at [383, 11] on button "Next" at bounding box center [381, 12] width 31 height 14
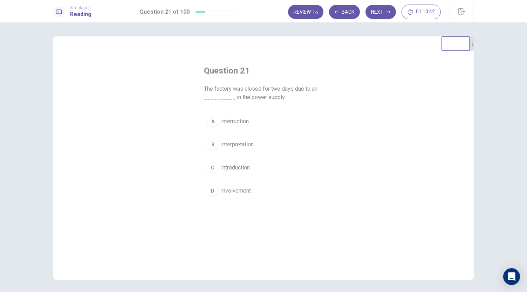
click at [236, 122] on span "interruption" at bounding box center [235, 121] width 28 height 8
click at [382, 12] on button "Next" at bounding box center [381, 12] width 31 height 14
click at [225, 143] on span "but" at bounding box center [225, 145] width 8 height 8
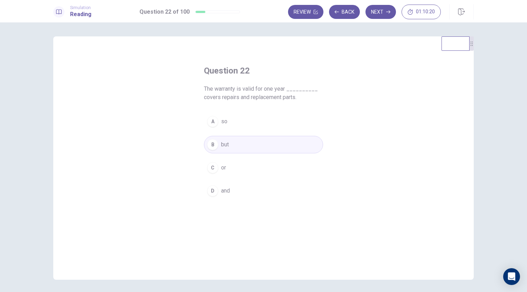
click at [228, 191] on span "and" at bounding box center [225, 191] width 9 height 8
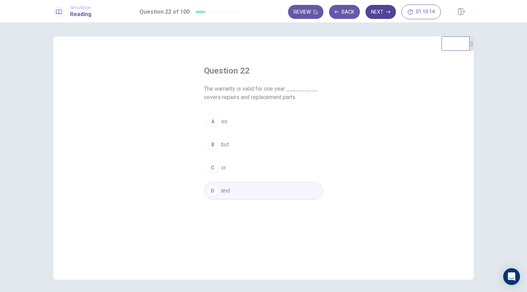
click at [382, 11] on button "Next" at bounding box center [381, 12] width 31 height 14
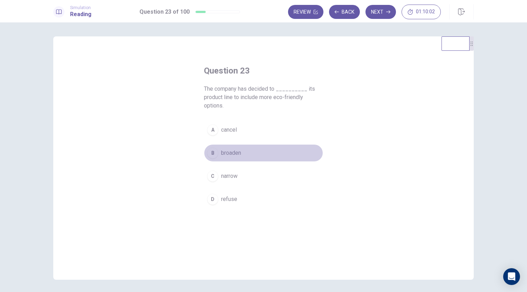
click at [231, 153] on span "broaden" at bounding box center [231, 153] width 20 height 8
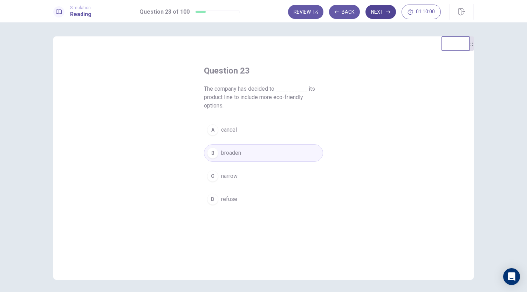
click at [383, 8] on button "Next" at bounding box center [381, 12] width 31 height 14
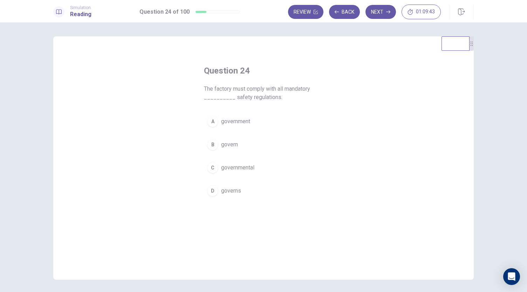
click at [239, 165] on span "governmental" at bounding box center [237, 168] width 33 height 8
click at [378, 11] on button "Next" at bounding box center [381, 12] width 31 height 14
click at [244, 167] on span "considering" at bounding box center [235, 168] width 29 height 8
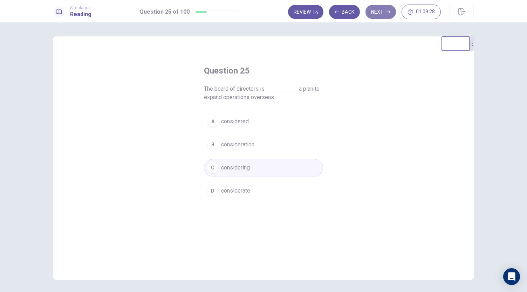
click at [385, 11] on button "Next" at bounding box center [381, 12] width 31 height 14
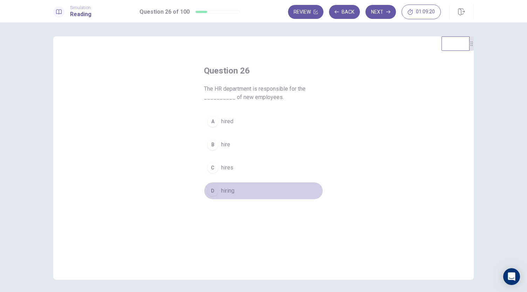
click at [229, 193] on span "hiring" at bounding box center [227, 191] width 13 height 8
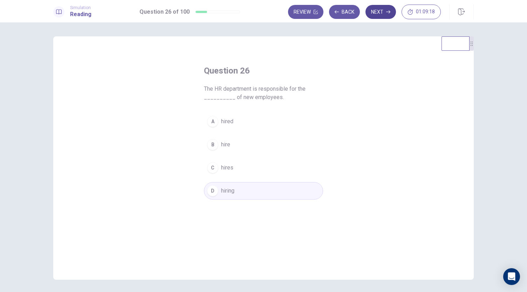
click at [378, 13] on button "Next" at bounding box center [381, 12] width 31 height 14
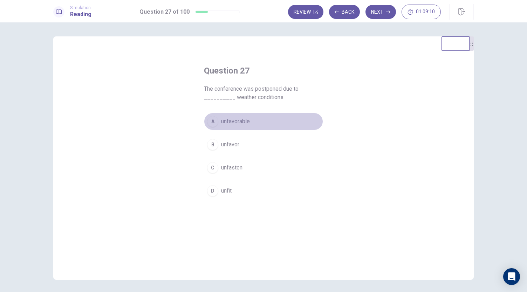
click at [226, 122] on span "unfavorable" at bounding box center [235, 121] width 29 height 8
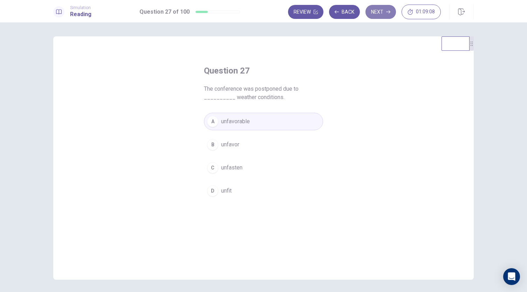
click at [373, 13] on button "Next" at bounding box center [381, 12] width 31 height 14
click at [229, 169] on span "achieve" at bounding box center [230, 168] width 19 height 8
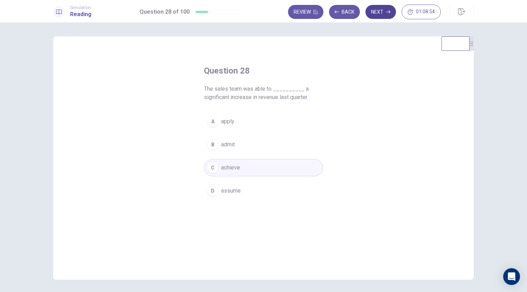
click at [382, 9] on button "Next" at bounding box center [381, 12] width 31 height 14
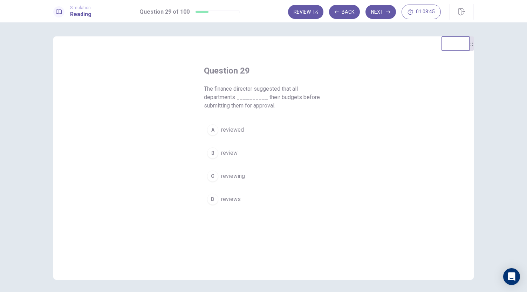
click at [231, 155] on span "review" at bounding box center [229, 153] width 16 height 8
click at [378, 11] on button "Next" at bounding box center [381, 12] width 31 height 14
click at [226, 178] on span "adapt" at bounding box center [228, 176] width 14 height 8
click at [382, 10] on button "Next" at bounding box center [381, 12] width 31 height 14
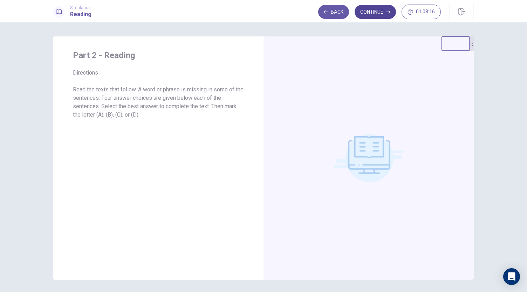
click at [372, 11] on button "Continue" at bounding box center [375, 12] width 41 height 14
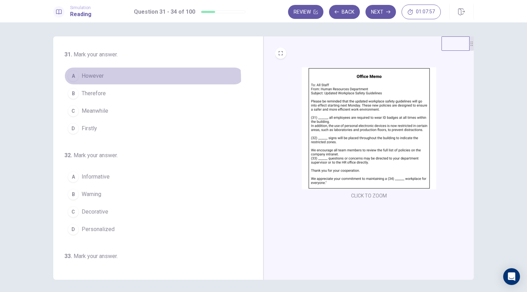
click at [87, 81] on button "A However" at bounding box center [154, 76] width 179 height 18
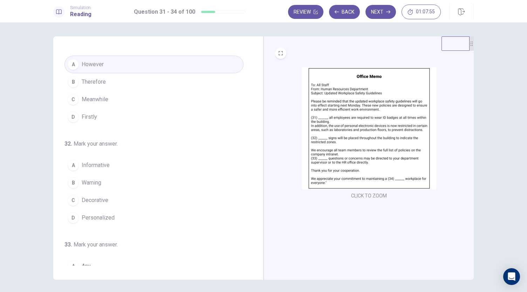
scroll to position [13, 0]
click at [100, 81] on span "Therefore" at bounding box center [94, 81] width 24 height 8
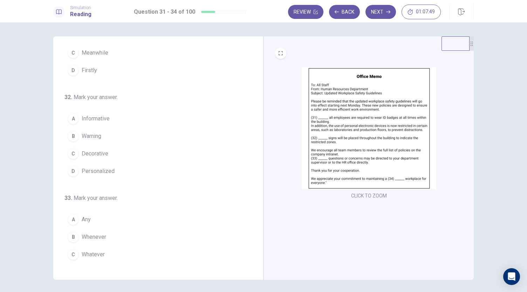
scroll to position [62, 0]
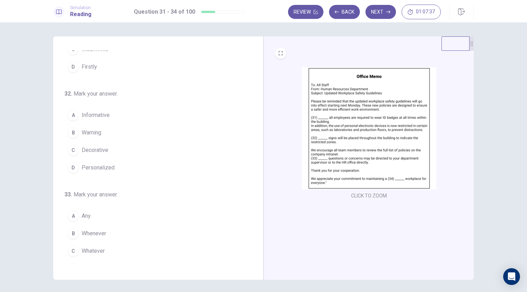
click at [93, 132] on span "Warning" at bounding box center [92, 133] width 20 height 8
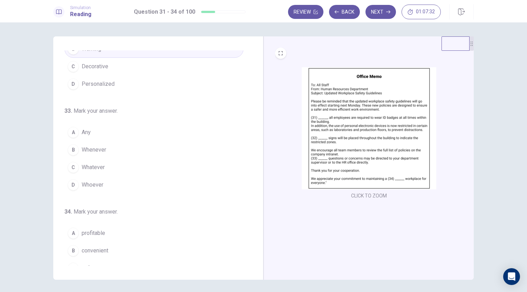
scroll to position [148, 0]
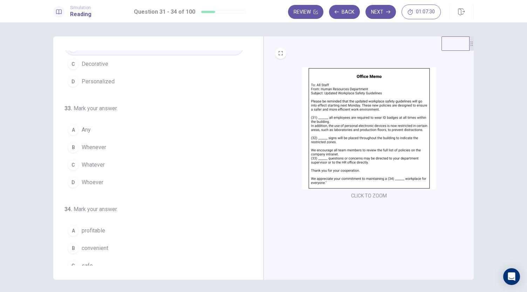
click at [87, 128] on span "Any" at bounding box center [86, 130] width 9 height 8
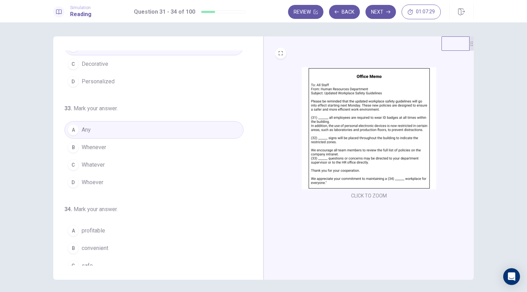
scroll to position [170, 0]
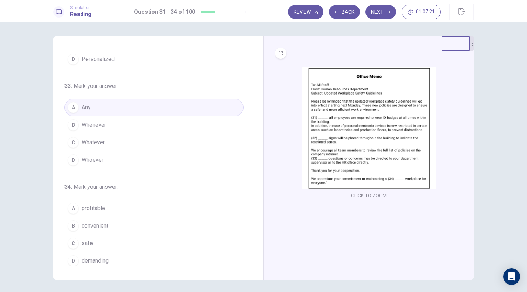
click at [88, 243] on span "safe" at bounding box center [87, 244] width 11 height 8
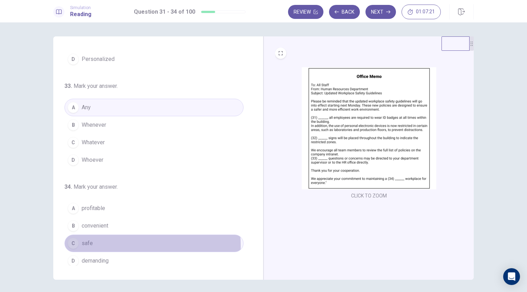
click at [88, 243] on span "safe" at bounding box center [87, 244] width 11 height 8
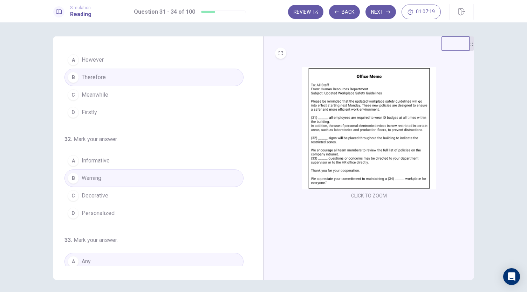
scroll to position [0, 0]
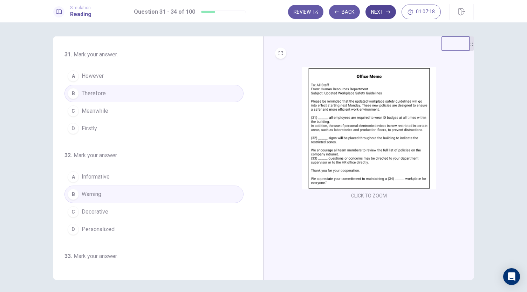
click at [377, 13] on button "Next" at bounding box center [381, 12] width 31 height 14
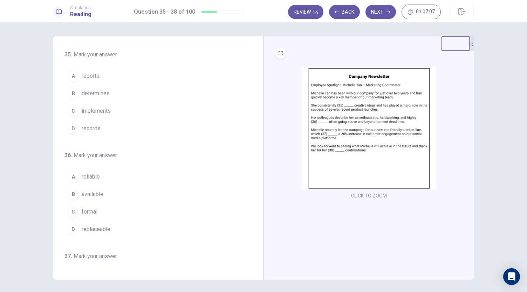
click at [97, 110] on span "implements" at bounding box center [96, 111] width 29 height 8
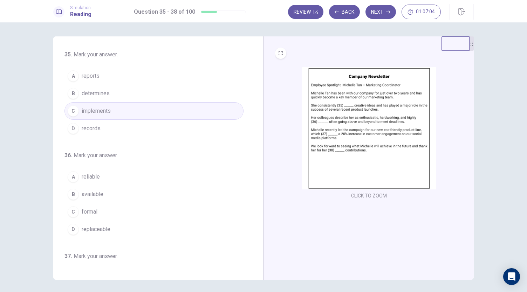
scroll to position [17, 0]
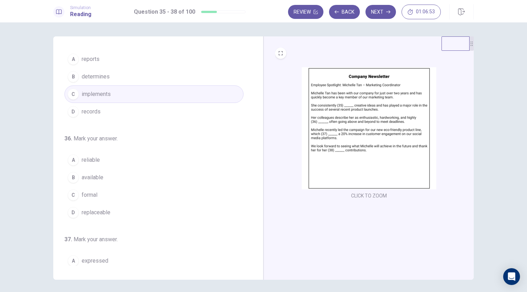
click at [89, 158] on span "reliable" at bounding box center [91, 160] width 18 height 8
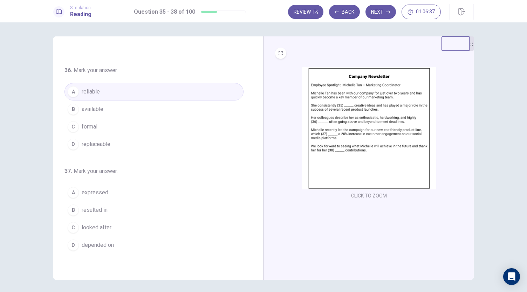
scroll to position [86, 0]
click at [92, 209] on span "resulted in" at bounding box center [95, 210] width 26 height 8
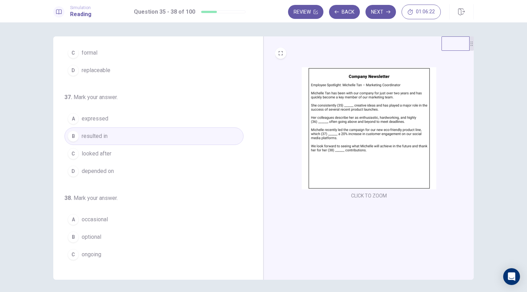
scroll to position [170, 0]
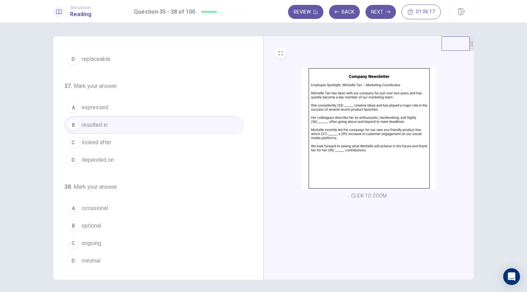
click at [99, 240] on span "ongoing" at bounding box center [92, 244] width 20 height 8
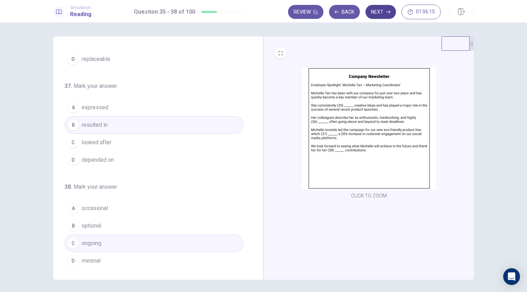
click at [385, 12] on button "Next" at bounding box center [381, 12] width 31 height 14
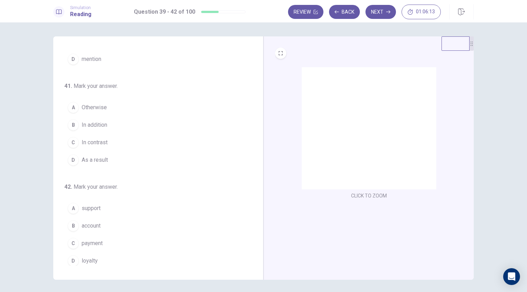
scroll to position [0, 0]
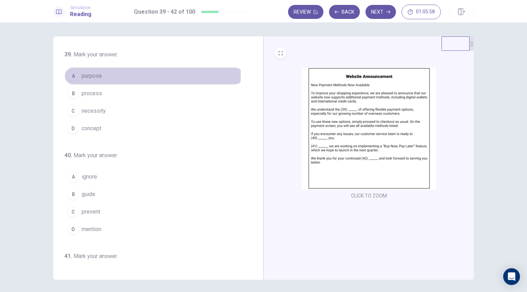
click at [92, 74] on span "purpose" at bounding box center [92, 76] width 20 height 8
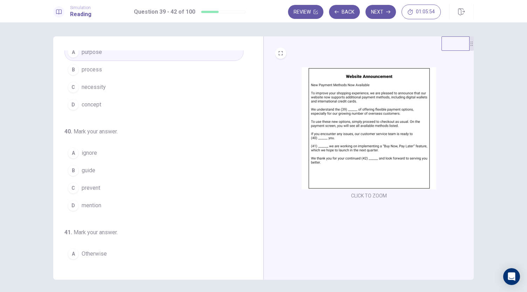
scroll to position [25, 0]
click at [83, 167] on span "guide" at bounding box center [89, 170] width 14 height 8
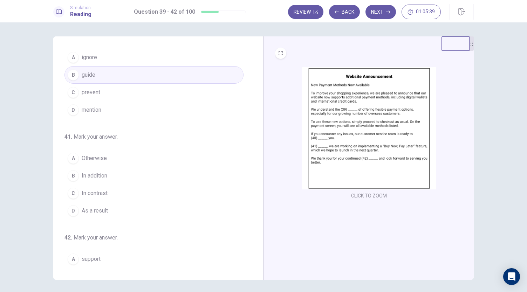
scroll to position [120, 0]
click at [101, 174] on span "In addition" at bounding box center [95, 175] width 26 height 8
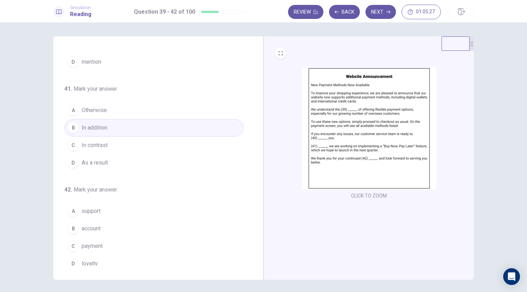
scroll to position [170, 0]
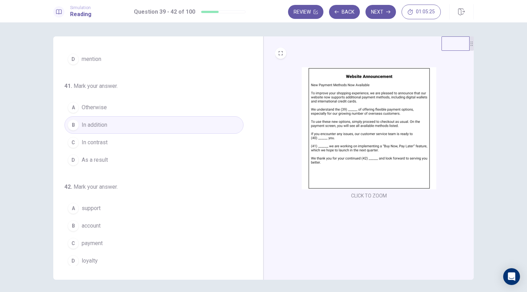
click at [91, 205] on span "support" at bounding box center [91, 208] width 19 height 8
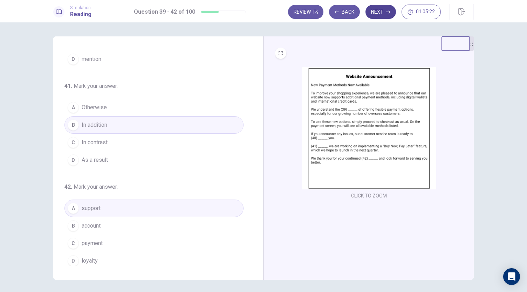
click at [380, 10] on button "Next" at bounding box center [381, 12] width 31 height 14
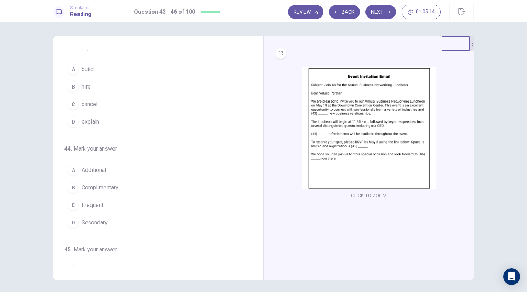
scroll to position [0, 0]
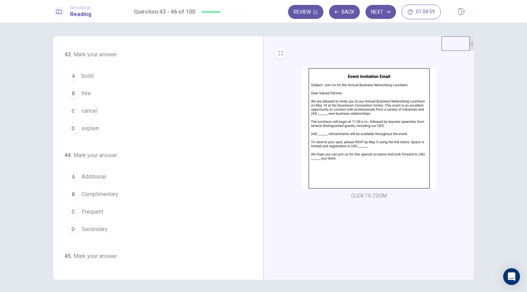
click at [83, 72] on span "build" at bounding box center [88, 76] width 12 height 8
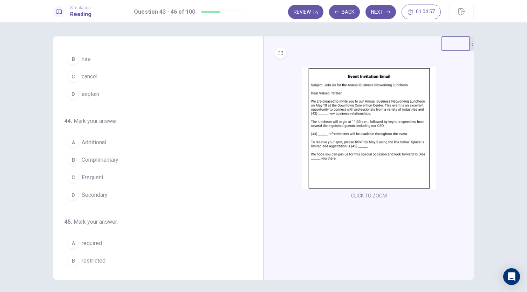
scroll to position [38, 0]
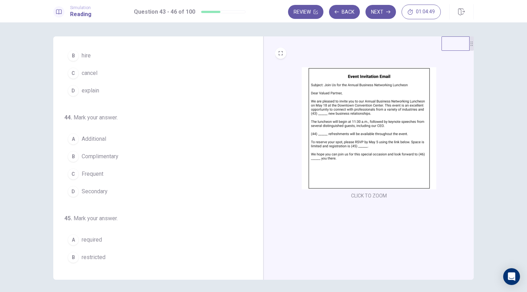
click at [112, 155] on span "Complimentary" at bounding box center [100, 157] width 37 height 8
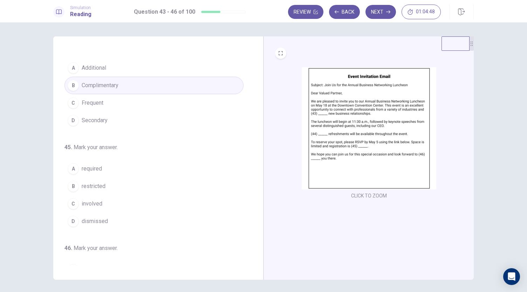
scroll to position [109, 0]
click at [92, 168] on span "required" at bounding box center [92, 168] width 20 height 8
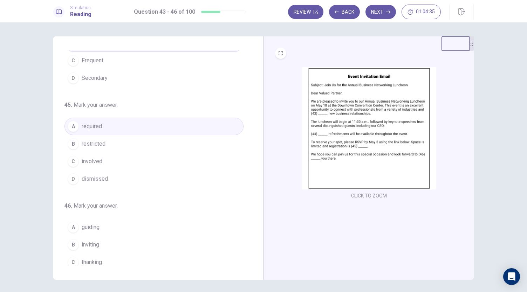
scroll to position [170, 0]
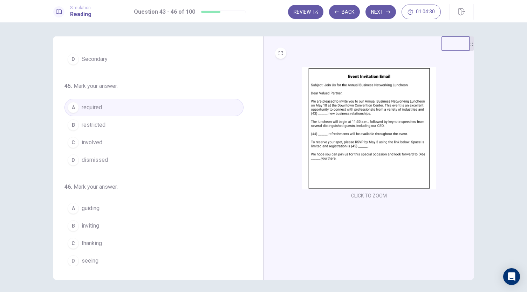
click at [93, 257] on span "seeing" at bounding box center [90, 261] width 17 height 8
click at [379, 13] on button "Next" at bounding box center [381, 12] width 31 height 14
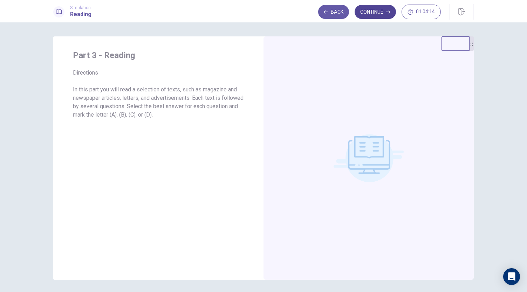
click at [370, 12] on button "Continue" at bounding box center [375, 12] width 41 height 14
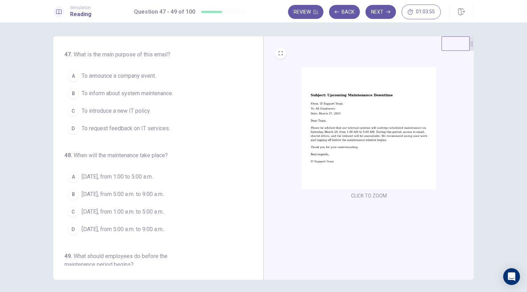
click at [110, 95] on span "To inform about system maintenance." at bounding box center [128, 93] width 92 height 8
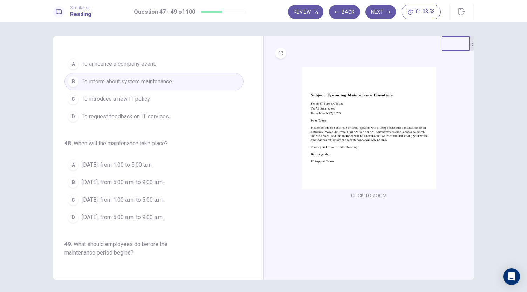
scroll to position [12, 0]
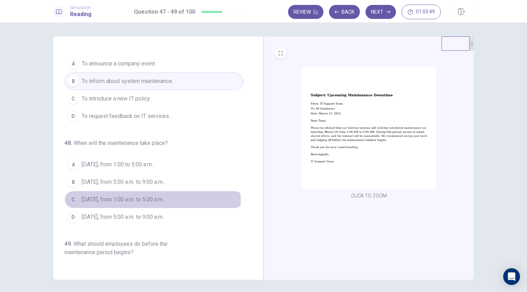
click at [121, 199] on span "[DATE], from 1:00 a.m. to 5:00 a.m.." at bounding box center [123, 200] width 83 height 8
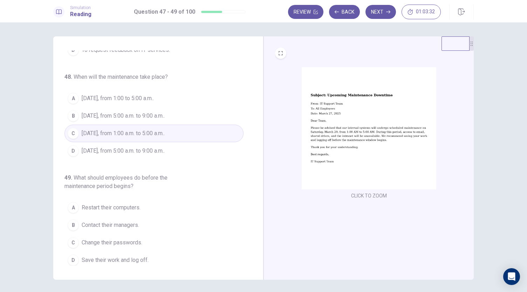
scroll to position [24, 0]
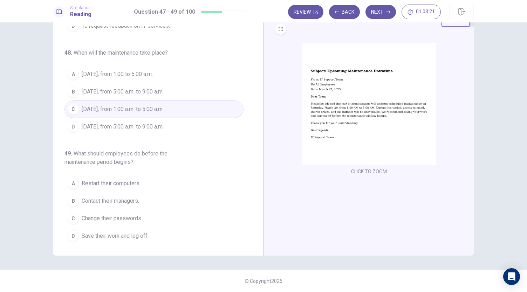
click at [137, 235] on span "Save their work and log off." at bounding box center [115, 236] width 67 height 8
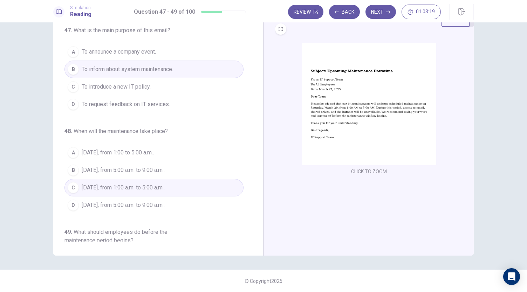
scroll to position [0, 0]
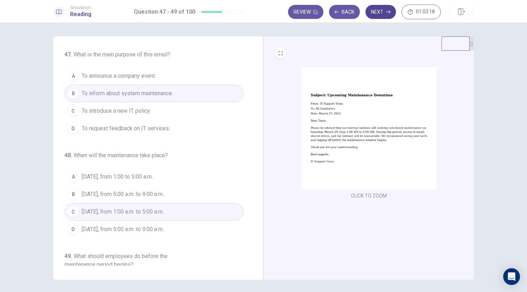
click at [385, 14] on button "Next" at bounding box center [381, 12] width 31 height 14
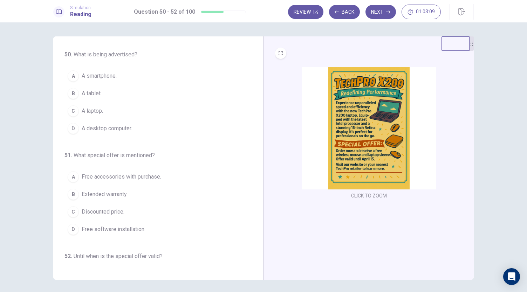
click at [89, 110] on span "A laptop." at bounding box center [92, 111] width 21 height 8
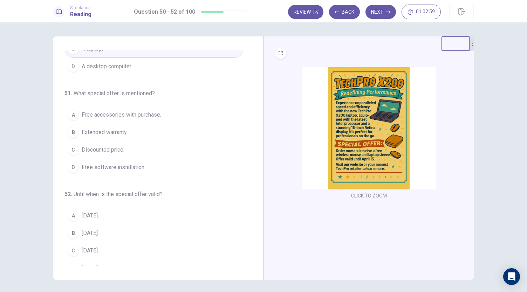
scroll to position [62, 0]
click at [135, 115] on span "Free accessories with purchase." at bounding box center [122, 114] width 80 height 8
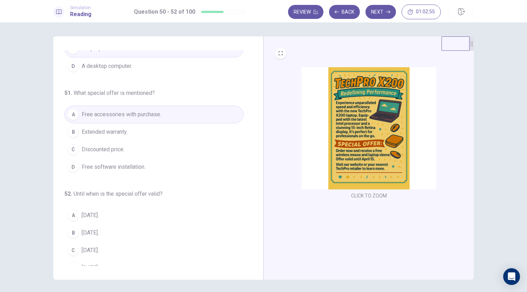
scroll to position [70, 0]
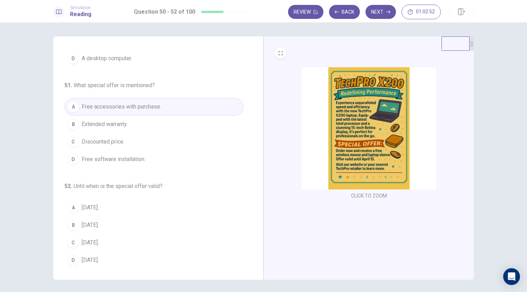
click at [95, 239] on span "[DATE]." at bounding box center [90, 243] width 17 height 8
click at [377, 13] on button "Next" at bounding box center [381, 12] width 31 height 14
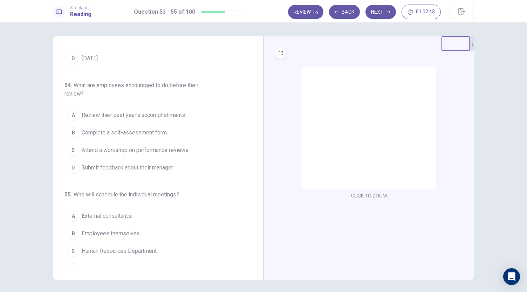
scroll to position [0, 0]
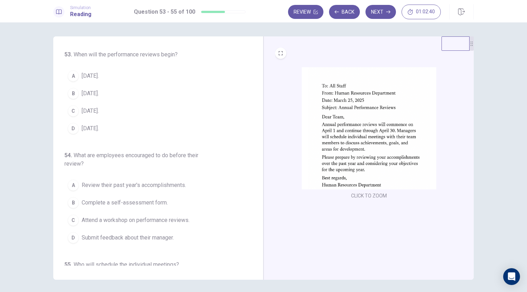
click at [83, 77] on span "[DATE]." at bounding box center [90, 76] width 17 height 8
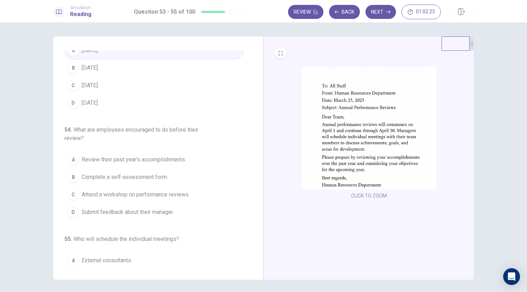
scroll to position [26, 0]
click at [146, 157] on span "Review their past year's accomplishments." at bounding box center [134, 159] width 104 height 8
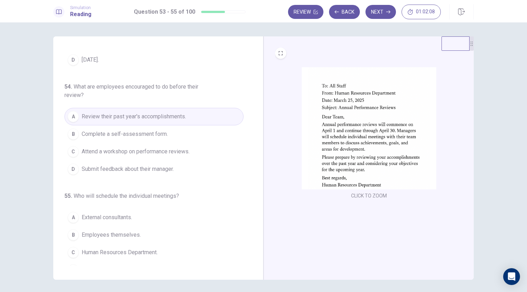
scroll to position [79, 0]
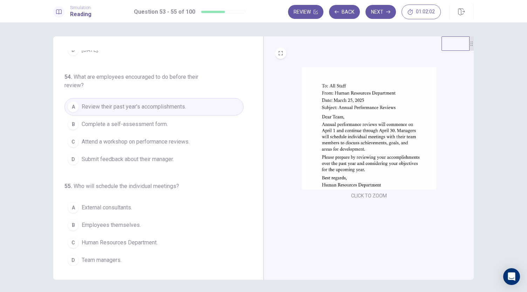
click at [113, 257] on span "Team managers." at bounding box center [102, 260] width 40 height 8
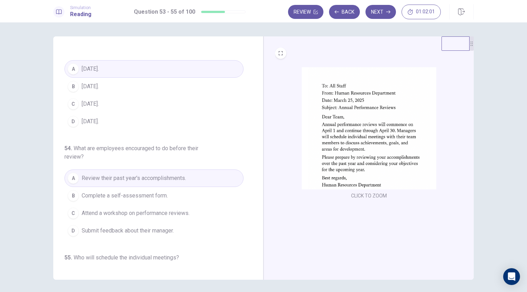
scroll to position [0, 0]
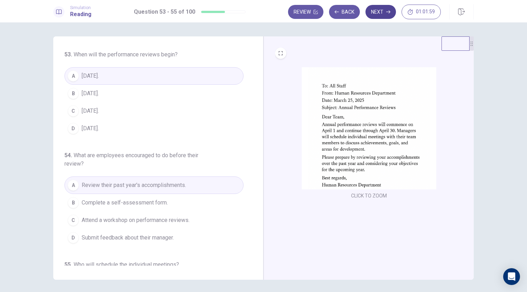
click at [386, 14] on button "Next" at bounding box center [381, 12] width 31 height 14
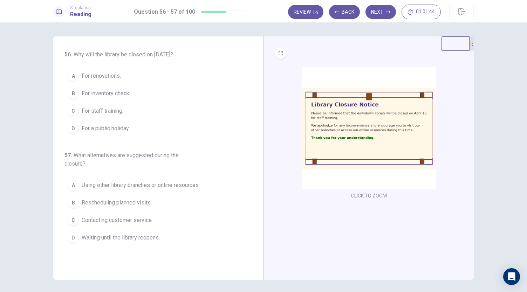
click at [111, 110] on span "For staff training." at bounding box center [103, 111] width 42 height 8
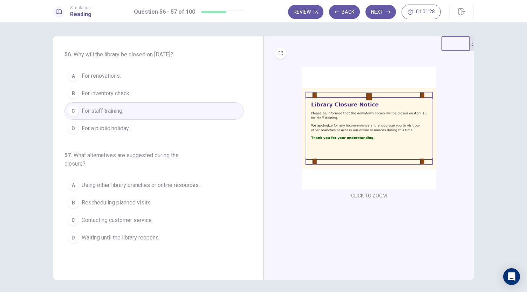
click at [134, 186] on span "Using other library branches or online resources." at bounding box center [141, 185] width 118 height 8
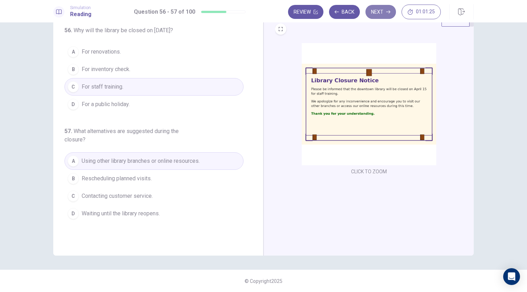
click at [379, 15] on button "Next" at bounding box center [381, 12] width 31 height 14
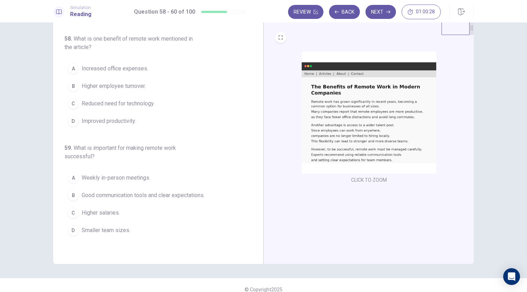
scroll to position [16, 0]
click at [199, 193] on span "Good communication tools and clear expectations." at bounding box center [143, 195] width 123 height 8
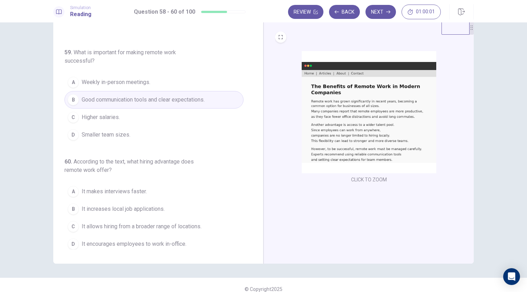
scroll to position [24, 0]
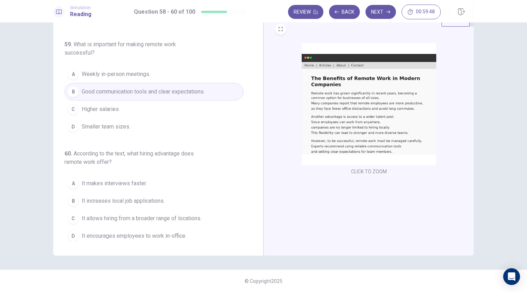
click at [121, 215] on span "It allows hiring from a broader range of locations." at bounding box center [142, 219] width 120 height 8
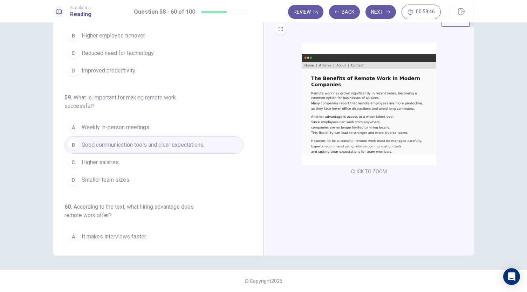
scroll to position [0, 0]
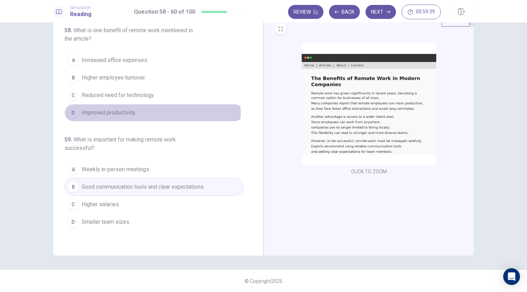
click at [125, 113] on span "Improved productivity." at bounding box center [109, 113] width 54 height 8
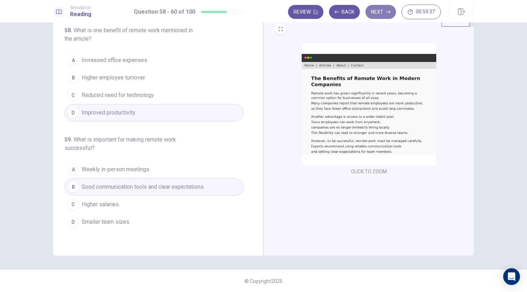
click at [377, 14] on button "Next" at bounding box center [381, 12] width 31 height 14
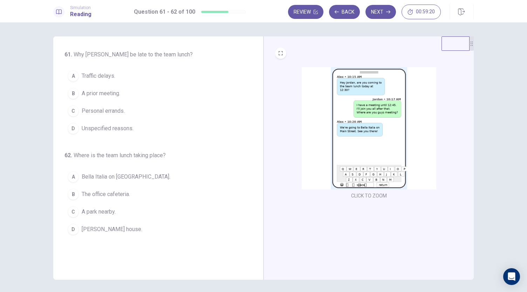
click at [100, 94] on span "A prior meeting." at bounding box center [101, 93] width 39 height 8
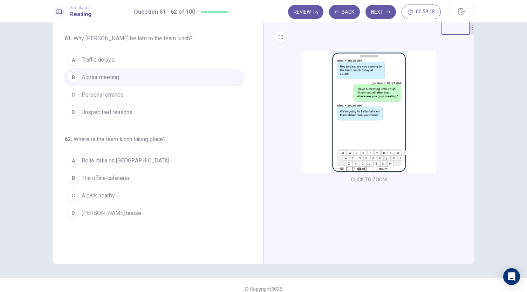
scroll to position [16, 0]
click at [121, 158] on span "Bella Italia on [GEOGRAPHIC_DATA]." at bounding box center [126, 160] width 89 height 8
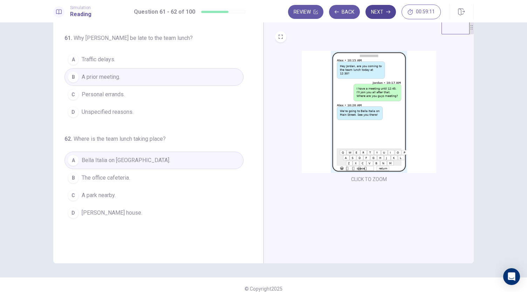
click at [377, 18] on button "Next" at bounding box center [381, 12] width 31 height 14
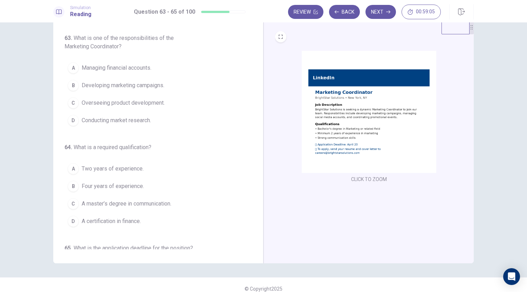
scroll to position [0, 0]
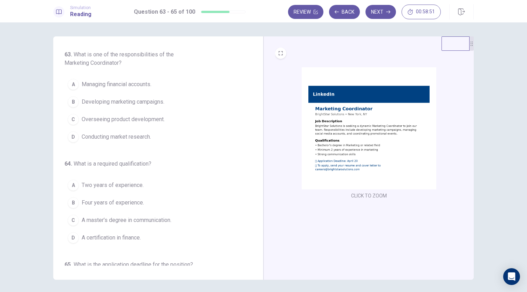
click at [121, 102] on span "Developing marketing campaigns." at bounding box center [123, 102] width 83 height 8
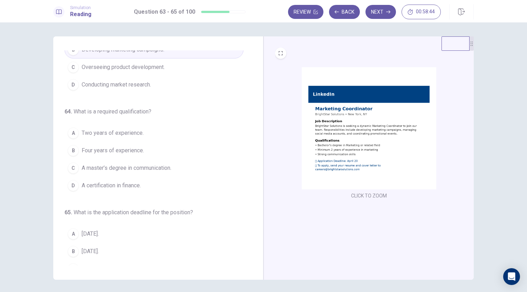
scroll to position [53, 0]
click at [119, 133] on span "Two years of experience." at bounding box center [113, 133] width 62 height 8
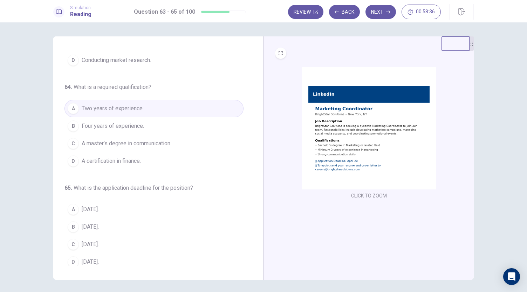
scroll to position [79, 0]
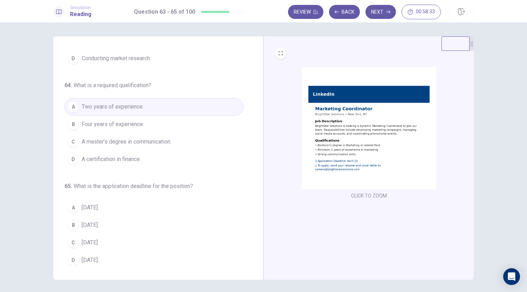
click at [93, 240] on span "[DATE]." at bounding box center [90, 243] width 17 height 8
click at [379, 11] on button "Next" at bounding box center [381, 12] width 31 height 14
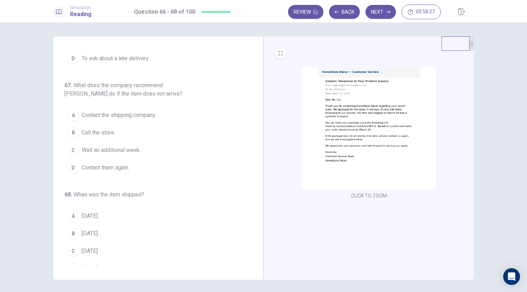
scroll to position [0, 0]
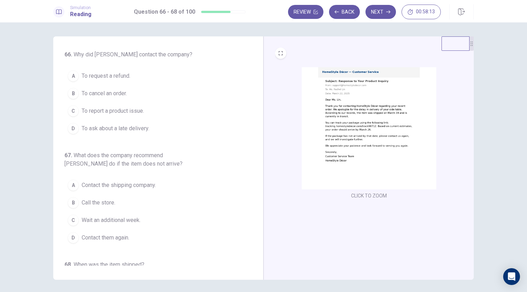
click at [371, 118] on img at bounding box center [369, 128] width 135 height 122
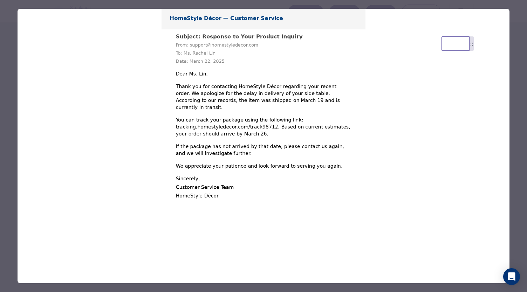
click at [250, 106] on img at bounding box center [264, 131] width 492 height 245
click at [521, 26] on div at bounding box center [263, 146] width 527 height 292
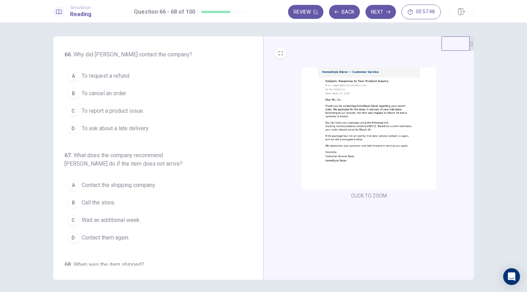
click at [111, 127] on span "To ask about a late delivery." at bounding box center [116, 128] width 68 height 8
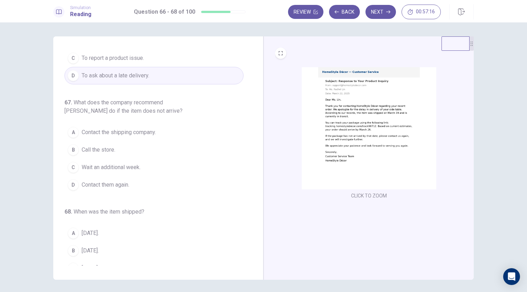
scroll to position [53, 0]
click at [90, 248] on span "[DATE]." at bounding box center [90, 251] width 17 height 8
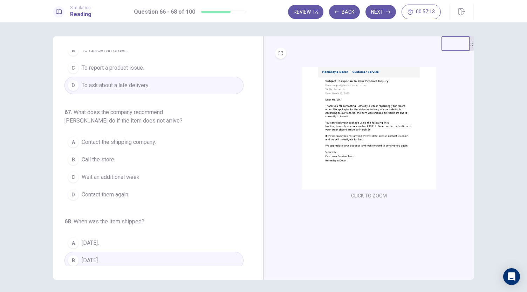
scroll to position [41, 0]
click at [126, 179] on span "Wait an additional week." at bounding box center [111, 179] width 59 height 8
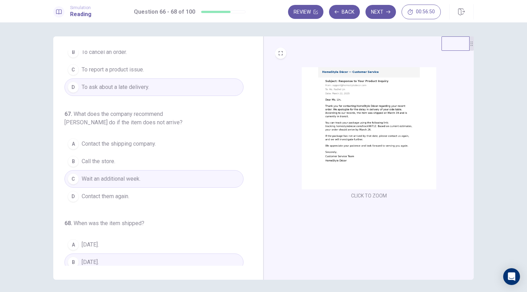
click at [107, 193] on span "Contact them again." at bounding box center [106, 197] width 48 height 8
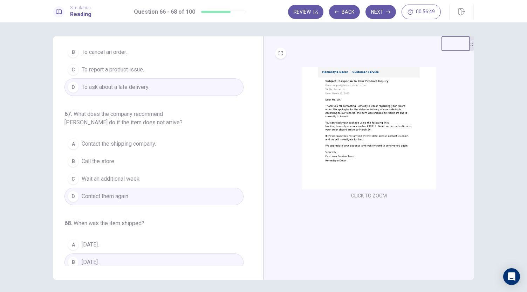
scroll to position [0, 0]
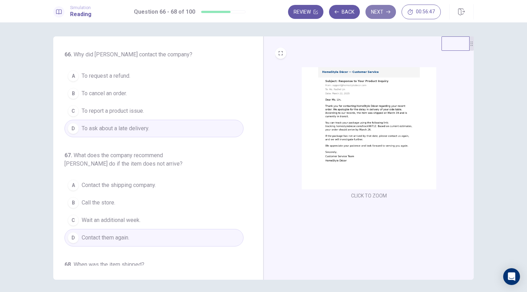
click at [385, 12] on button "Next" at bounding box center [381, 12] width 31 height 14
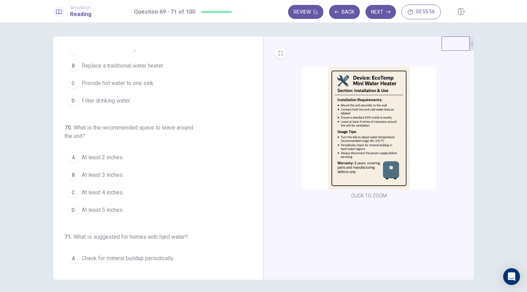
scroll to position [30, 0]
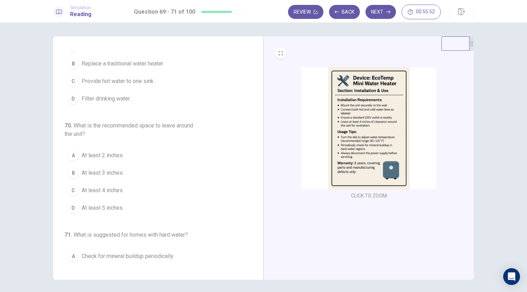
click at [97, 188] on span "At least 4 inches." at bounding box center [103, 191] width 42 height 8
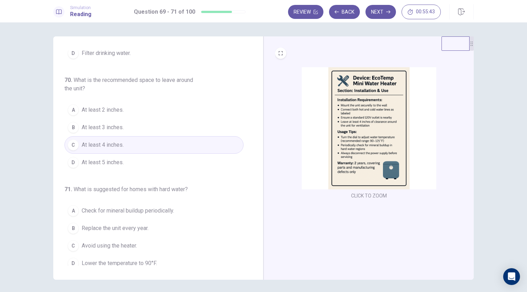
scroll to position [79, 0]
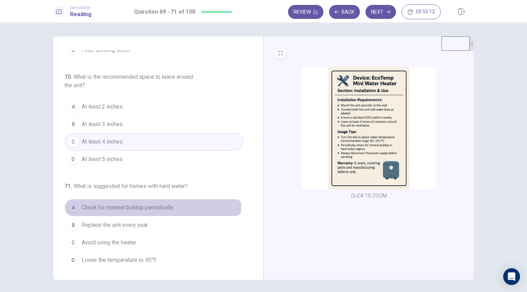
click at [149, 204] on span "Check for mineral buildup periodically." at bounding box center [128, 208] width 93 height 8
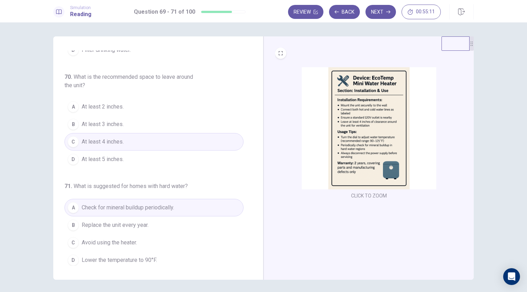
scroll to position [0, 0]
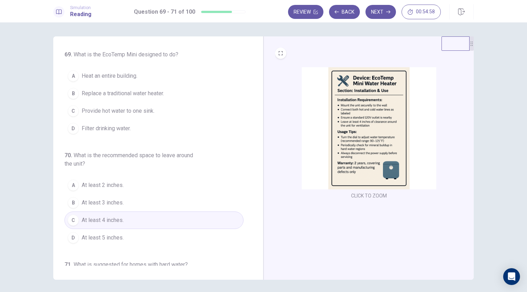
click at [116, 74] on span "Heat an entire building." at bounding box center [110, 76] width 56 height 8
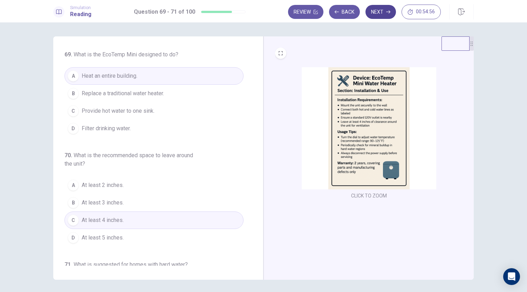
click at [384, 9] on button "Next" at bounding box center [381, 12] width 31 height 14
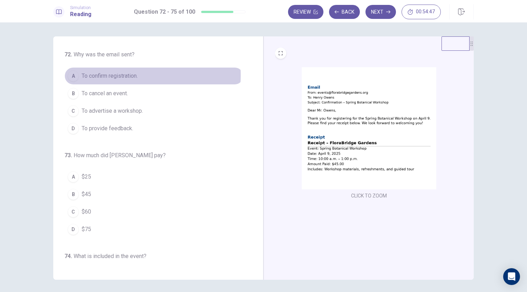
click at [117, 75] on span "To confirm registration." at bounding box center [110, 76] width 56 height 8
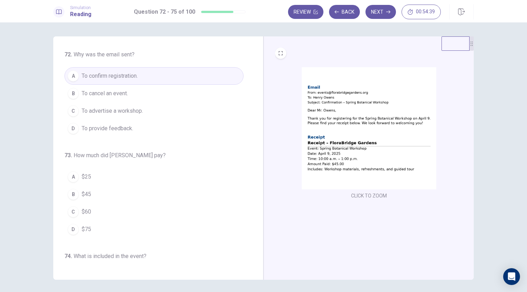
click at [87, 192] on span "$45" at bounding box center [86, 194] width 9 height 8
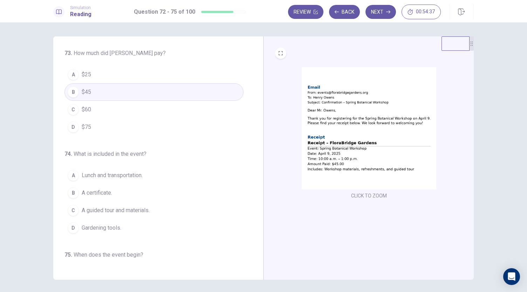
scroll to position [103, 0]
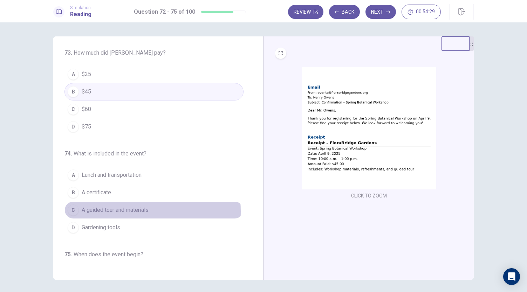
click at [115, 209] on span "A guided tour and materials." at bounding box center [116, 210] width 68 height 8
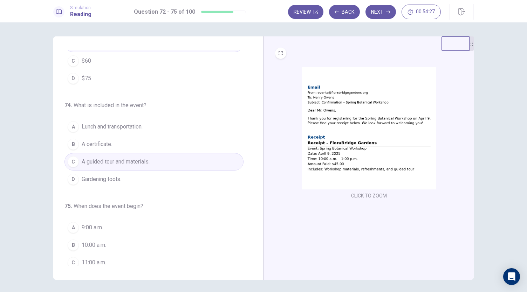
scroll to position [170, 0]
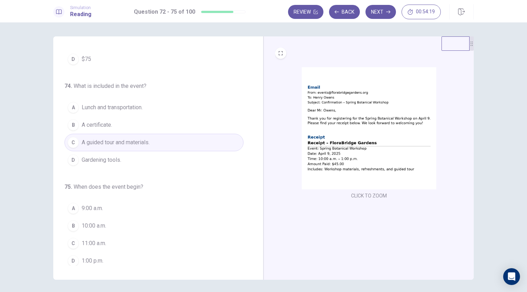
click at [95, 227] on span "10:00 a.m." at bounding box center [94, 226] width 25 height 8
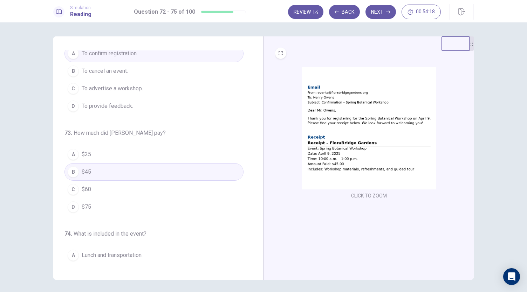
scroll to position [0, 0]
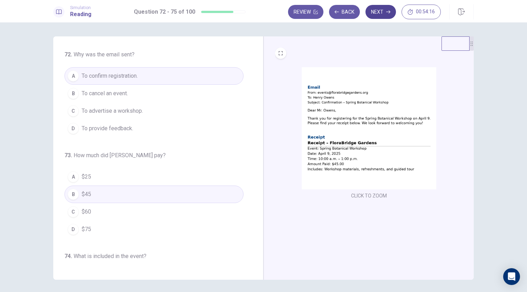
click at [380, 13] on button "Next" at bounding box center [381, 12] width 31 height 14
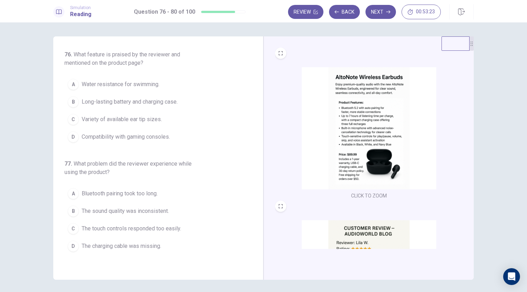
click at [144, 106] on button "B Long-lasting battery and charging case." at bounding box center [154, 102] width 179 height 18
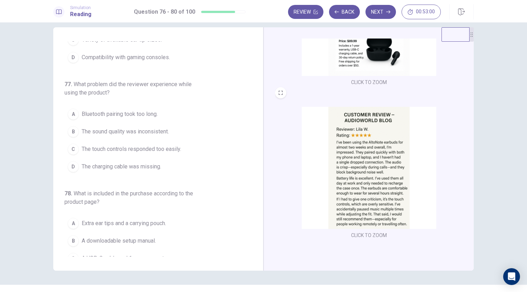
scroll to position [10, 0]
click at [171, 147] on span "The touch controls responded too easily." at bounding box center [132, 148] width 100 height 8
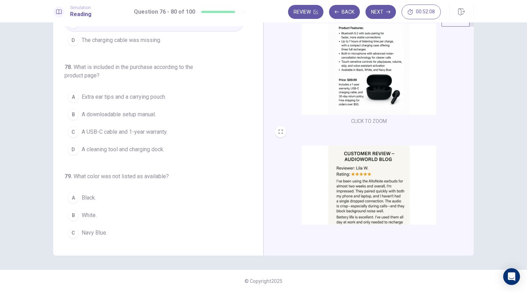
scroll to position [219, 0]
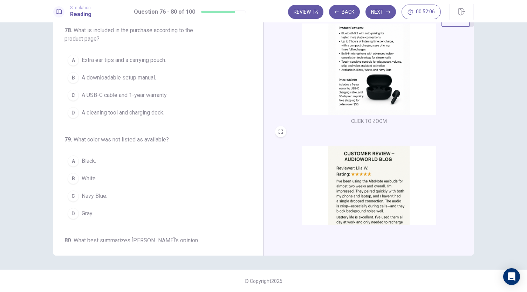
click at [90, 210] on span "Gray." at bounding box center [88, 214] width 12 height 8
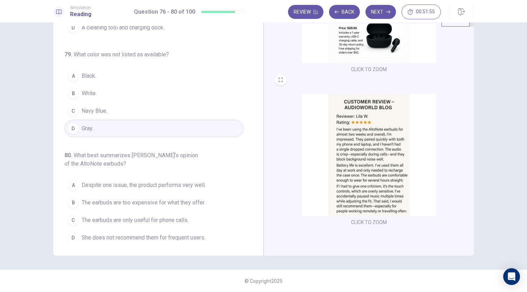
scroll to position [104, 0]
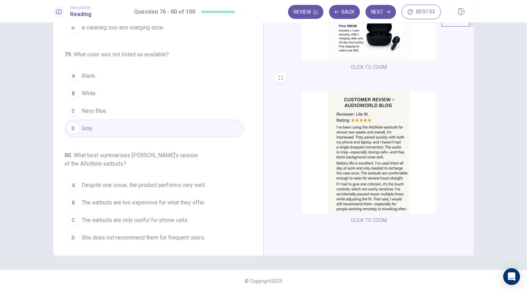
click at [163, 181] on span "Despite one issue, the product performs very well." at bounding box center [144, 185] width 124 height 8
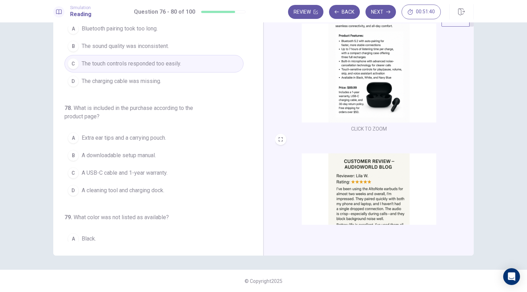
scroll to position [41, 0]
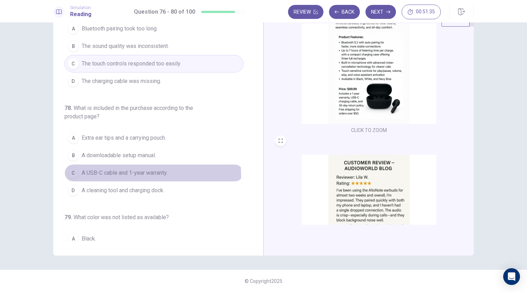
click at [127, 173] on span "A USB-C cable and 1-year warranty." at bounding box center [125, 173] width 86 height 8
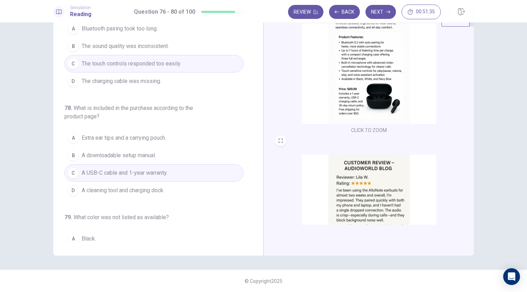
scroll to position [0, 0]
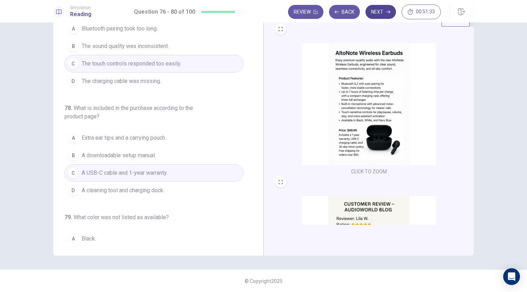
click at [383, 13] on button "Next" at bounding box center [381, 12] width 31 height 14
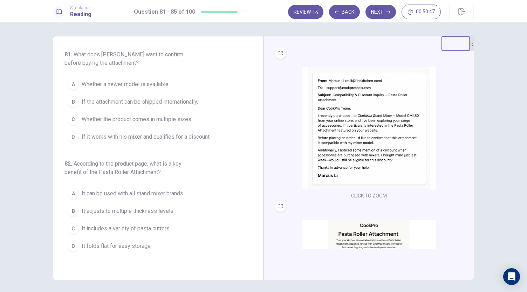
click at [103, 138] on span "If it works with his mixer and qualifies for a discount." at bounding box center [146, 137] width 129 height 8
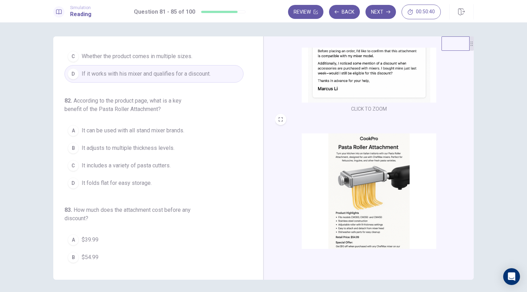
scroll to position [104, 0]
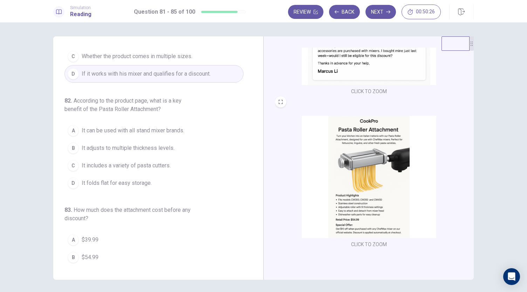
click at [156, 150] on span "It adjusts to multiple thickness levels." at bounding box center [128, 148] width 93 height 8
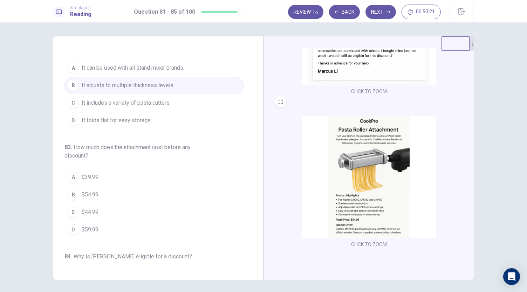
scroll to position [126, 0]
click at [88, 187] on button "B $54.99" at bounding box center [154, 195] width 179 height 18
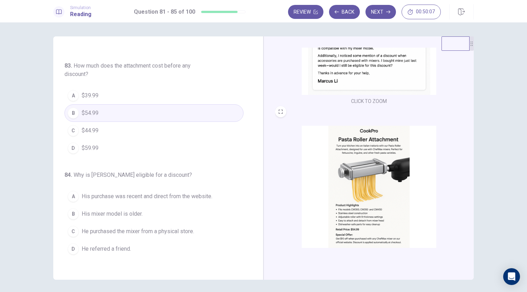
scroll to position [215, 0]
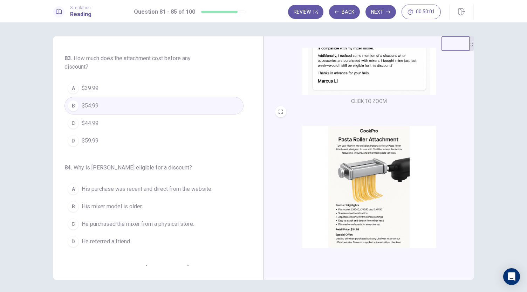
click at [153, 220] on span "He purchased the mixer from a physical store." at bounding box center [138, 224] width 113 height 8
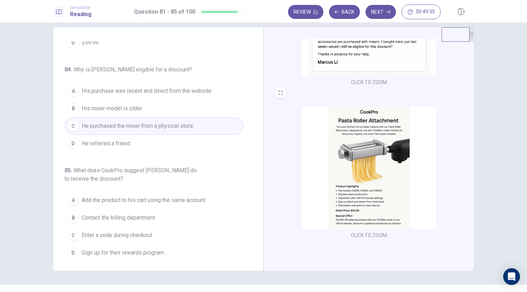
scroll to position [11, 0]
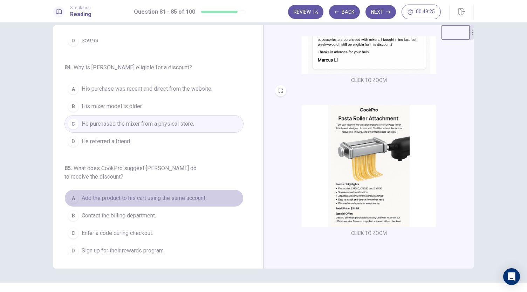
click at [164, 196] on span "Add the product to his cart using the same account." at bounding box center [144, 198] width 125 height 8
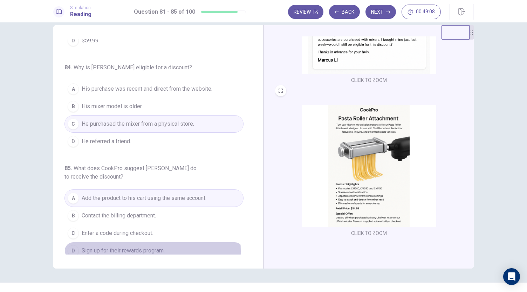
click at [127, 247] on span "Sign up for their rewards program." at bounding box center [123, 251] width 83 height 8
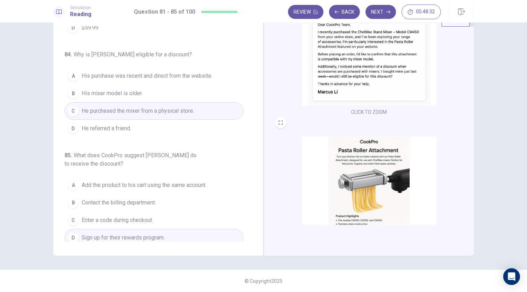
scroll to position [104, 0]
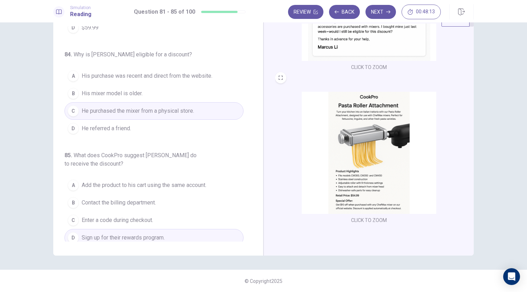
click at [151, 181] on span "Add the product to his cart using the same account." at bounding box center [144, 185] width 125 height 8
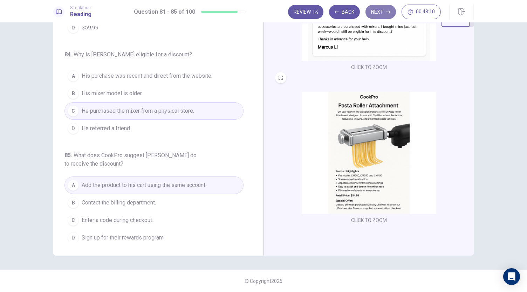
click at [382, 12] on button "Next" at bounding box center [381, 12] width 31 height 14
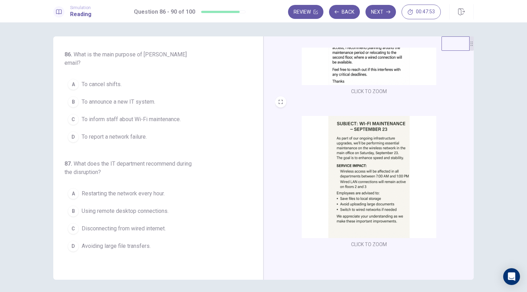
scroll to position [0, 0]
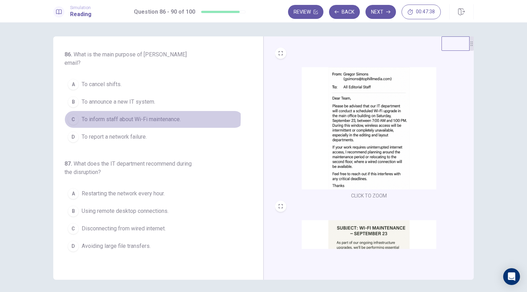
click at [123, 115] on span "To inform staff about Wi-Fi maintenance." at bounding box center [131, 119] width 99 height 8
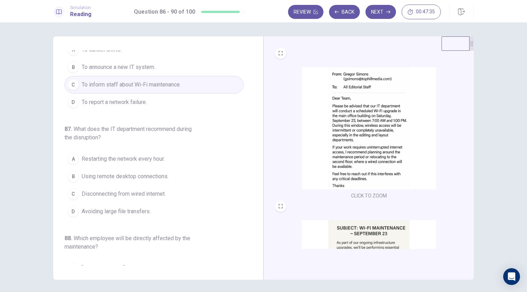
scroll to position [35, 0]
click at [149, 172] on span "Using remote desktop connections." at bounding box center [125, 176] width 87 height 8
click at [145, 190] on span "Disconnecting from wired internet." at bounding box center [124, 194] width 84 height 8
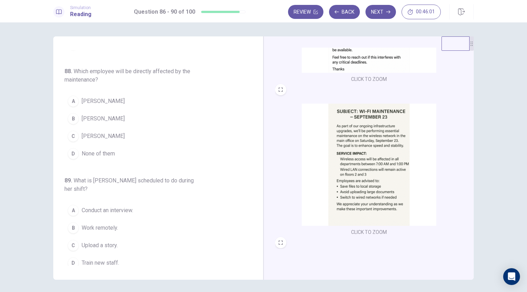
scroll to position [202, 0]
click at [85, 97] on span "[PERSON_NAME]" at bounding box center [103, 101] width 43 height 8
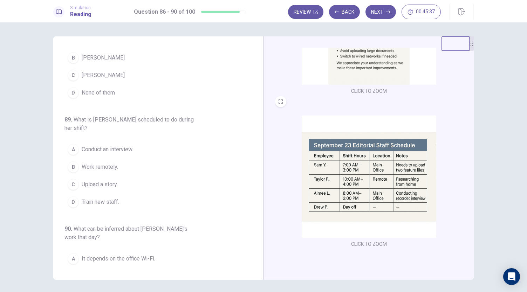
scroll to position [24, 0]
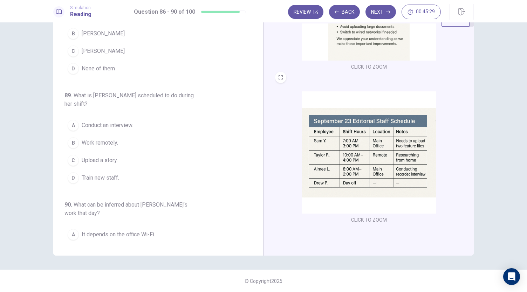
click at [117, 121] on span "Conduct an interview." at bounding box center [108, 125] width 52 height 8
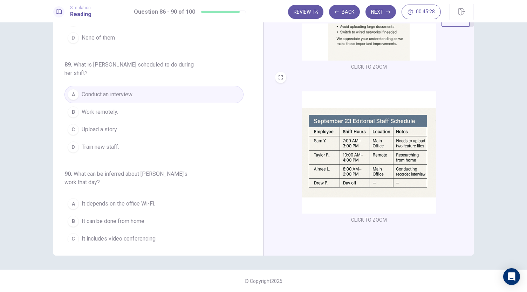
scroll to position [296, 0]
click at [117, 216] on span "It can be done from home." at bounding box center [114, 220] width 64 height 8
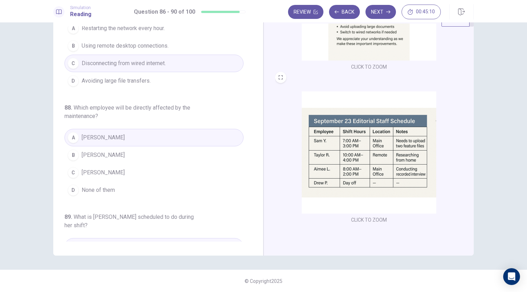
scroll to position [131, 0]
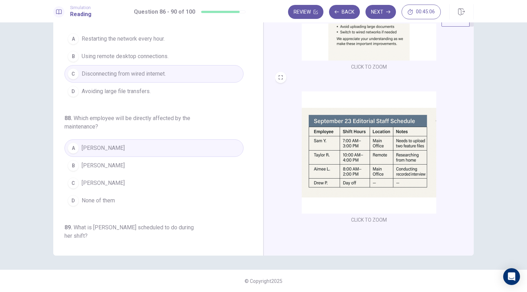
click at [89, 157] on button "B [PERSON_NAME]" at bounding box center [154, 166] width 179 height 18
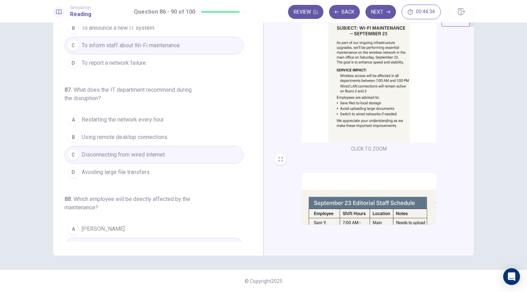
scroll to position [0, 0]
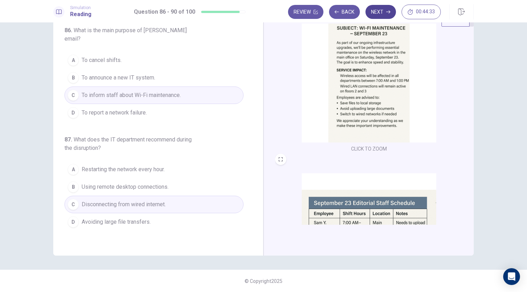
click at [384, 8] on button "Next" at bounding box center [381, 12] width 31 height 14
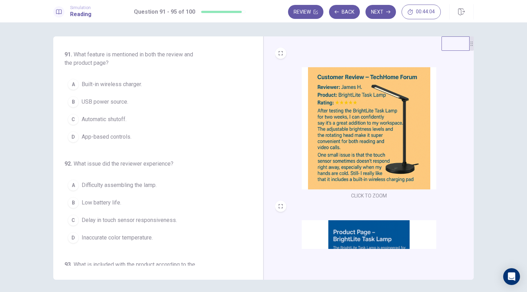
click at [93, 86] on span "Built-in wireless charger." at bounding box center [112, 84] width 60 height 8
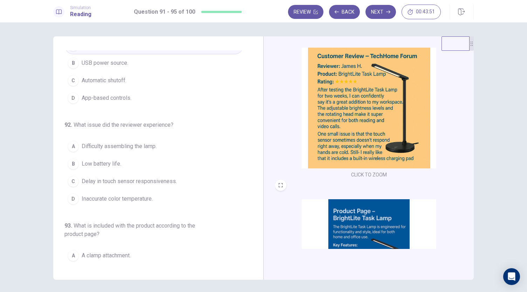
scroll to position [20, 0]
click at [142, 182] on span "Delay in touch sensor responsiveness." at bounding box center [129, 181] width 95 height 8
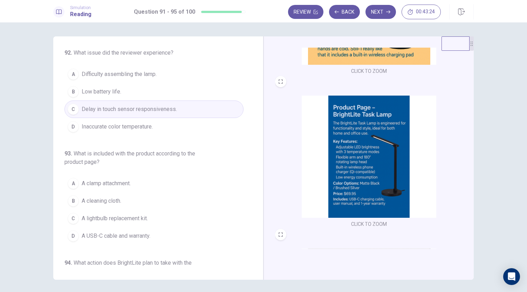
scroll to position [126, 0]
click at [124, 237] on span "A USB-C cable and warranty." at bounding box center [116, 236] width 69 height 8
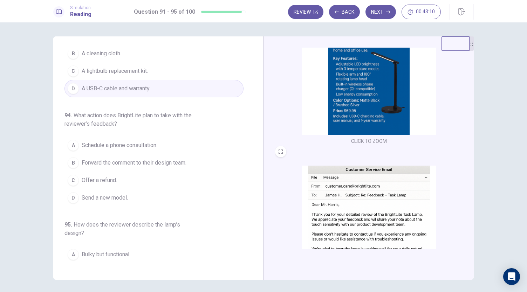
scroll to position [258, 0]
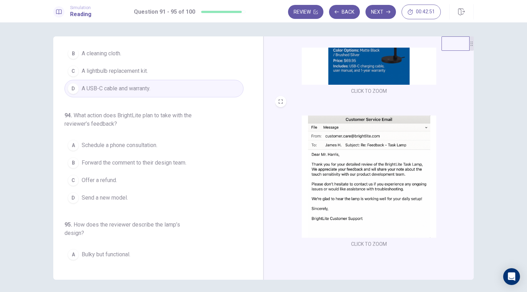
click at [137, 159] on span "Forward the comment to their design team." at bounding box center [134, 163] width 105 height 8
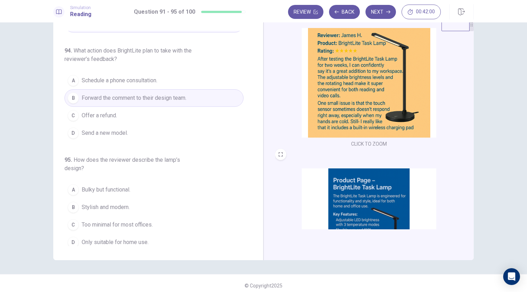
scroll to position [20, 0]
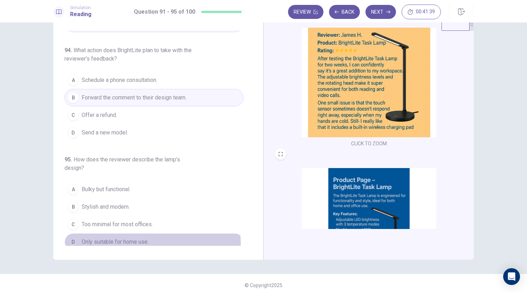
click at [135, 239] on span "Only suitable for home use." at bounding box center [115, 242] width 67 height 8
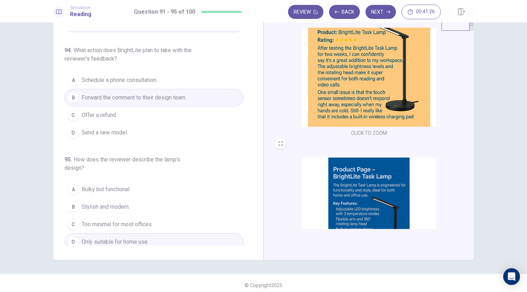
scroll to position [44, 0]
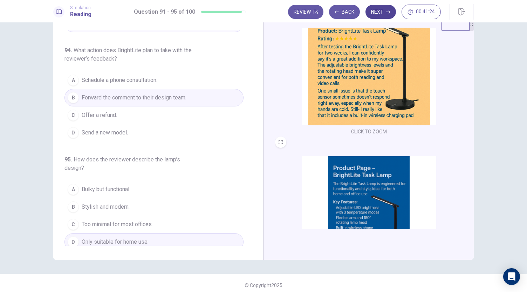
click at [375, 13] on button "Next" at bounding box center [381, 12] width 31 height 14
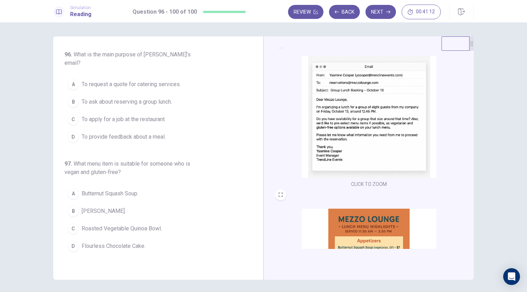
scroll to position [8, 0]
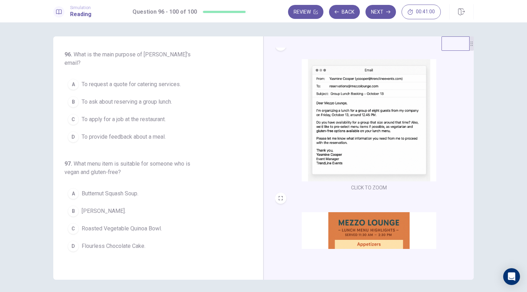
click at [137, 98] on span "To ask about reserving a group lunch." at bounding box center [127, 102] width 90 height 8
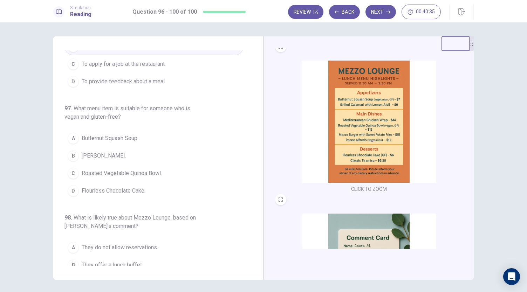
scroll to position [160, 0]
click at [134, 169] on span "Roasted Vegetable Quinoa Bowl." at bounding box center [122, 173] width 80 height 8
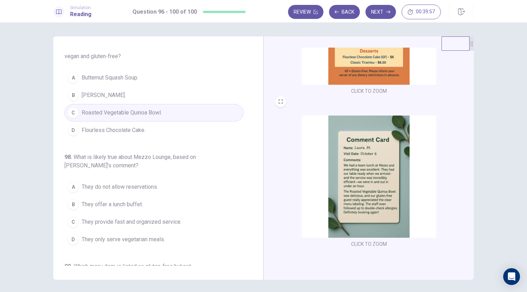
scroll to position [8, 0]
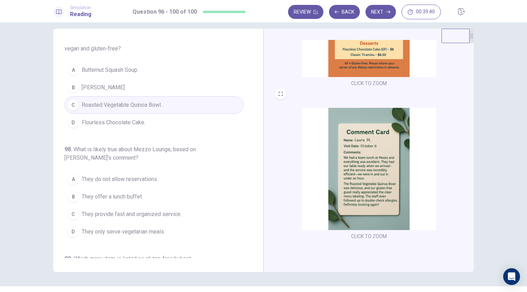
click at [138, 210] on span "They provide fast and organized service." at bounding box center [132, 214] width 100 height 8
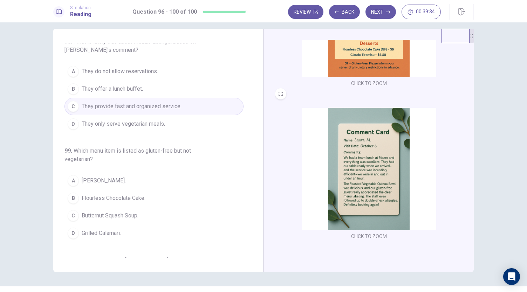
scroll to position [224, 0]
click at [109, 194] on span "Flourless Chocolate Cake." at bounding box center [114, 198] width 64 height 8
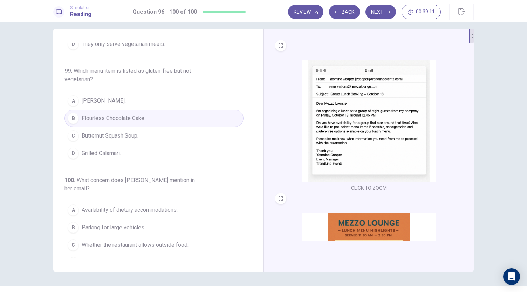
scroll to position [24, 0]
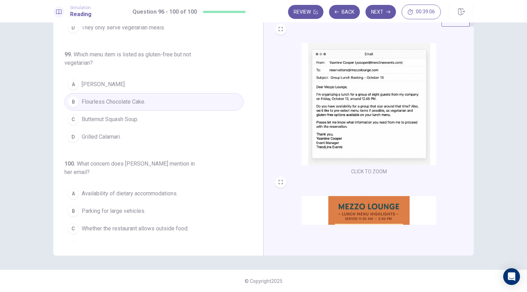
click at [142, 190] on span "Availability of dietary accommodations." at bounding box center [130, 194] width 96 height 8
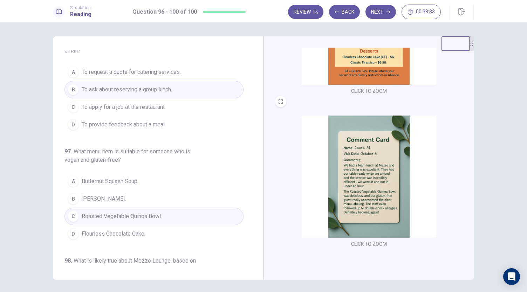
scroll to position [0, 0]
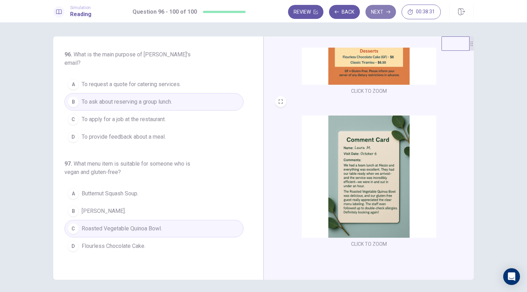
click at [376, 14] on button "Next" at bounding box center [381, 12] width 31 height 14
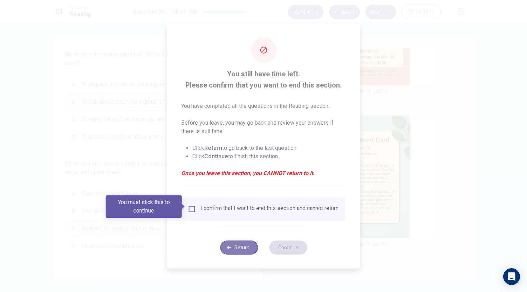
click at [241, 250] on button "Return" at bounding box center [239, 248] width 38 height 14
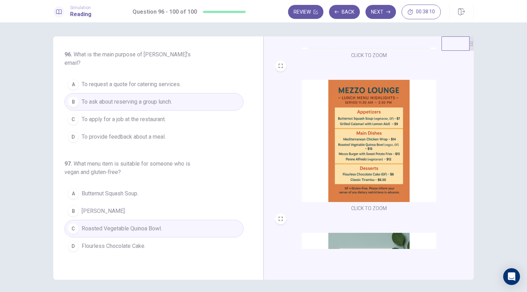
scroll to position [140, 0]
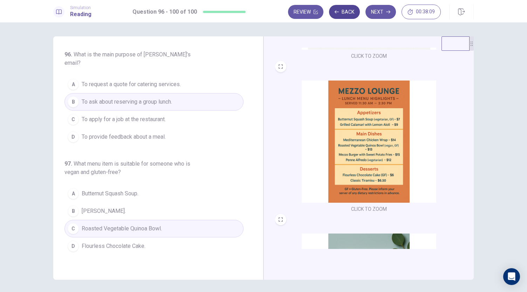
click at [346, 17] on button "Back" at bounding box center [344, 12] width 31 height 14
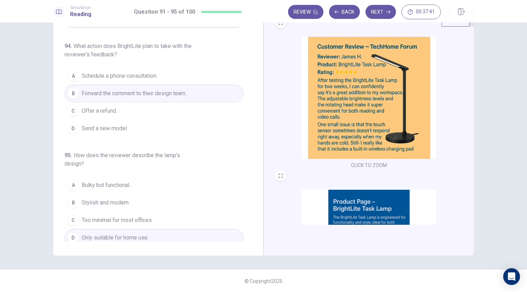
scroll to position [0, 0]
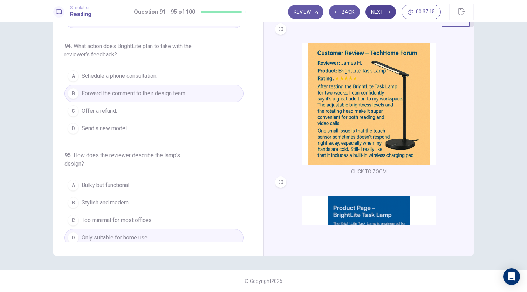
click at [385, 17] on button "Next" at bounding box center [381, 12] width 31 height 14
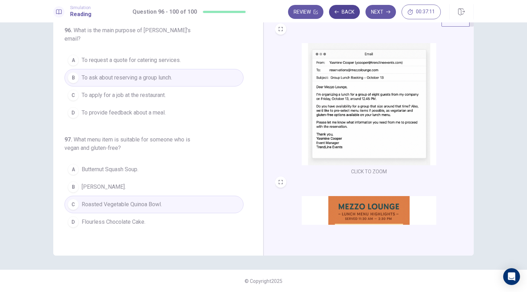
click at [341, 16] on button "Back" at bounding box center [344, 12] width 31 height 14
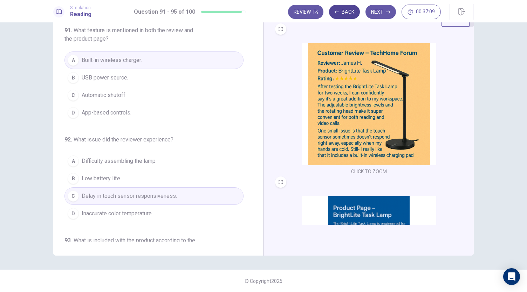
click at [341, 16] on button "Back" at bounding box center [344, 12] width 31 height 14
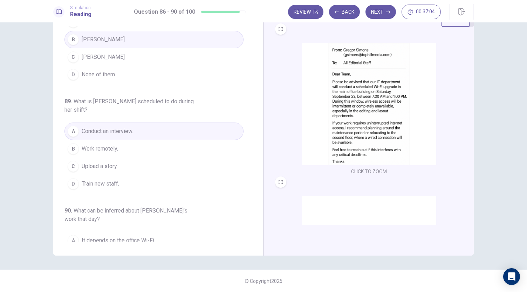
scroll to position [296, 0]
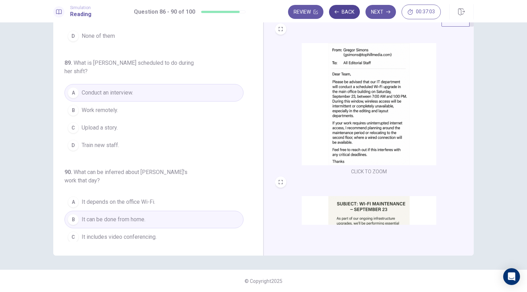
click at [339, 13] on icon "button" at bounding box center [337, 12] width 4 height 4
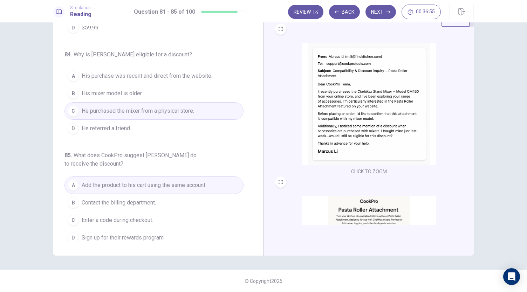
scroll to position [104, 0]
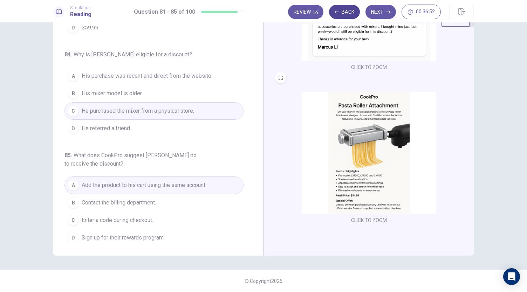
click at [345, 14] on button "Back" at bounding box center [344, 12] width 31 height 14
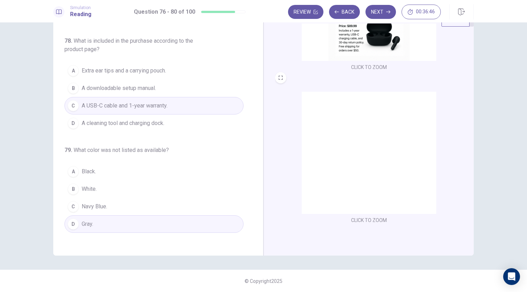
scroll to position [304, 0]
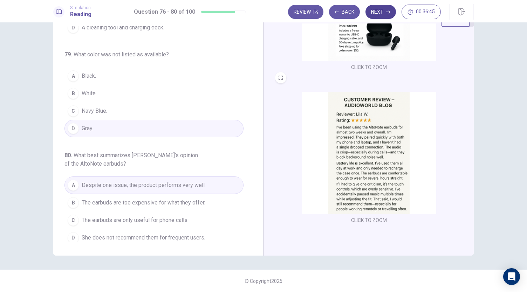
click at [382, 13] on button "Next" at bounding box center [381, 12] width 31 height 14
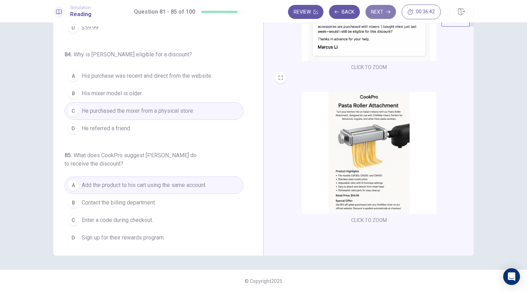
click at [386, 12] on button "Next" at bounding box center [381, 12] width 31 height 14
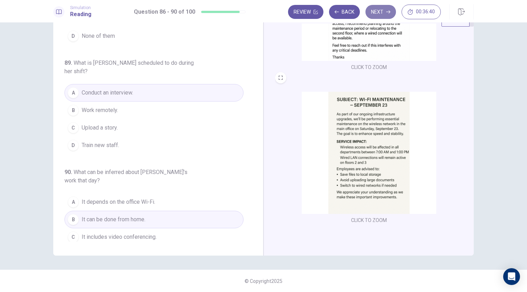
click at [386, 12] on button "Next" at bounding box center [381, 12] width 31 height 14
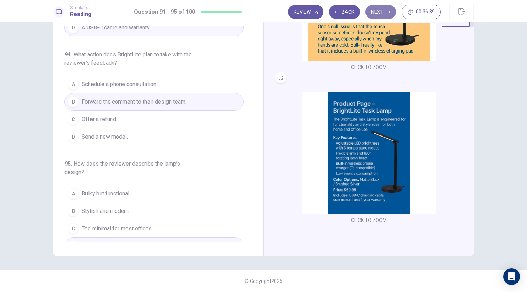
click at [381, 16] on button "Next" at bounding box center [381, 12] width 31 height 14
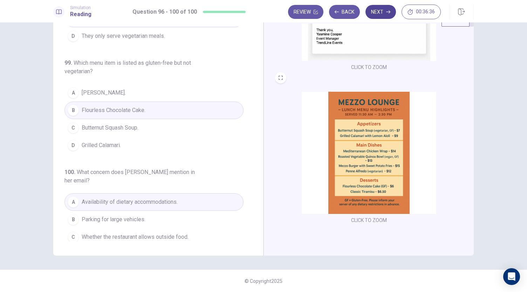
click at [384, 9] on button "Next" at bounding box center [381, 12] width 31 height 14
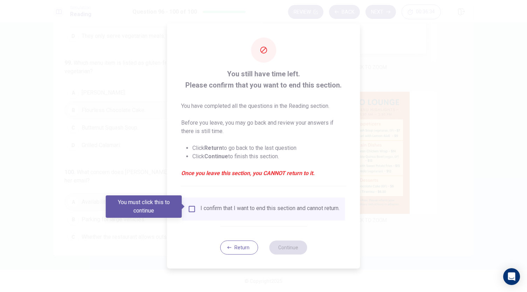
click at [212, 209] on div "I confirm that I want to end this section and cannot return." at bounding box center [270, 209] width 139 height 8
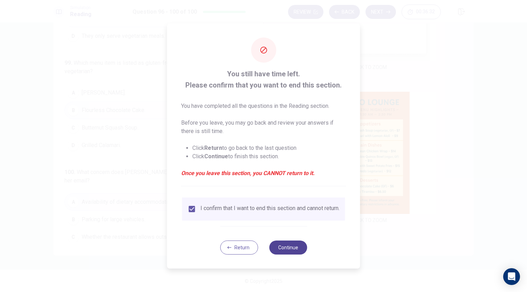
click at [296, 249] on button "Continue" at bounding box center [288, 248] width 38 height 14
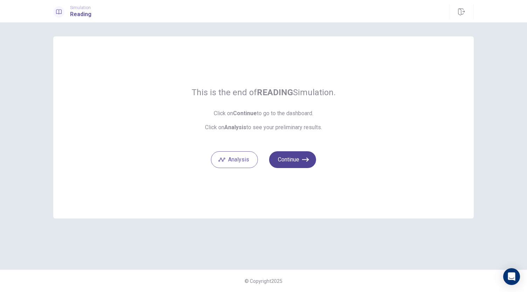
click at [301, 165] on button "Continue" at bounding box center [292, 159] width 47 height 17
